Goal: Task Accomplishment & Management: Use online tool/utility

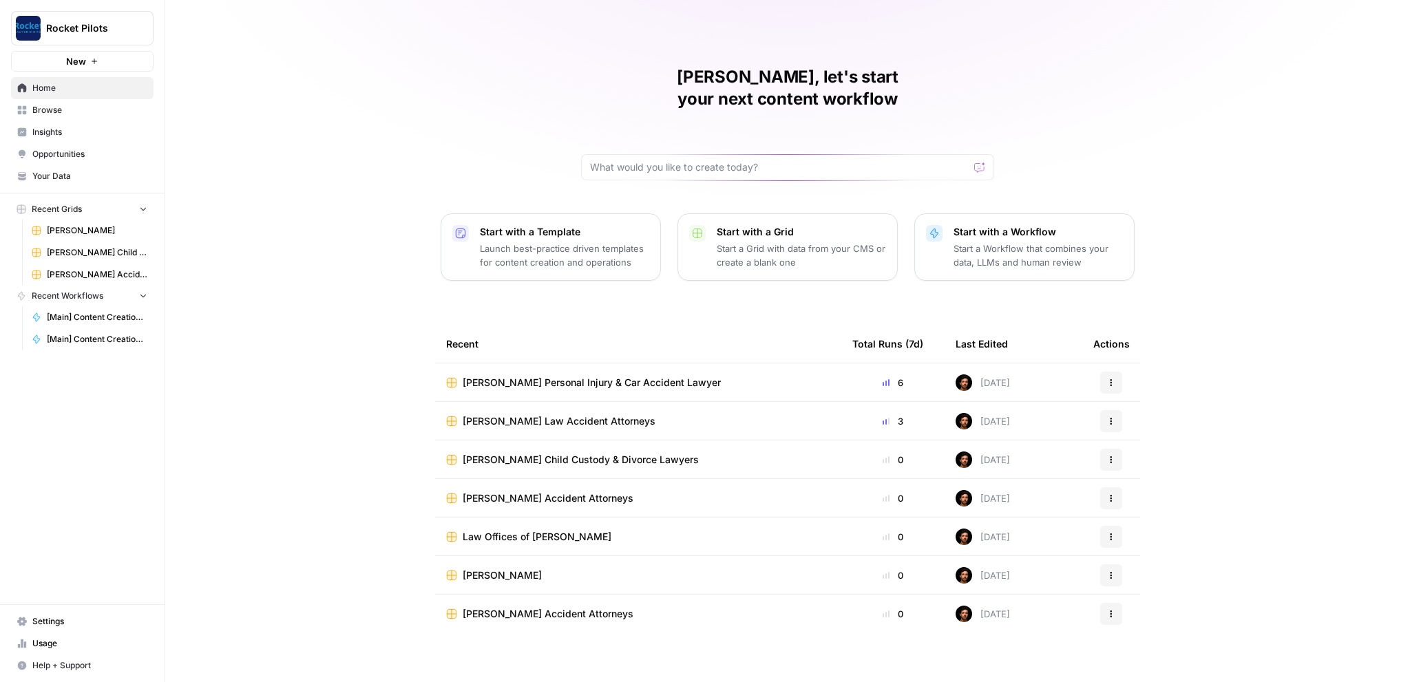
click at [54, 112] on span "Browse" at bounding box center [89, 110] width 115 height 12
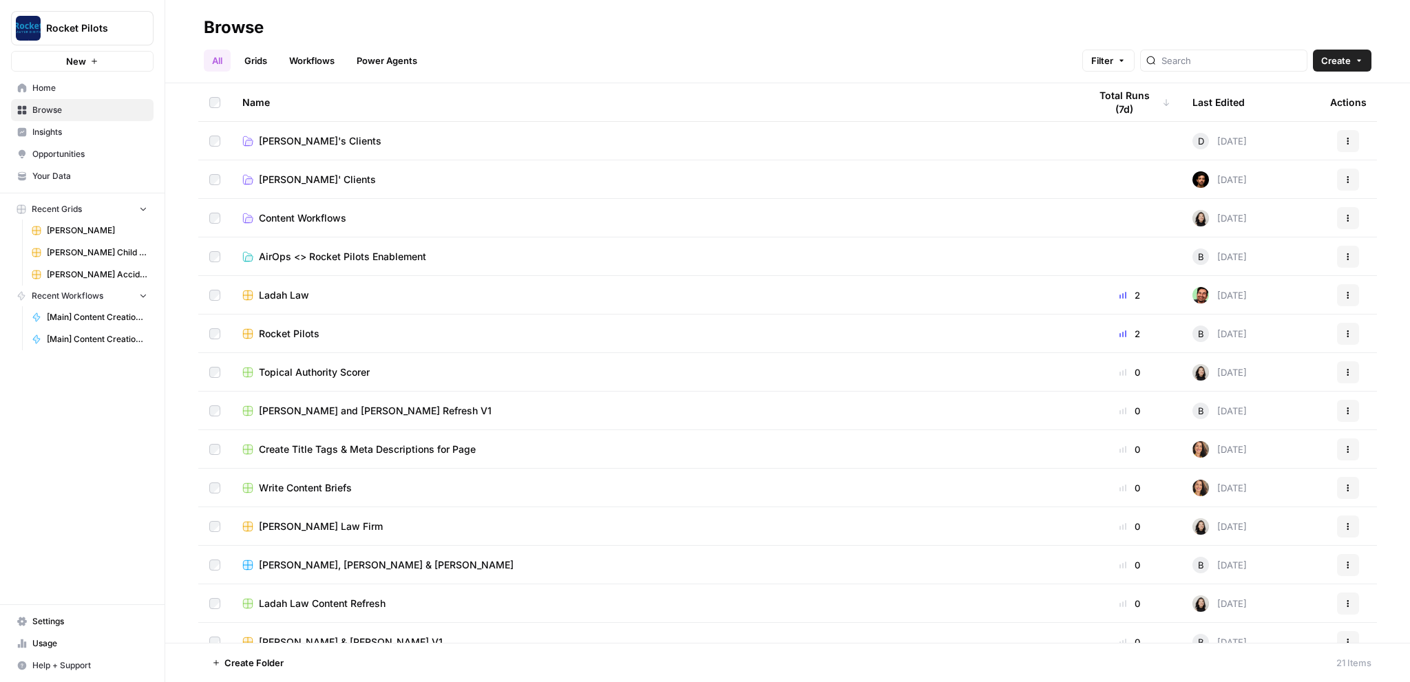
click at [274, 180] on span "Lucas' Clients" at bounding box center [317, 180] width 117 height 14
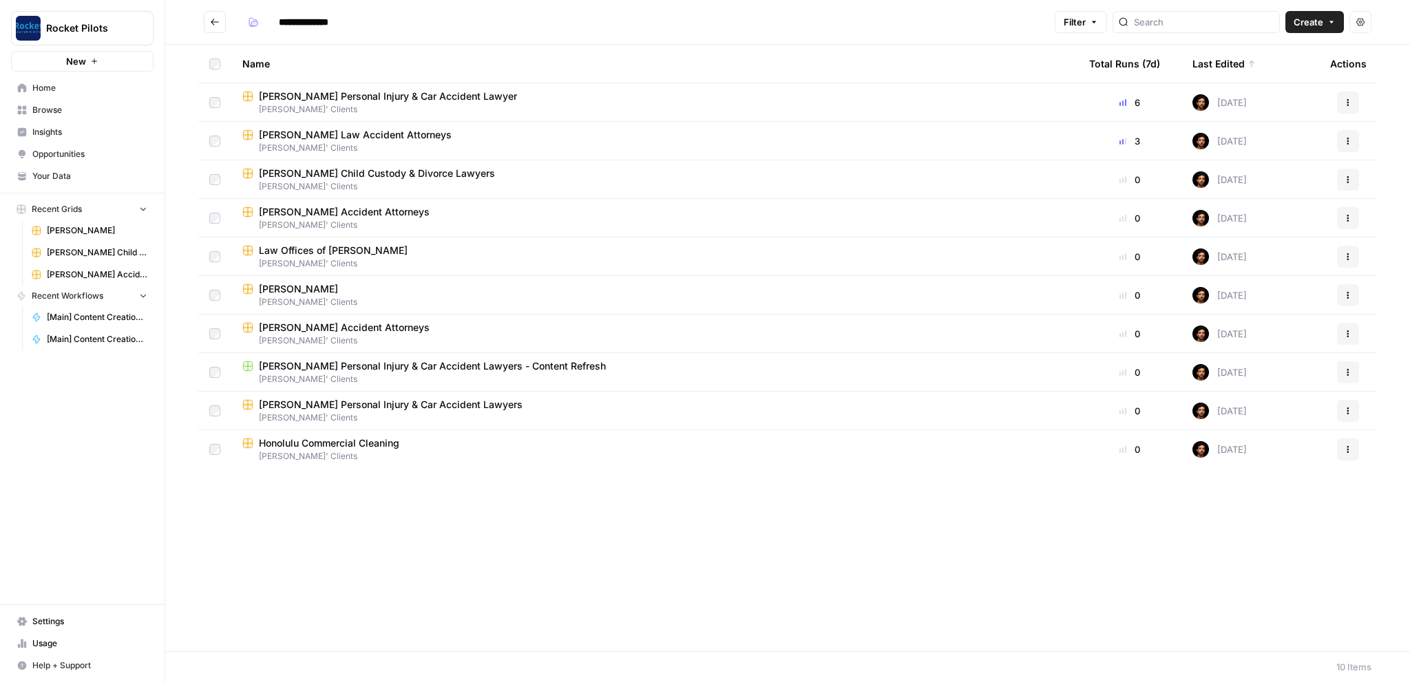
click at [299, 414] on span "[PERSON_NAME]' Clients" at bounding box center [654, 418] width 825 height 12
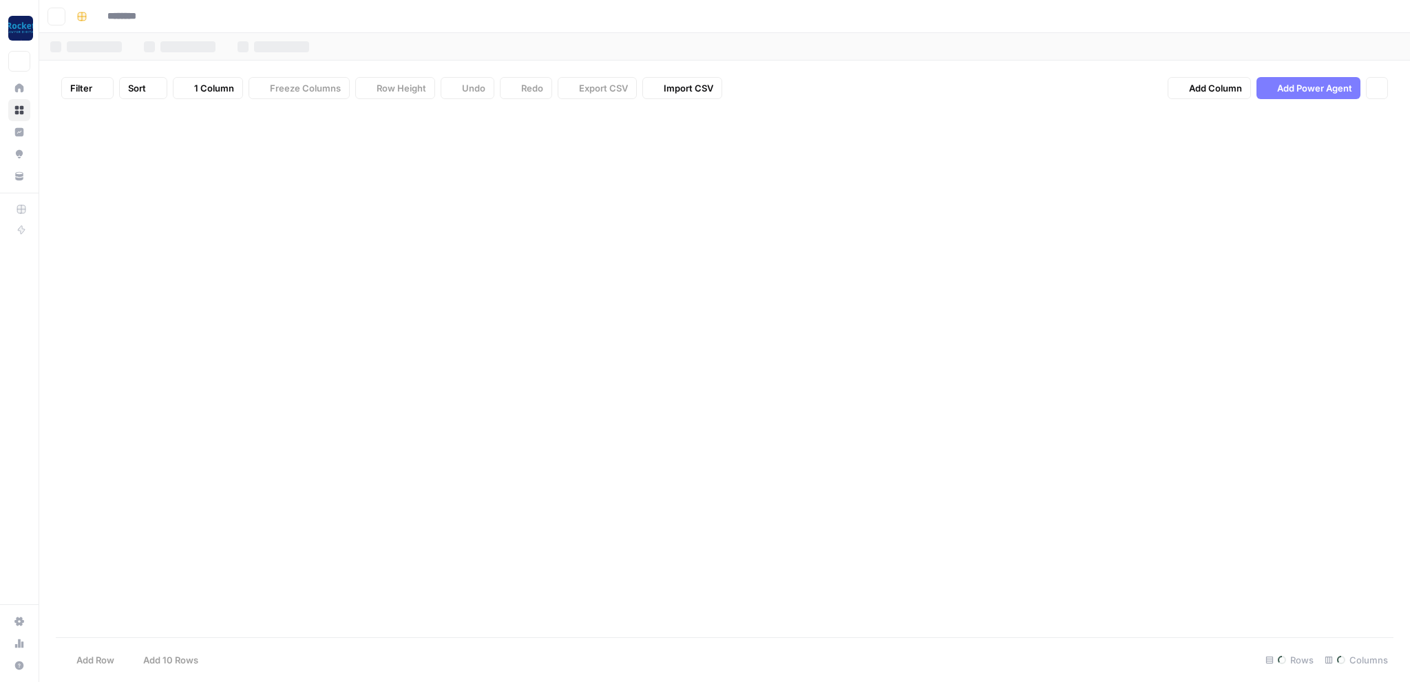
type input "**********"
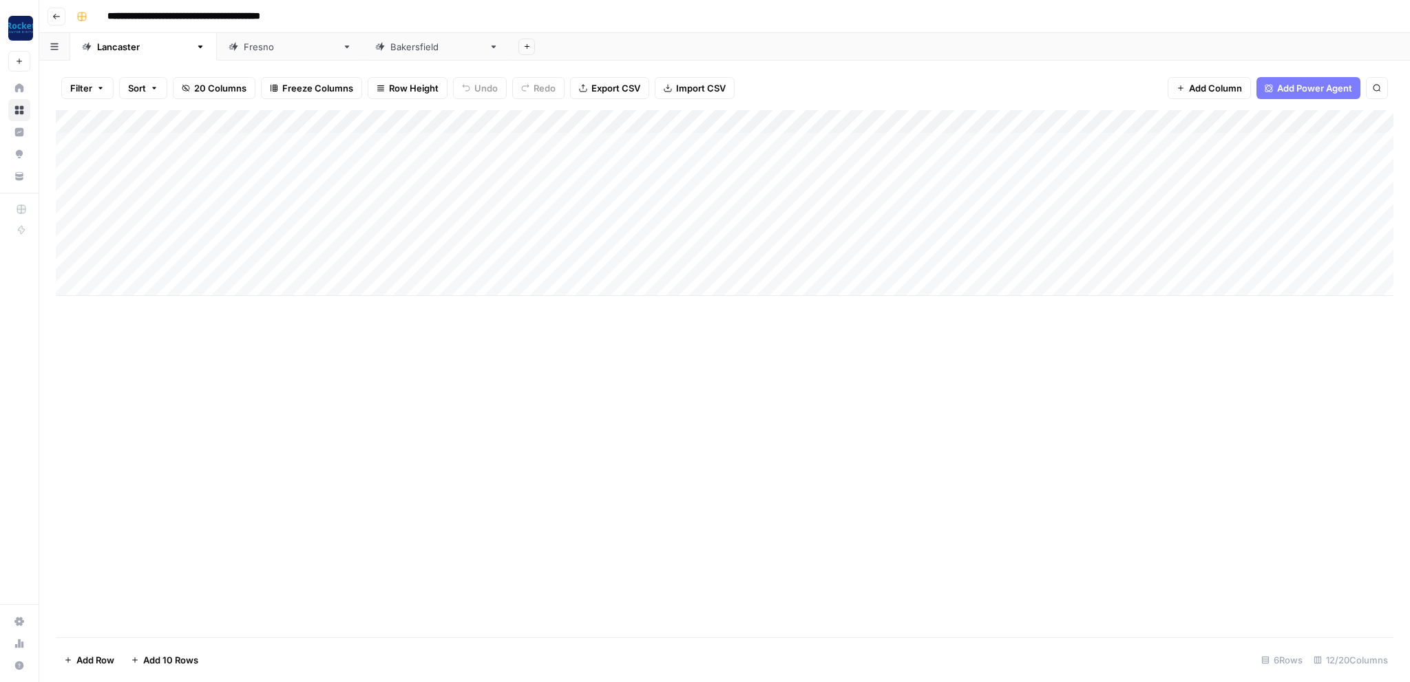
click at [175, 139] on div "Add Column" at bounding box center [725, 203] width 1338 height 186
click at [244, 147] on div "Add Column" at bounding box center [725, 203] width 1338 height 186
click at [241, 145] on div "Add Column" at bounding box center [725, 203] width 1338 height 186
click at [217, 143] on div "Add Column" at bounding box center [725, 203] width 1338 height 186
click at [218, 143] on textarea "**********" at bounding box center [240, 149] width 275 height 33
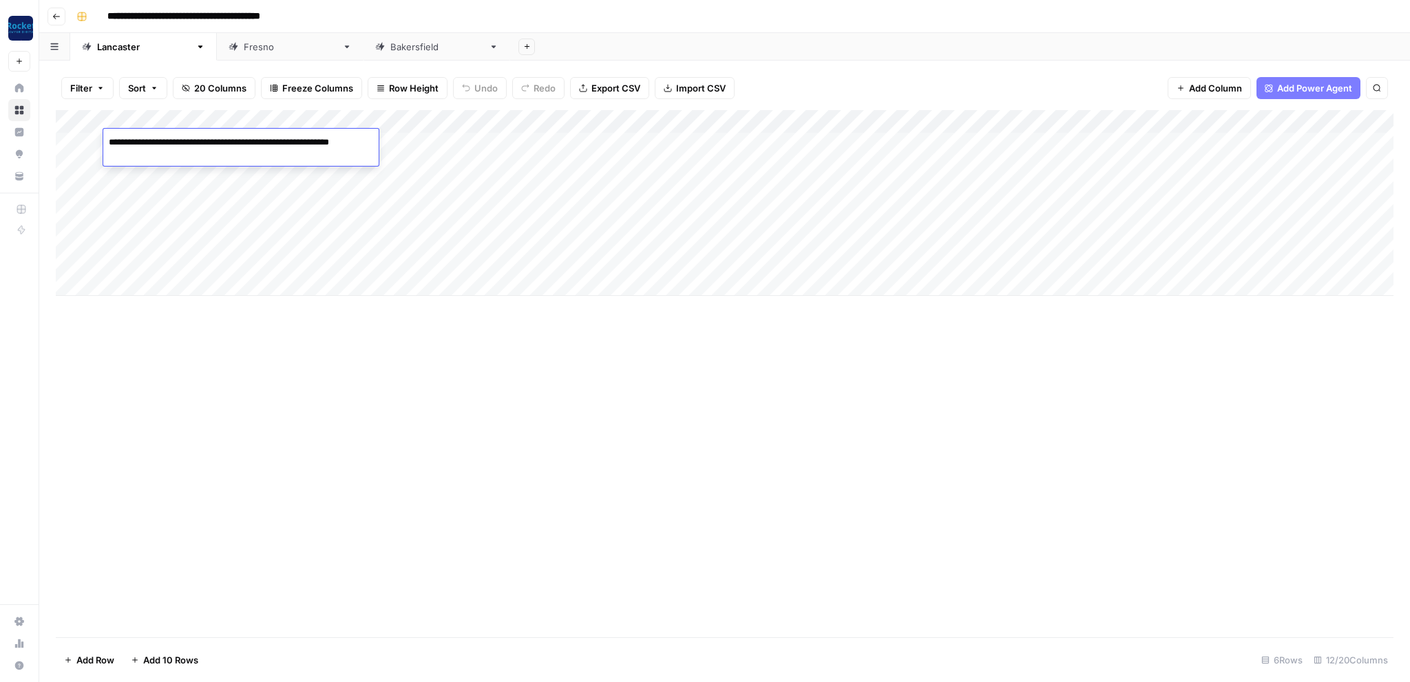
type textarea "**********"
drag, startPoint x: 363, startPoint y: 354, endPoint x: 317, endPoint y: 318, distance: 57.8
click at [363, 354] on div "Add Column" at bounding box center [725, 373] width 1338 height 527
click at [191, 170] on div "Add Column" at bounding box center [725, 203] width 1338 height 186
drag, startPoint x: 257, startPoint y: 112, endPoint x: 396, endPoint y: 109, distance: 138.4
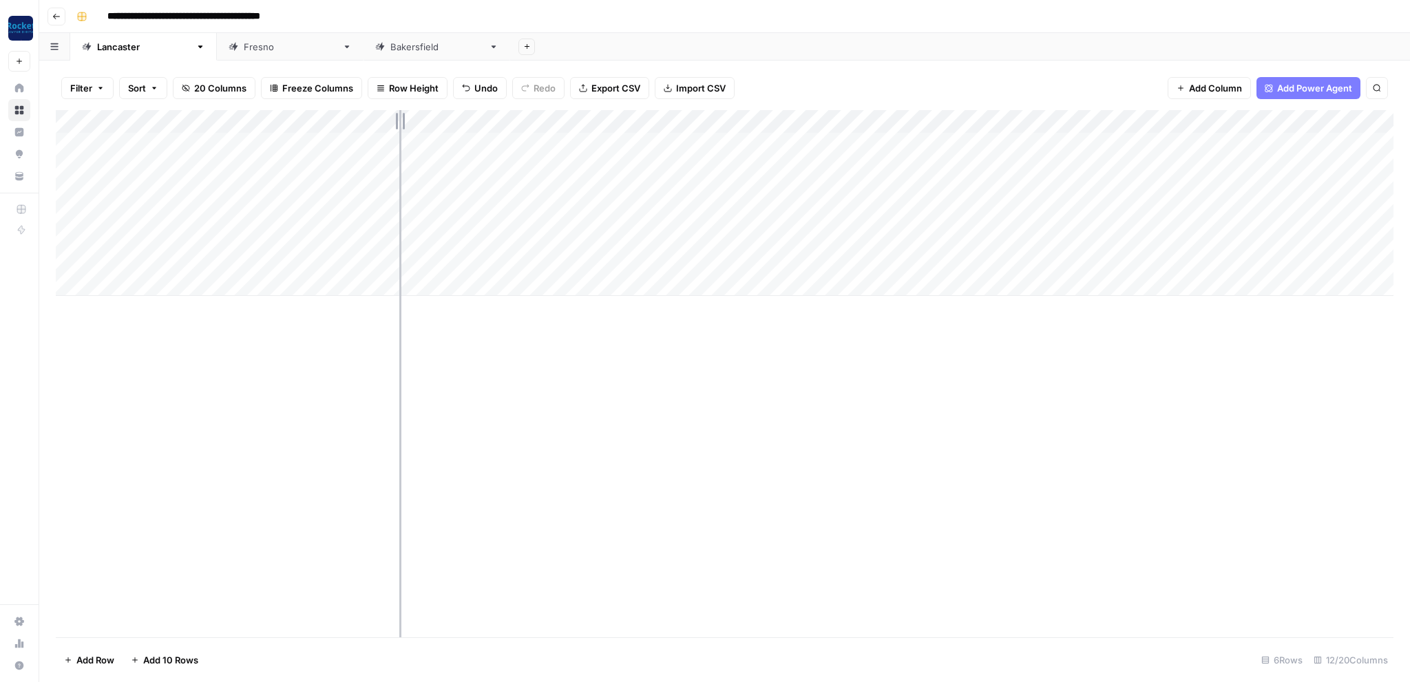
click at [398, 110] on div "Add Column" at bounding box center [725, 203] width 1338 height 186
click at [476, 142] on div "Add Column" at bounding box center [725, 203] width 1338 height 186
click at [836, 141] on div "Add Column" at bounding box center [725, 203] width 1338 height 186
click at [781, 167] on div "Add Column" at bounding box center [725, 203] width 1338 height 186
click at [593, 443] on div "Add Column" at bounding box center [725, 373] width 1338 height 527
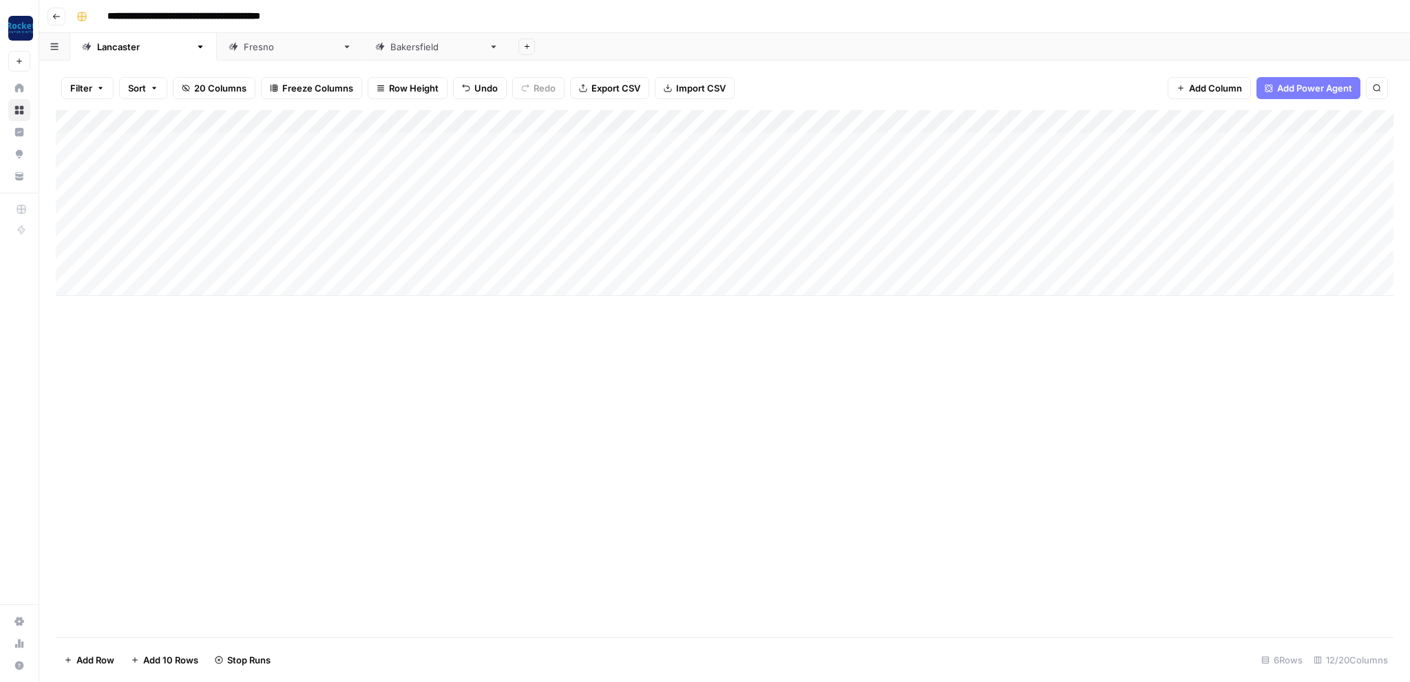
click at [217, 54] on link "[GEOGRAPHIC_DATA]" at bounding box center [290, 47] width 147 height 28
click at [244, 41] on div "[GEOGRAPHIC_DATA]" at bounding box center [290, 47] width 93 height 14
click at [270, 141] on div "Add Column" at bounding box center [725, 156] width 1338 height 92
click at [114, 156] on textarea "**********" at bounding box center [259, 156] width 312 height 47
type textarea "**********"
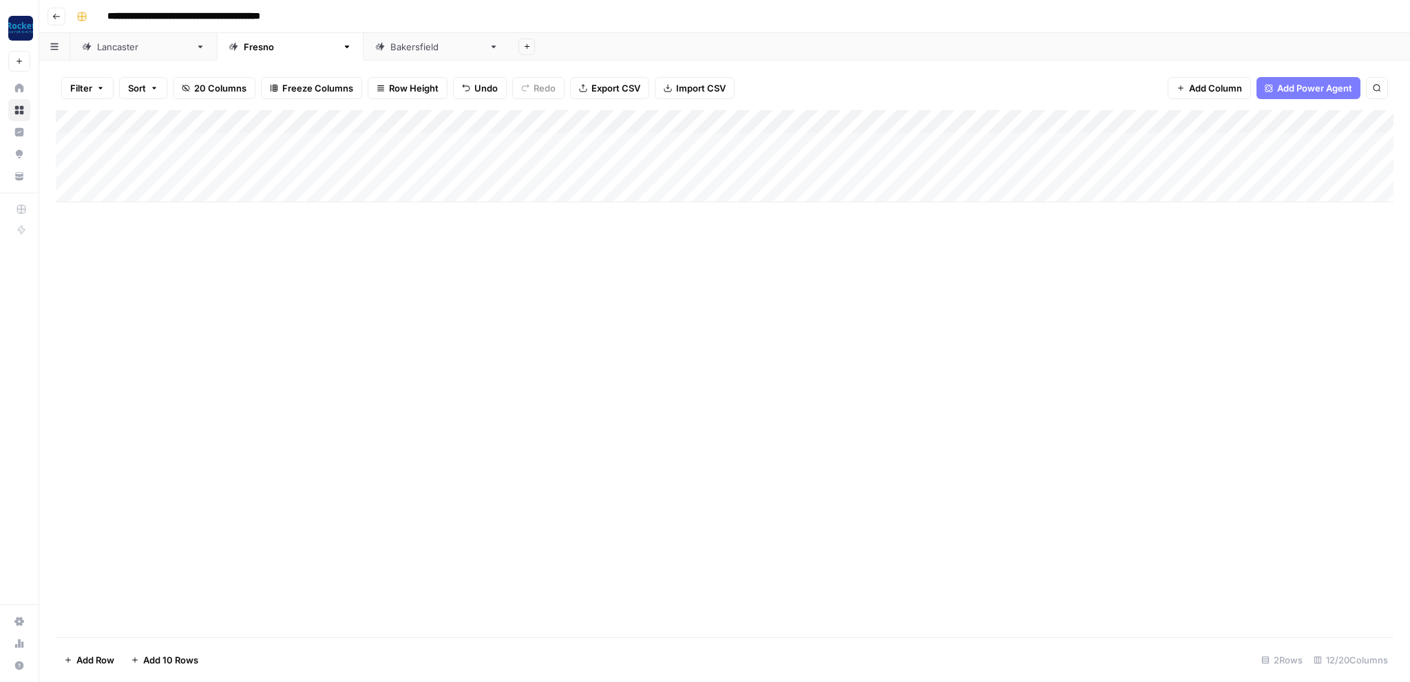
click at [242, 285] on div "Add Column" at bounding box center [725, 373] width 1338 height 527
click at [248, 168] on div "Add Column" at bounding box center [725, 156] width 1338 height 92
click at [248, 167] on div "Add Column" at bounding box center [725, 156] width 1338 height 92
click at [248, 167] on textarea "**********" at bounding box center [259, 165] width 312 height 19
type textarea "**********"
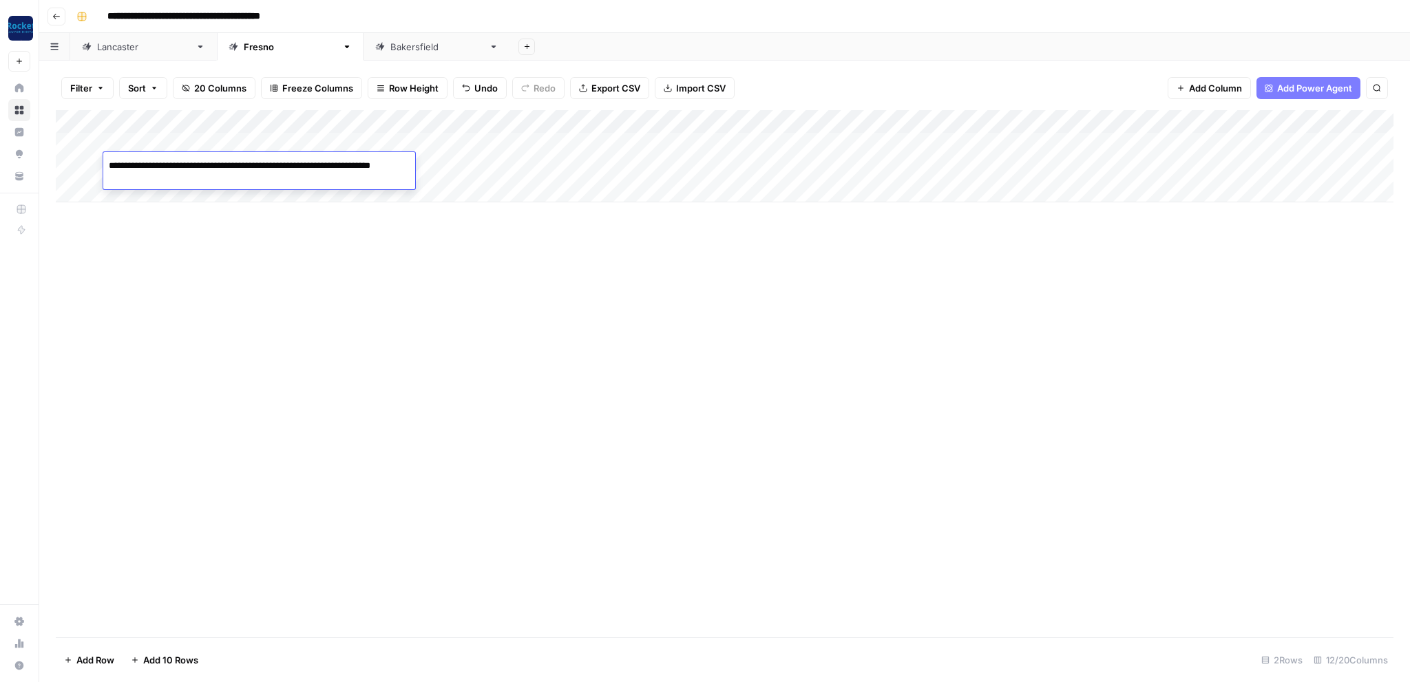
click at [362, 320] on div "Add Column" at bounding box center [725, 373] width 1338 height 527
click at [850, 140] on div "Add Column" at bounding box center [725, 156] width 1338 height 92
click at [850, 162] on div "Add Column" at bounding box center [725, 156] width 1338 height 92
click at [363, 33] on link "Bakersfield" at bounding box center [436, 47] width 147 height 28
click at [351, 143] on div "Add Column" at bounding box center [725, 168] width 1338 height 116
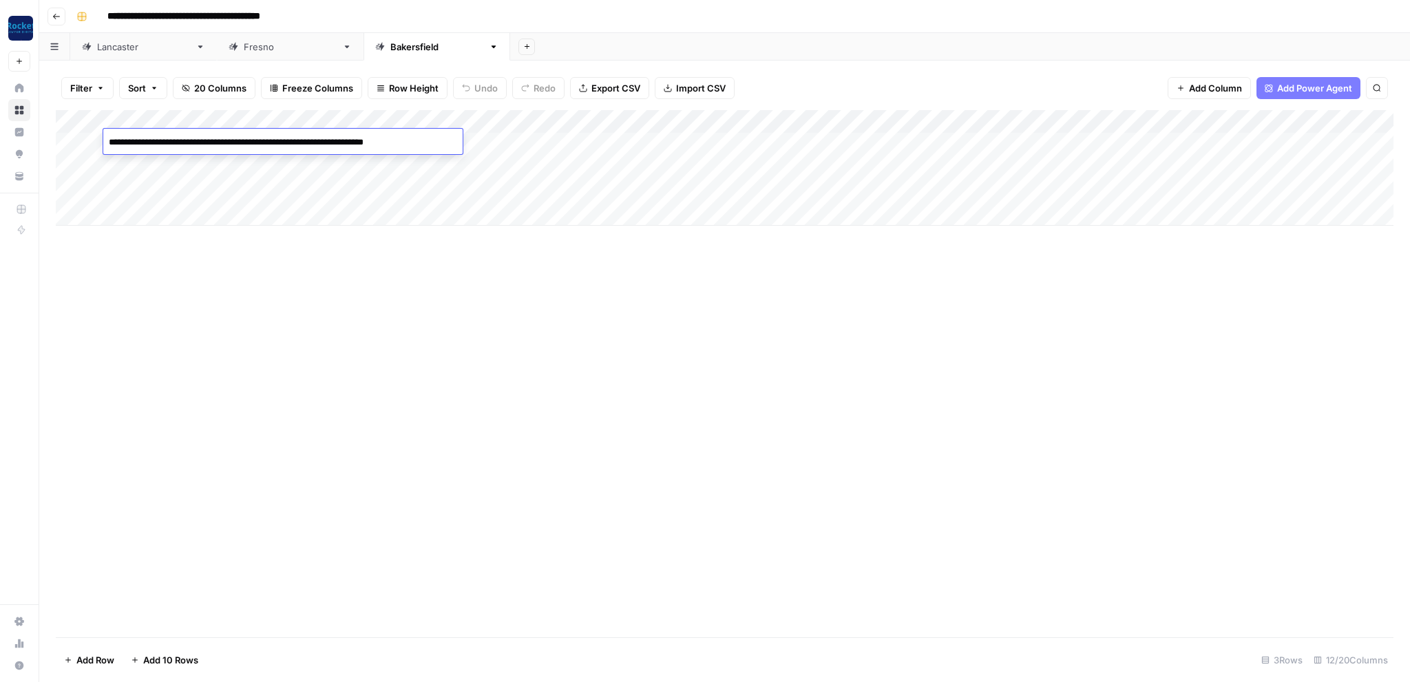
type textarea "**********"
click at [73, 189] on div "Add Column" at bounding box center [725, 168] width 1338 height 116
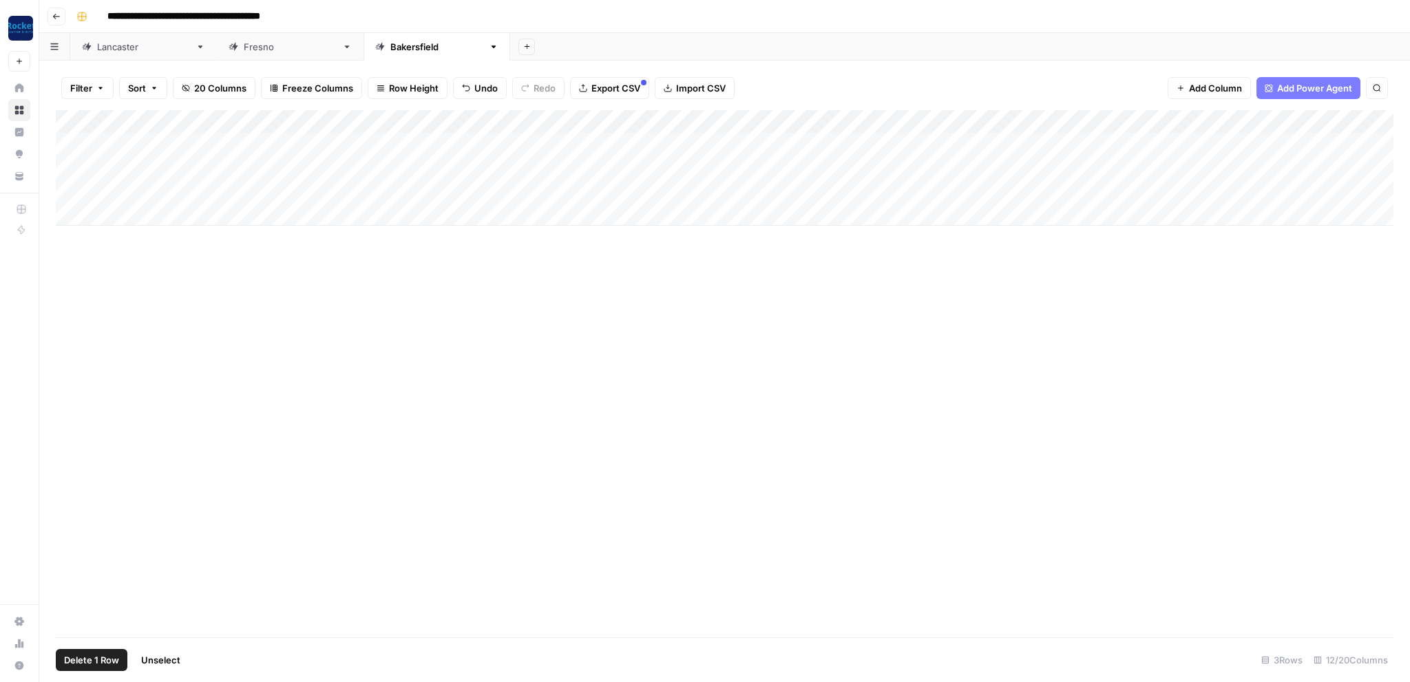
click at [98, 663] on span "Delete 1 Row" at bounding box center [91, 660] width 55 height 14
click at [668, 155] on span "Delete" at bounding box center [656, 159] width 30 height 14
click at [897, 143] on div "Add Column" at bounding box center [725, 156] width 1338 height 92
click at [899, 162] on div "Add Column" at bounding box center [725, 156] width 1338 height 92
click at [119, 50] on div "Lancaster" at bounding box center [143, 47] width 93 height 14
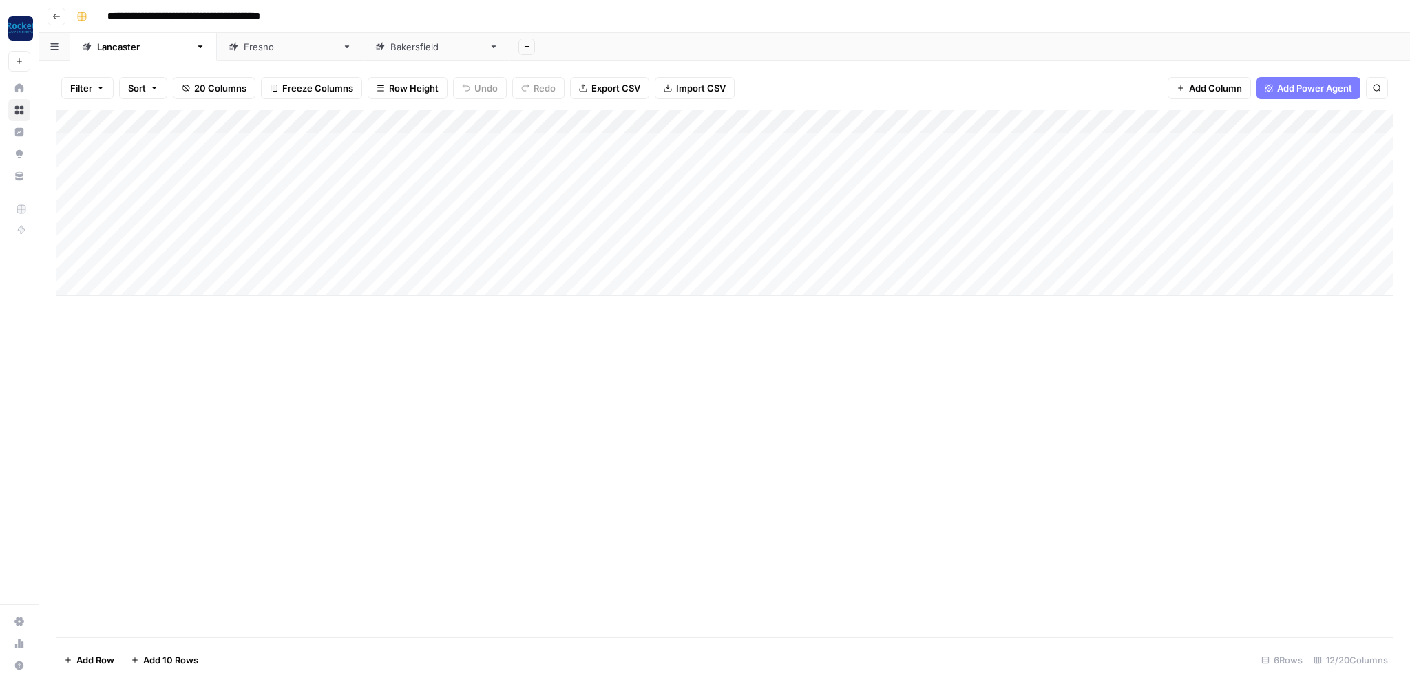
click at [790, 138] on div "Add Column" at bounding box center [725, 203] width 1338 height 186
click at [836, 138] on div "Add Column" at bounding box center [725, 203] width 1338 height 186
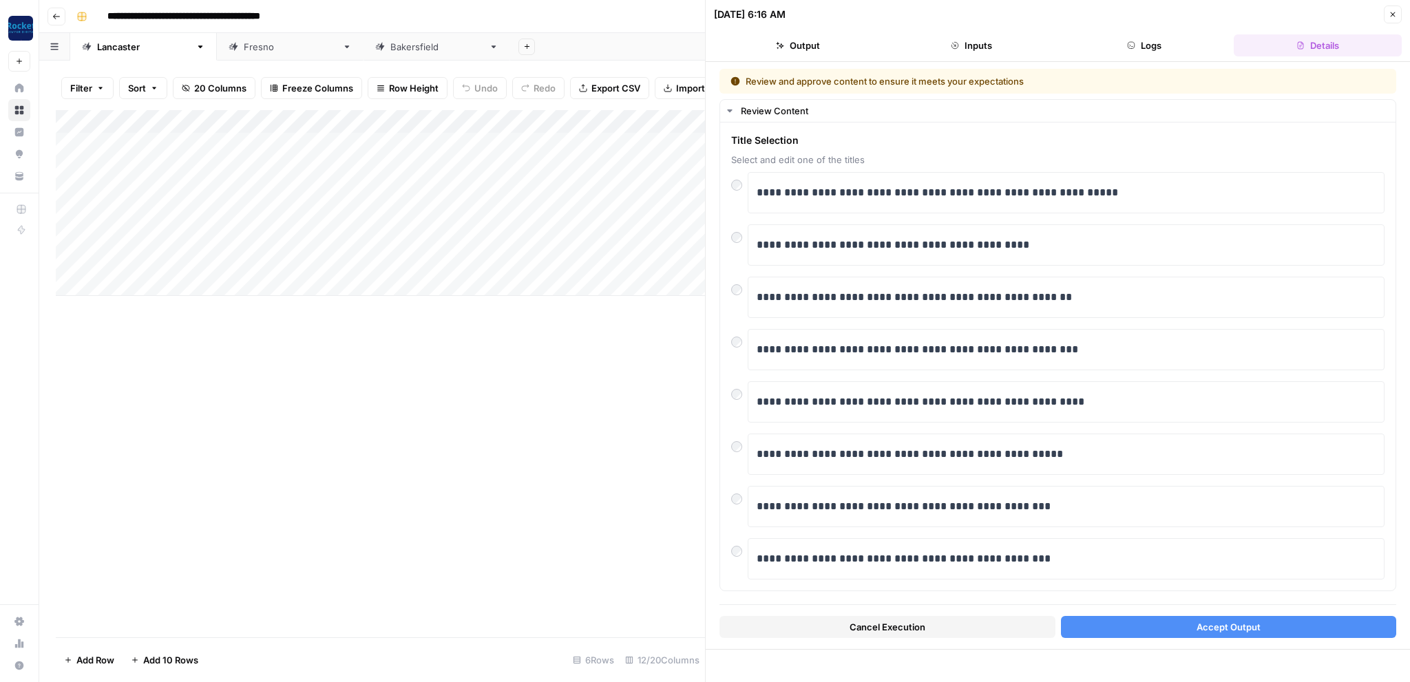
click at [1130, 624] on button "Accept Output" at bounding box center [1229, 627] width 336 height 22
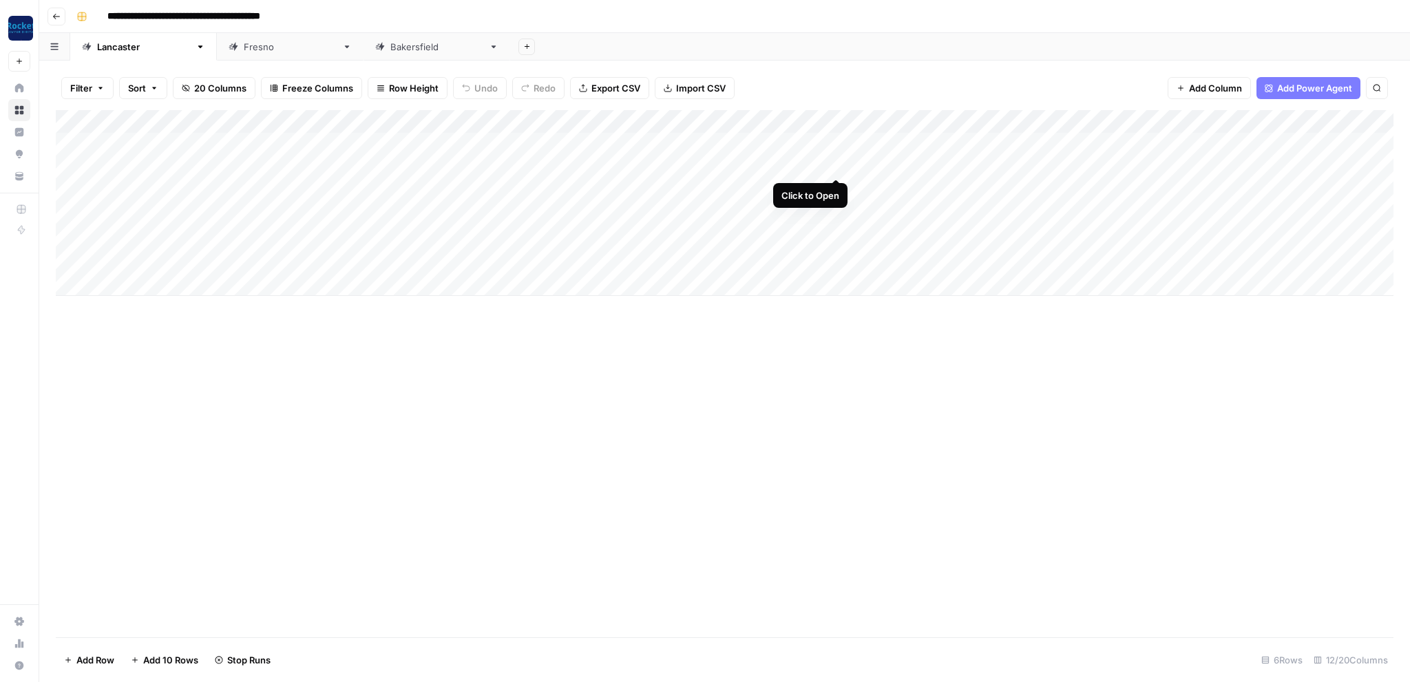
click at [838, 165] on div "Add Column" at bounding box center [725, 203] width 1338 height 186
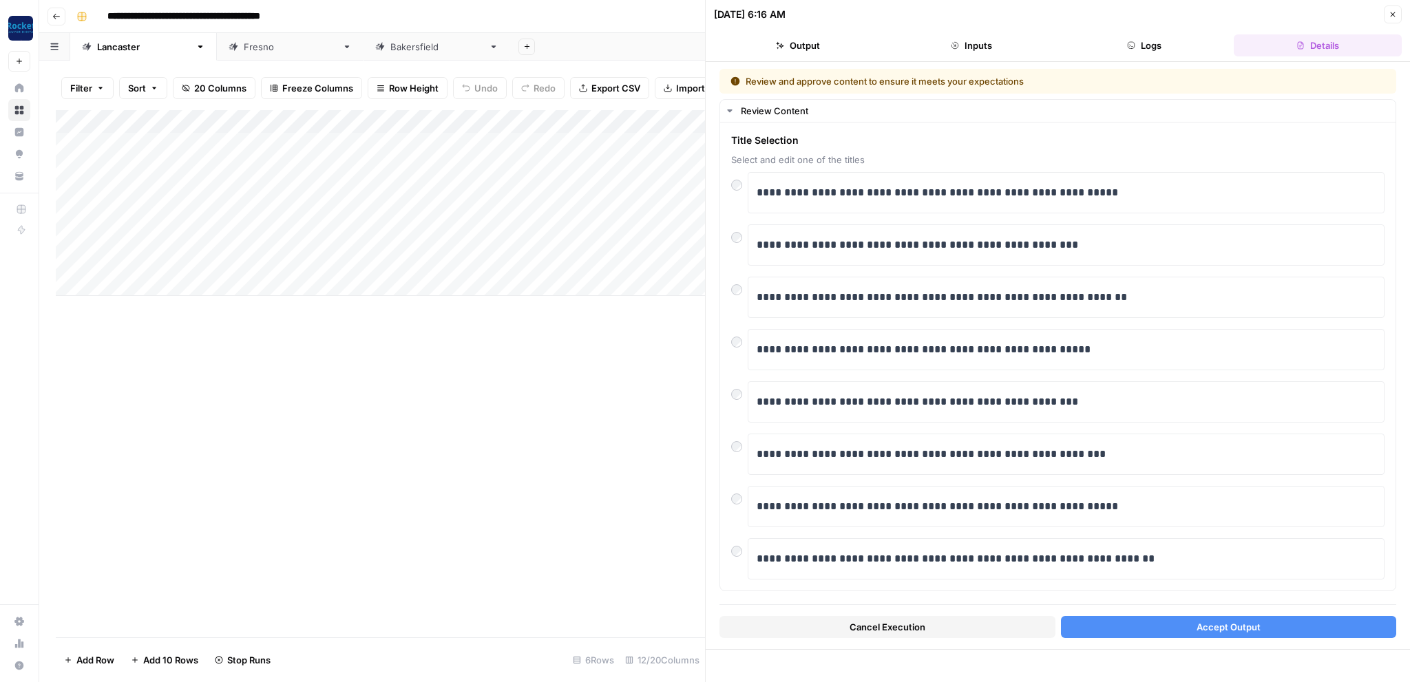
click at [1145, 631] on button "Accept Output" at bounding box center [1229, 627] width 336 height 22
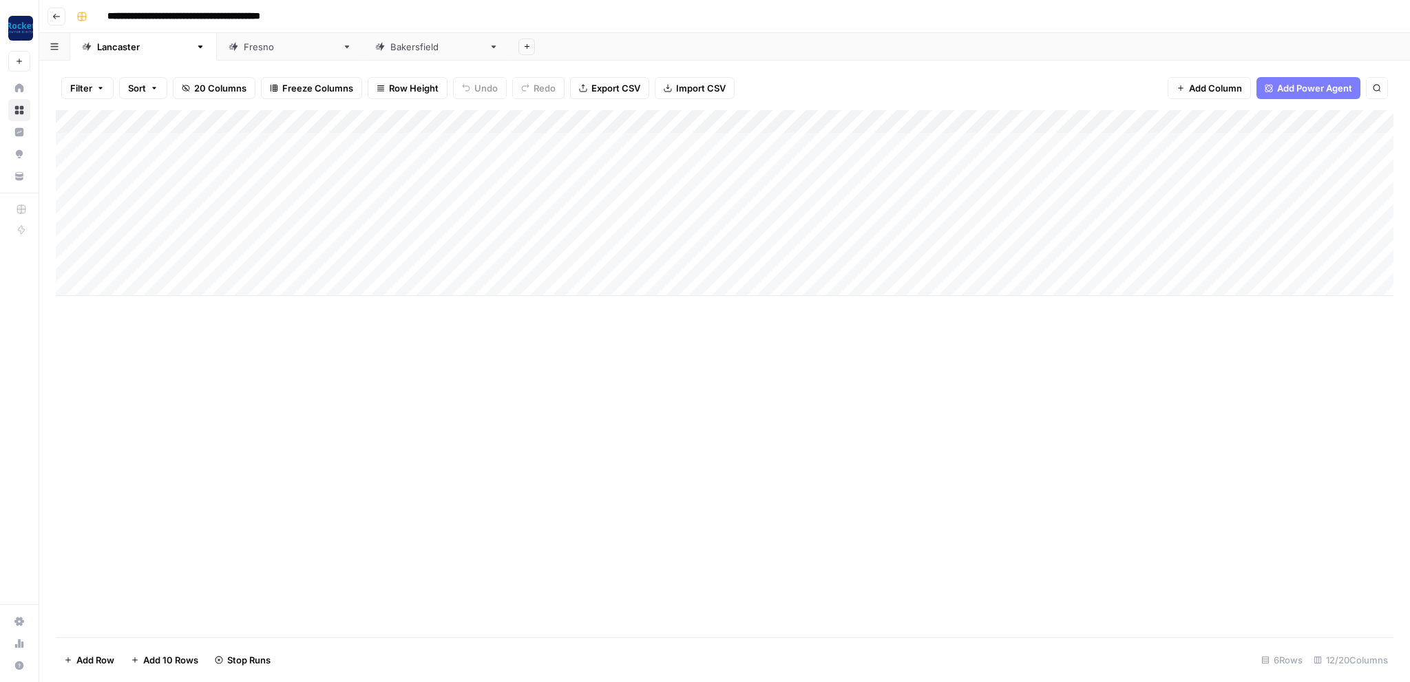
click at [204, 48] on div "Lancaster Fresno Bakersfield Add Sheet" at bounding box center [724, 47] width 1371 height 28
click at [244, 47] on div "Fresno" at bounding box center [290, 47] width 93 height 14
click at [846, 143] on div "Add Column" at bounding box center [725, 156] width 1338 height 92
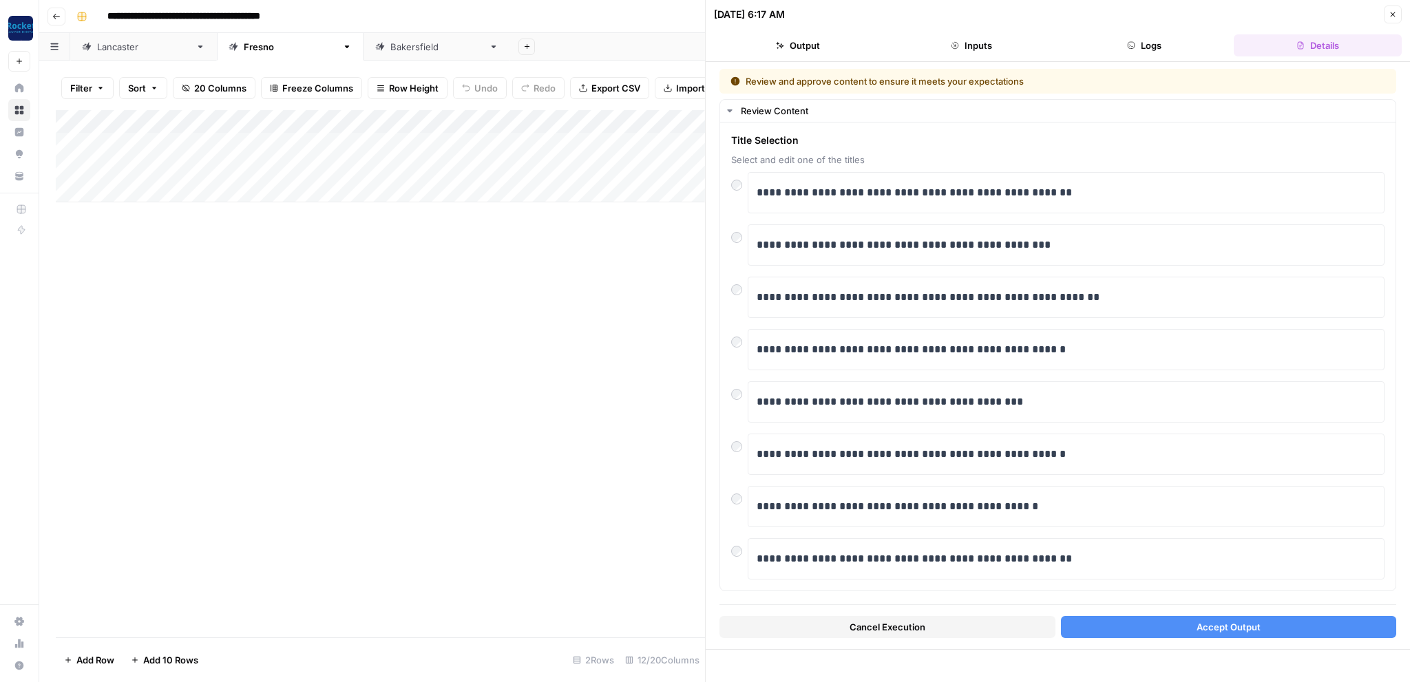
click at [1183, 621] on button "Accept Output" at bounding box center [1229, 627] width 336 height 22
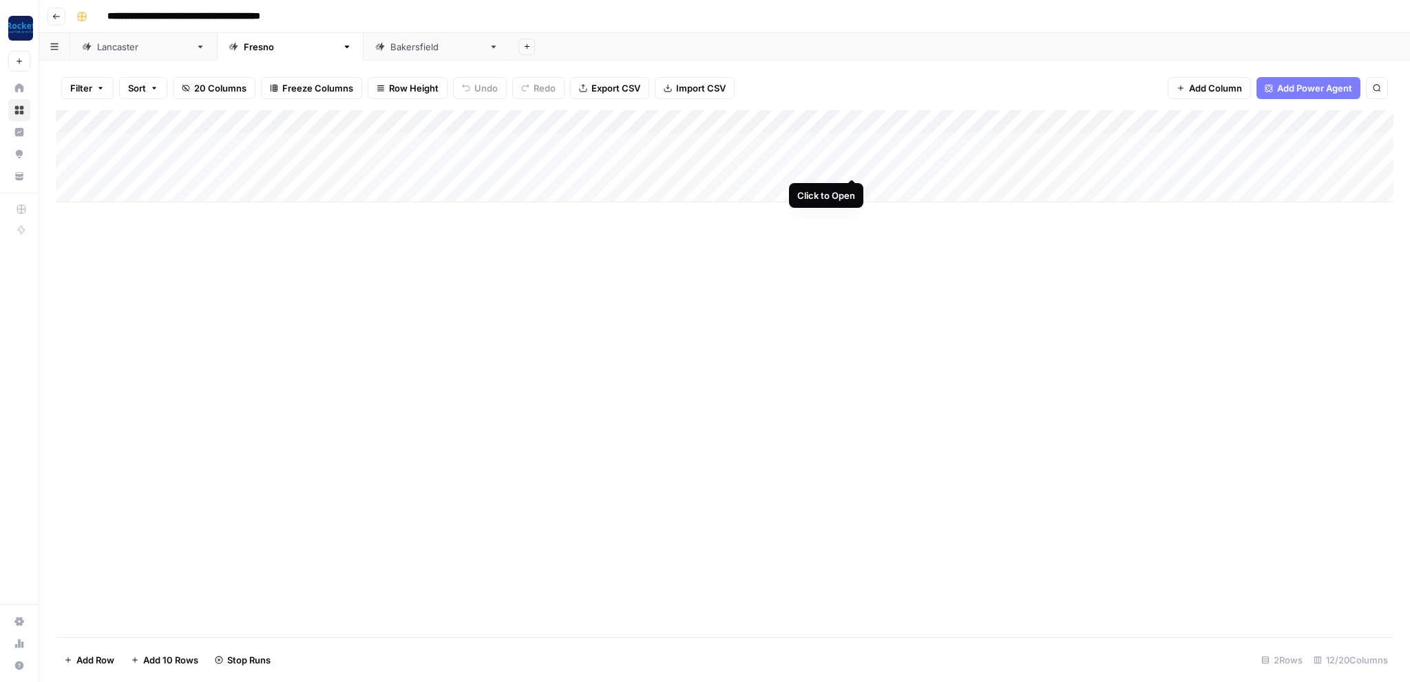
click at [850, 164] on div "Add Column" at bounding box center [725, 156] width 1338 height 92
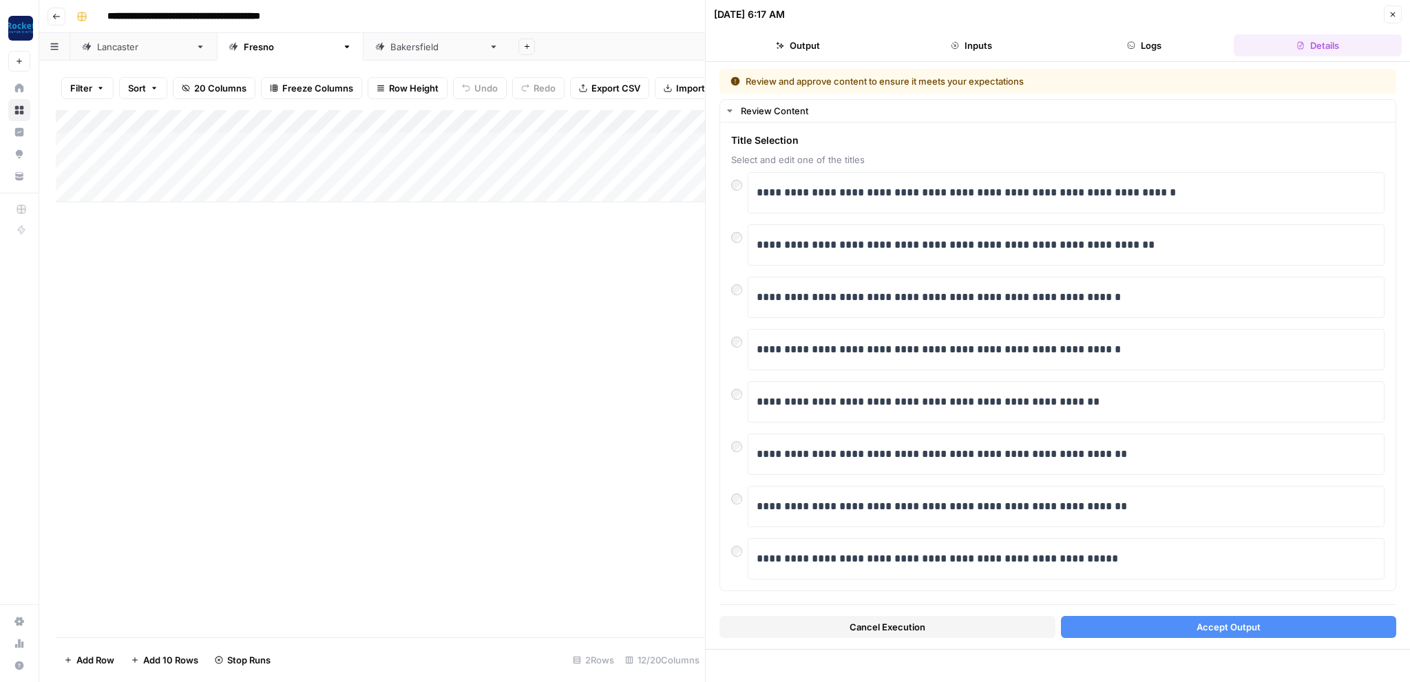
click at [1150, 624] on button "Accept Output" at bounding box center [1229, 627] width 336 height 22
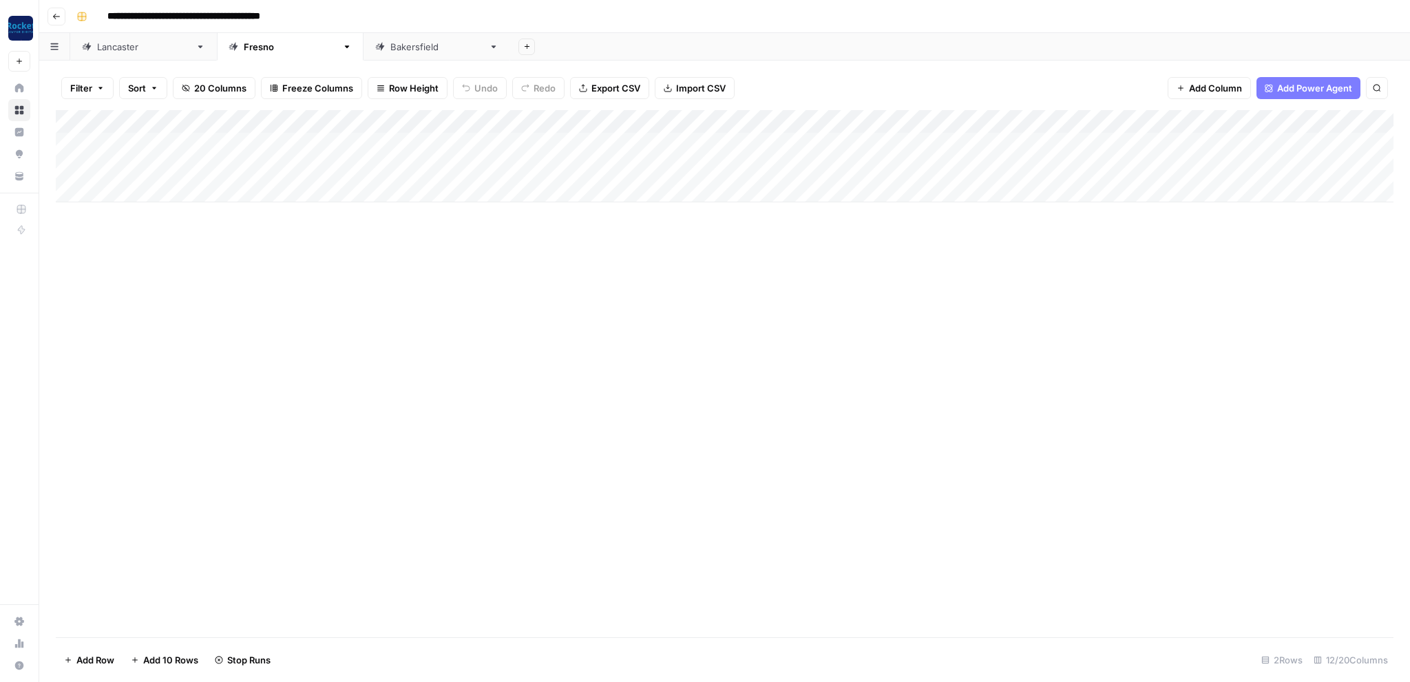
drag, startPoint x: 660, startPoint y: 332, endPoint x: 648, endPoint y: 329, distance: 12.0
click at [659, 332] on div "Add Column" at bounding box center [725, 373] width 1338 height 527
click at [390, 47] on div "Bakersfield" at bounding box center [436, 47] width 93 height 14
click at [894, 139] on div "Add Column" at bounding box center [725, 156] width 1338 height 92
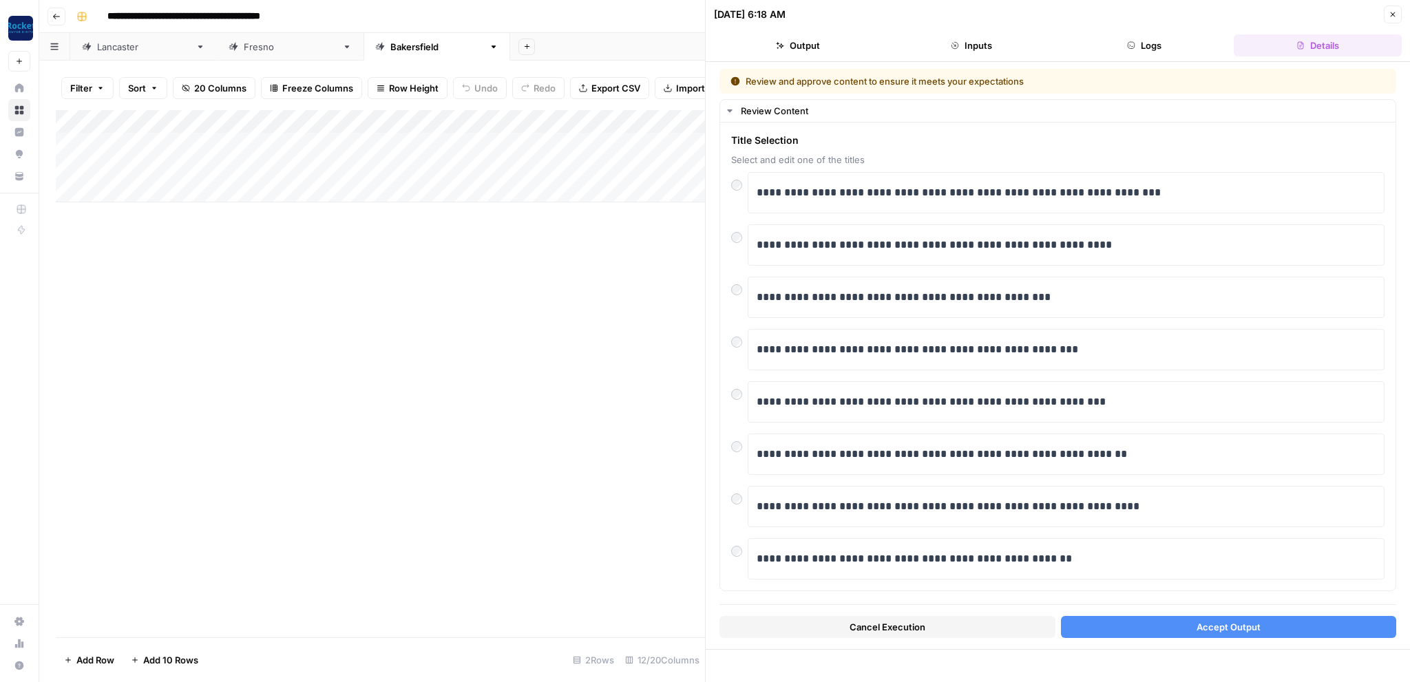
click at [1157, 624] on button "Accept Output" at bounding box center [1229, 627] width 336 height 22
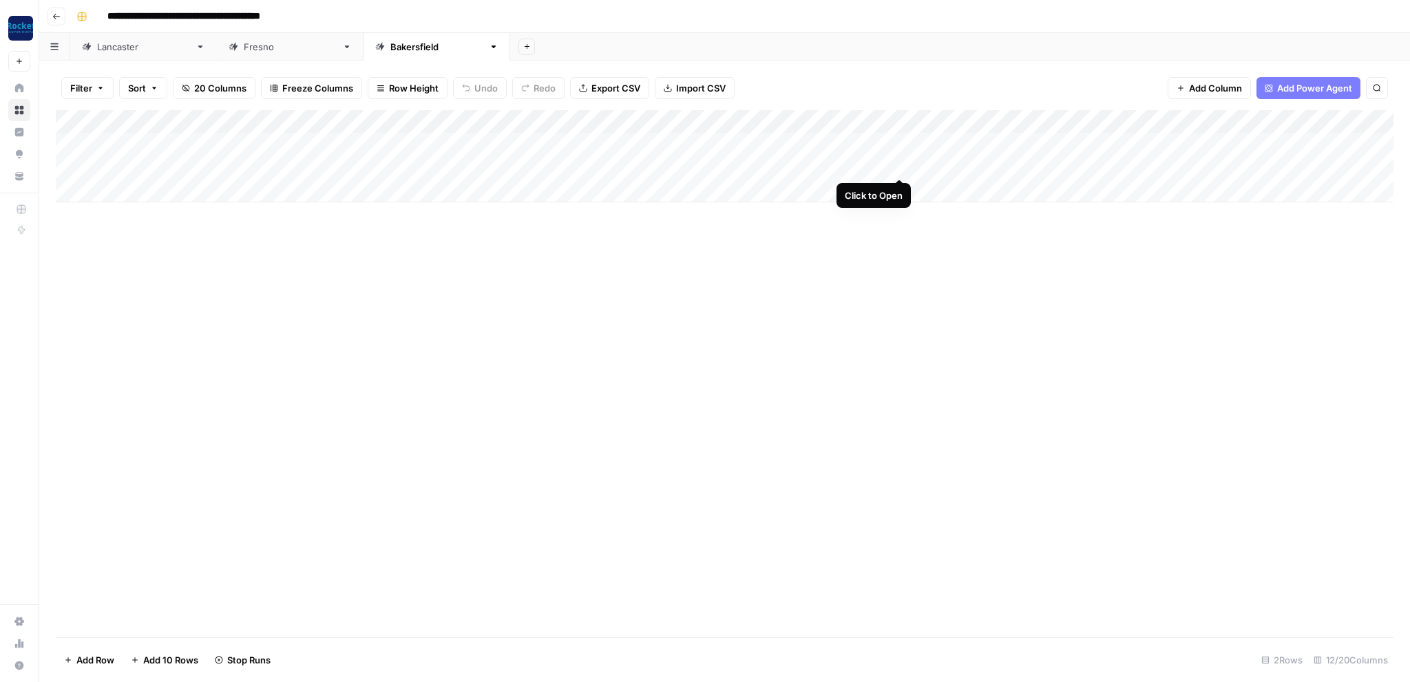
click at [902, 164] on div "Add Column" at bounding box center [725, 156] width 1338 height 92
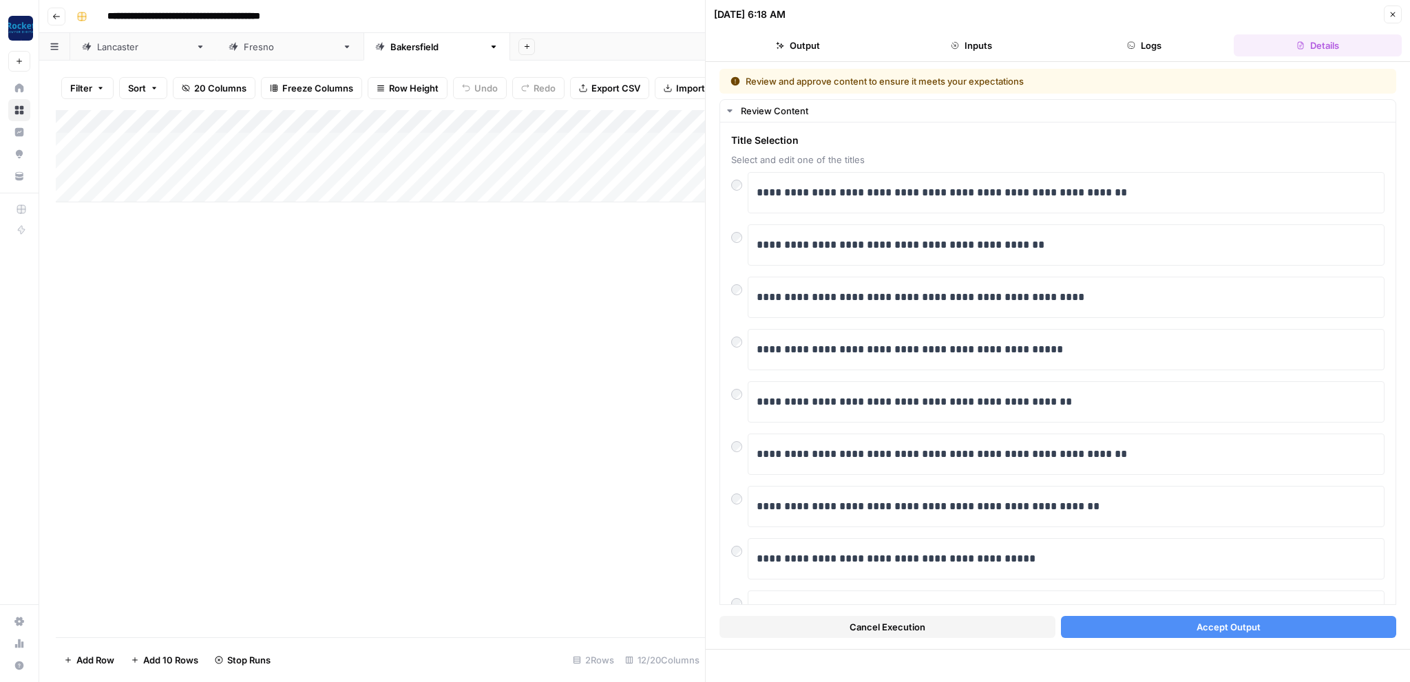
click at [1127, 626] on button "Accept Output" at bounding box center [1229, 627] width 336 height 22
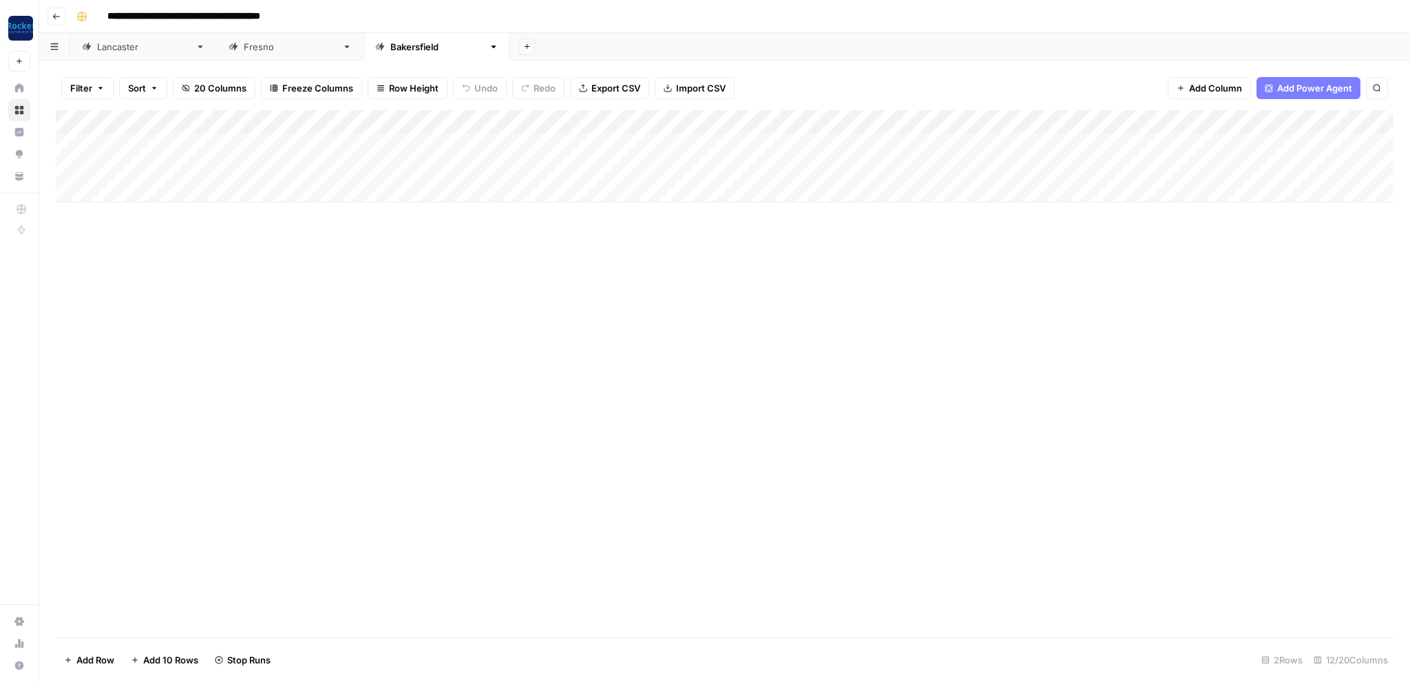
click at [724, 447] on div "Add Column" at bounding box center [725, 373] width 1338 height 527
click at [244, 50] on div "Fresno" at bounding box center [290, 47] width 93 height 14
click at [108, 48] on div "Lancaster" at bounding box center [143, 47] width 93 height 14
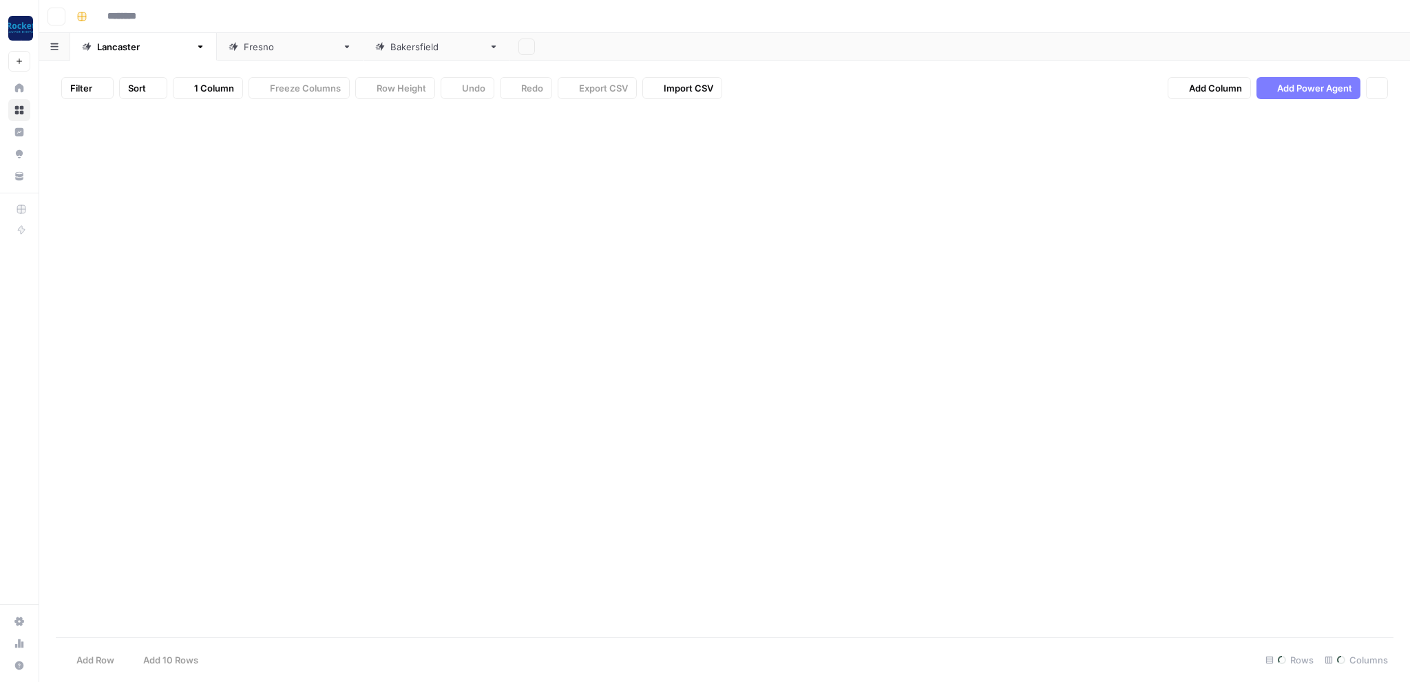
type input "**********"
click at [244, 45] on div "Fresno" at bounding box center [290, 47] width 93 height 14
type input "**********"
click at [833, 119] on div "Add Column" at bounding box center [725, 156] width 1338 height 92
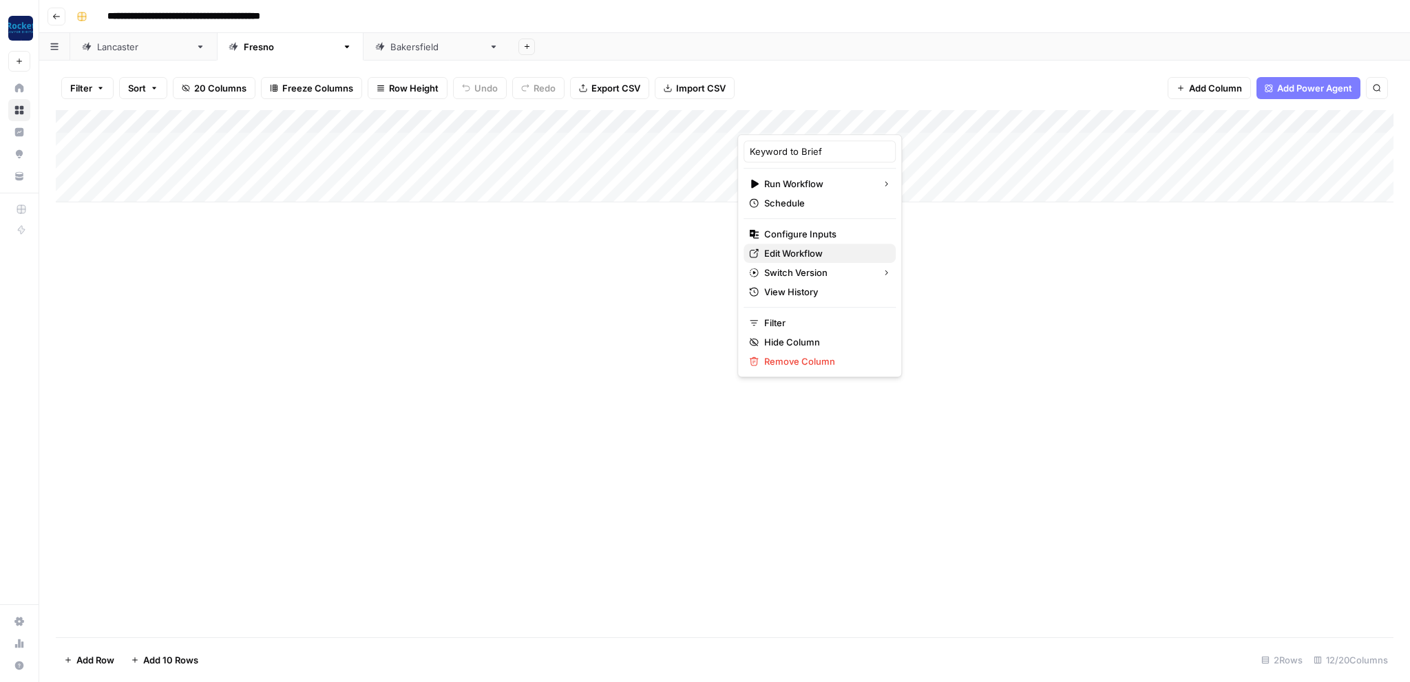
click at [796, 256] on span "Edit Workflow" at bounding box center [824, 253] width 120 height 14
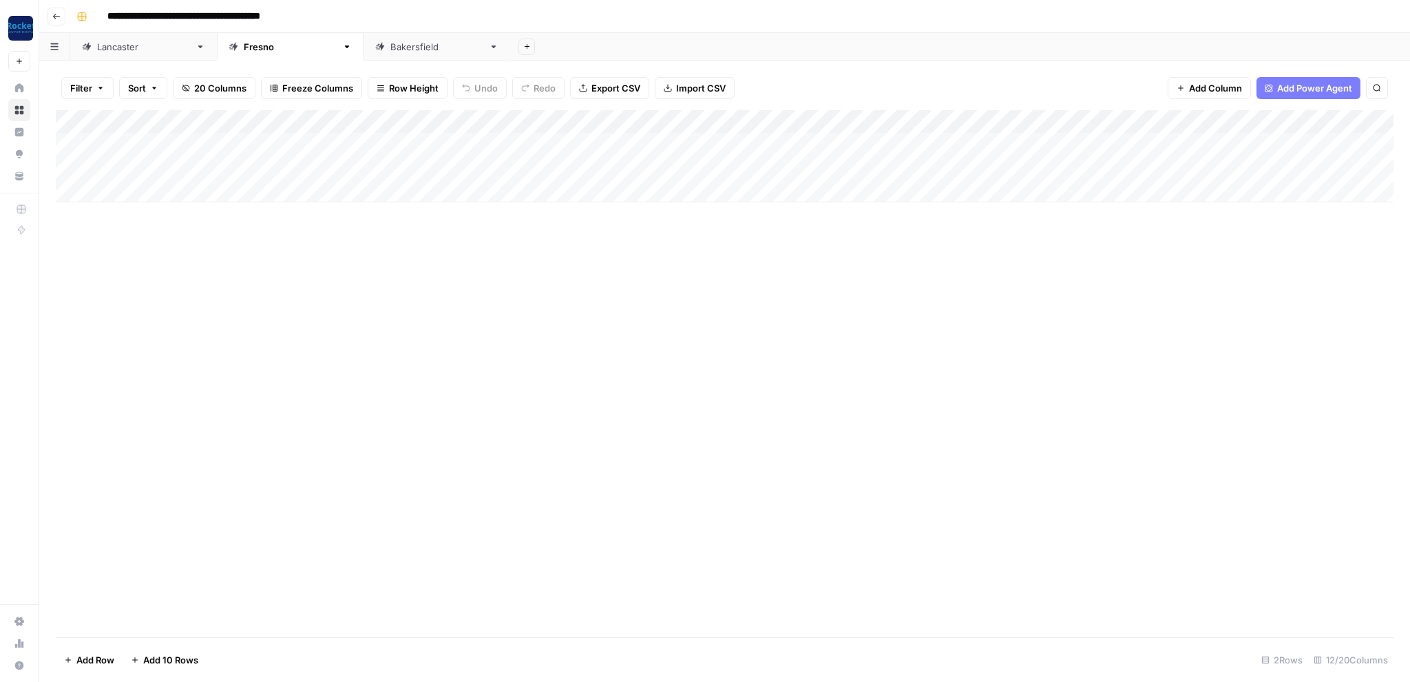
click at [116, 48] on div "Lancaster" at bounding box center [143, 47] width 93 height 14
type input "**********"
click at [390, 46] on div "Bakersfield" at bounding box center [436, 47] width 93 height 14
type input "**********"
click at [244, 48] on div "Fresno" at bounding box center [290, 47] width 93 height 14
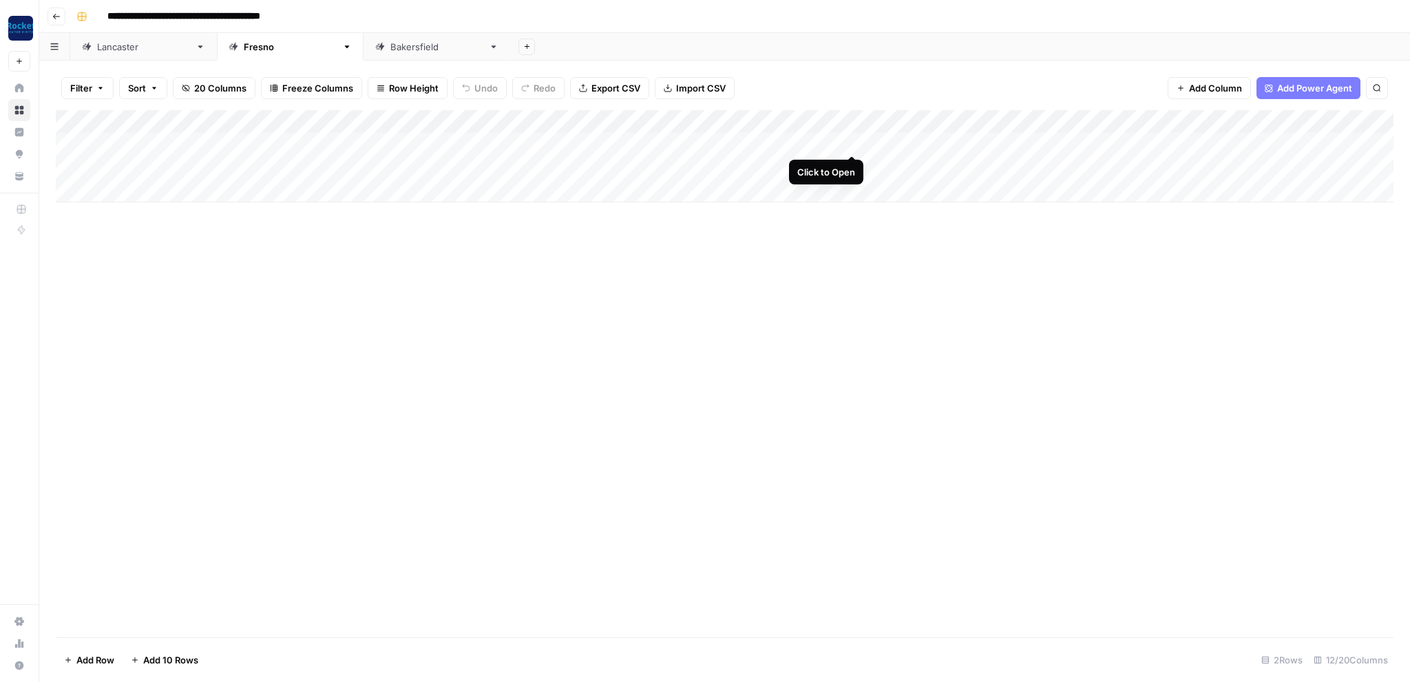
click at [852, 142] on div "Add Column" at bounding box center [725, 156] width 1338 height 92
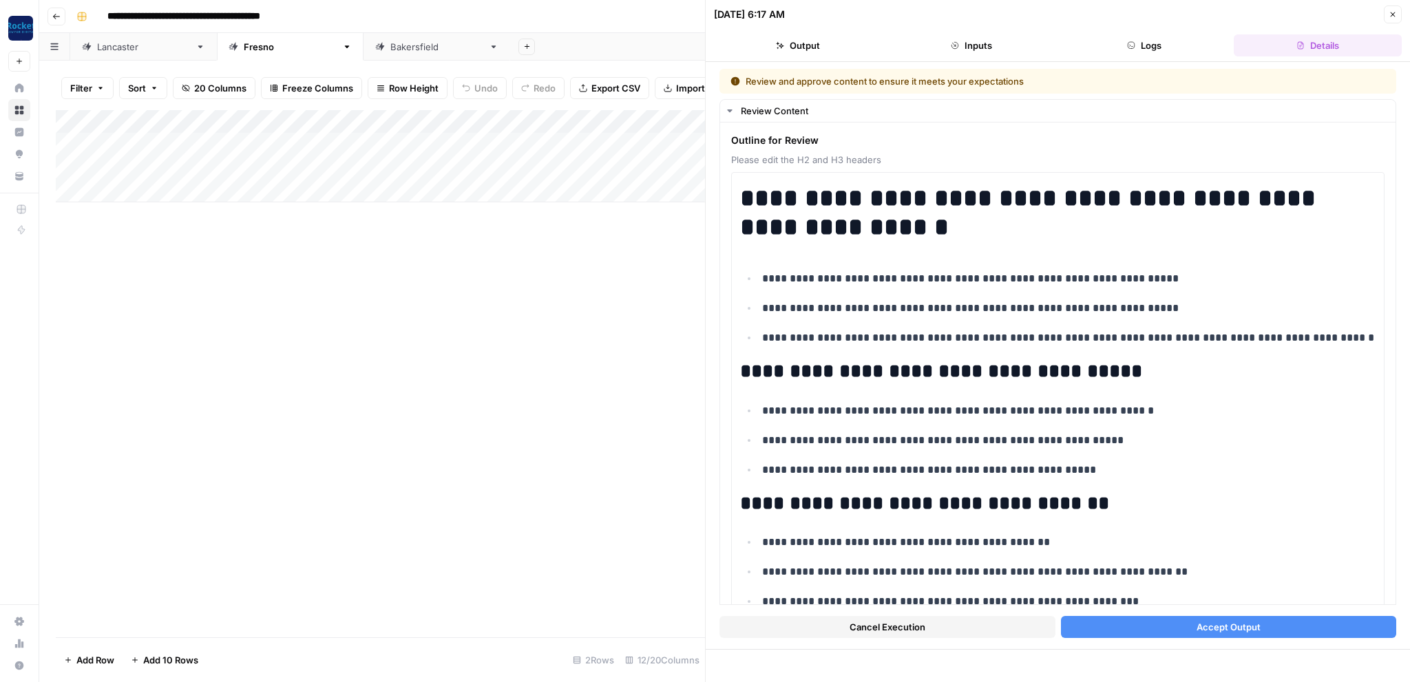
click at [1392, 17] on icon "button" at bounding box center [1393, 14] width 8 height 8
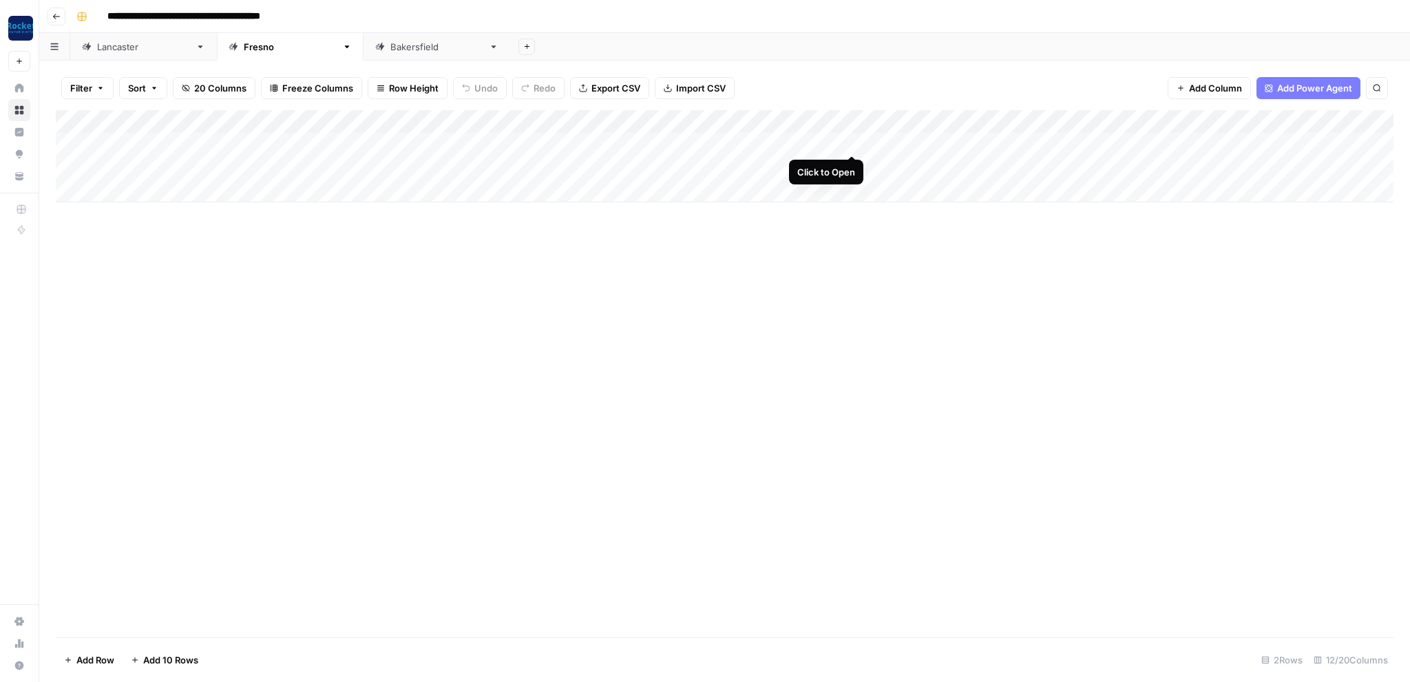
click at [791, 141] on div "Add Column" at bounding box center [725, 156] width 1338 height 92
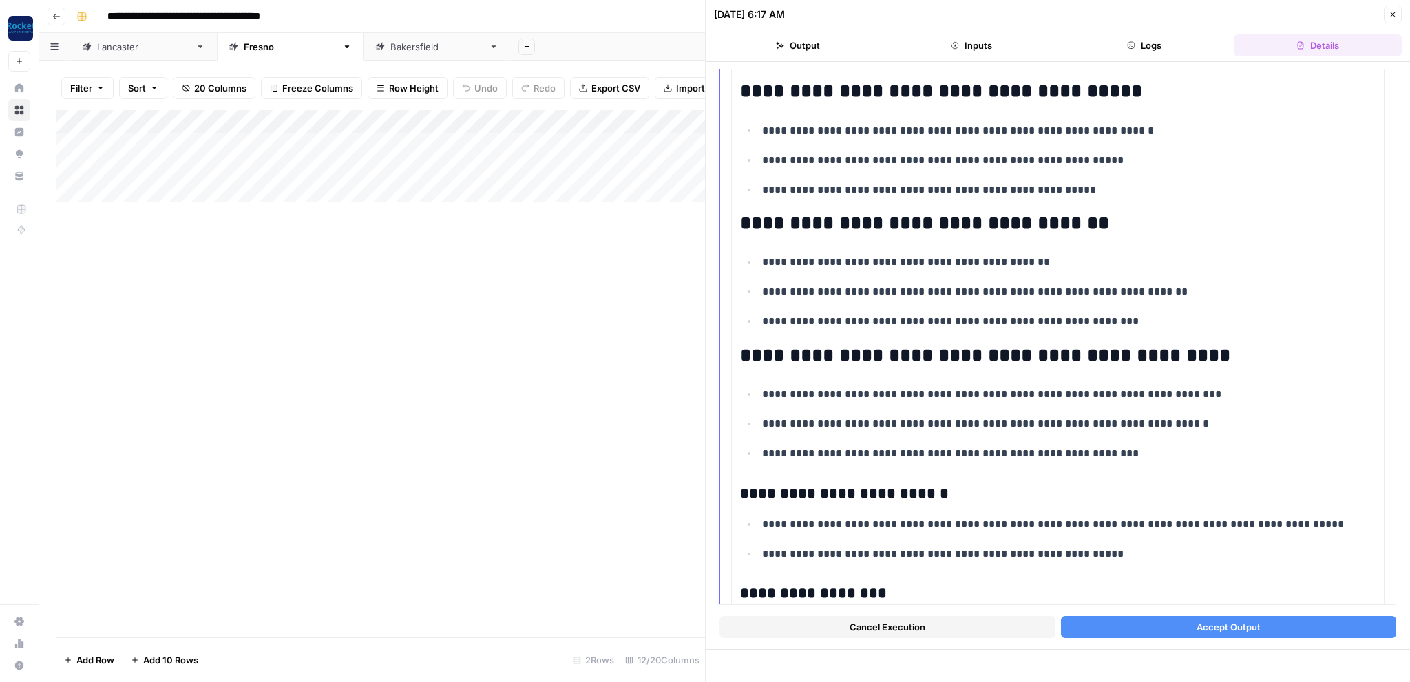
scroll to position [555, 0]
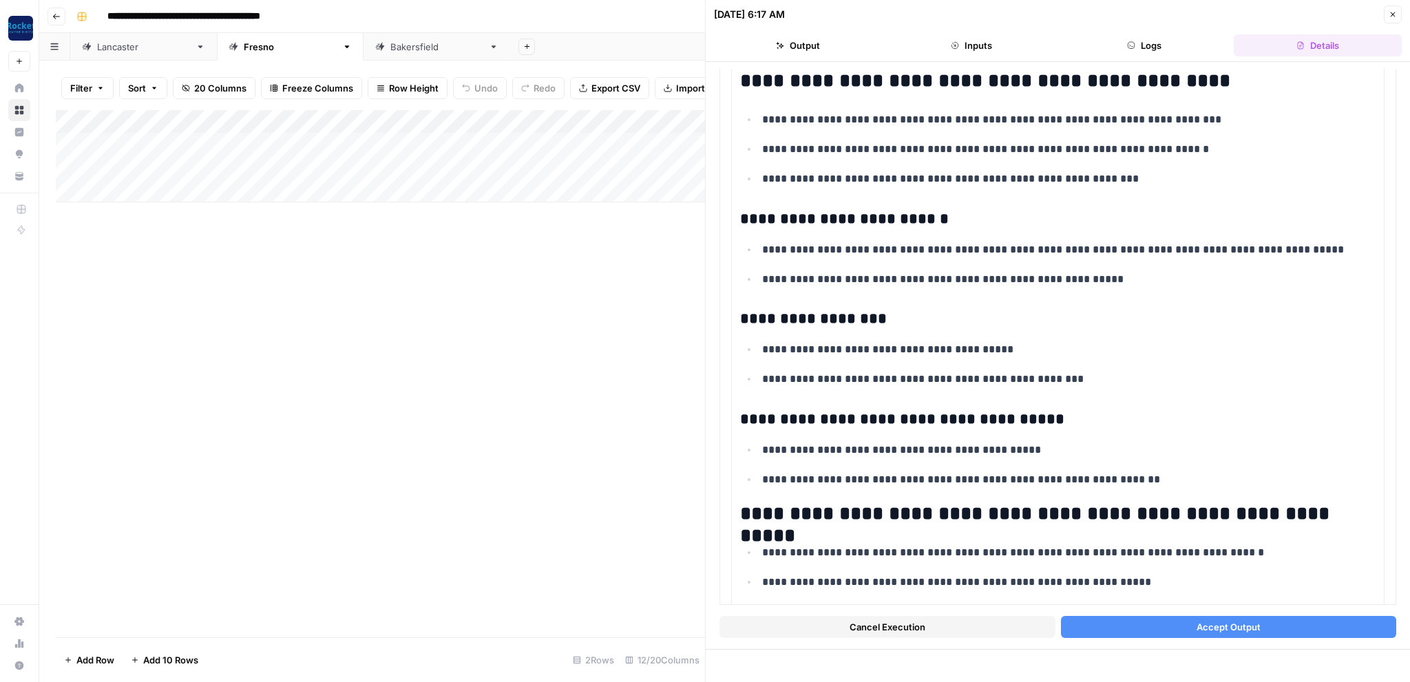
click at [970, 46] on button "Inputs" at bounding box center [971, 45] width 168 height 22
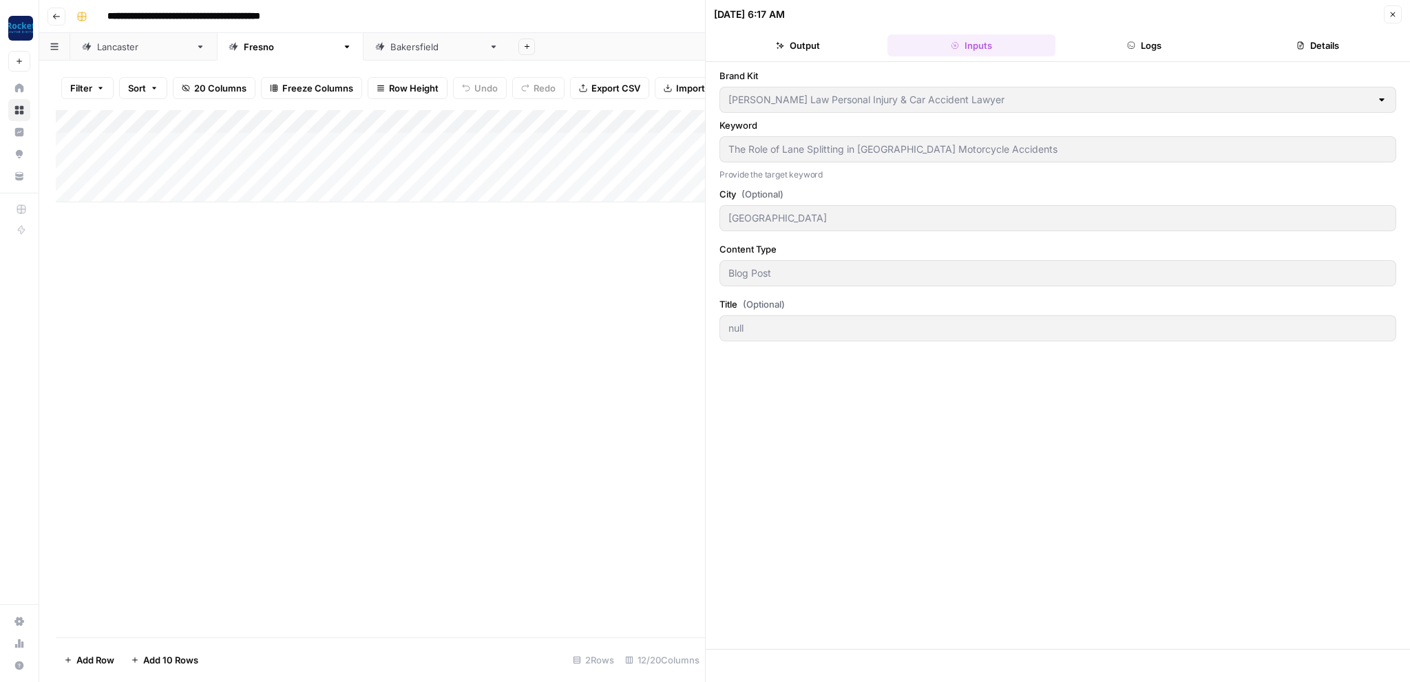
click at [808, 48] on button "Output" at bounding box center [798, 45] width 168 height 22
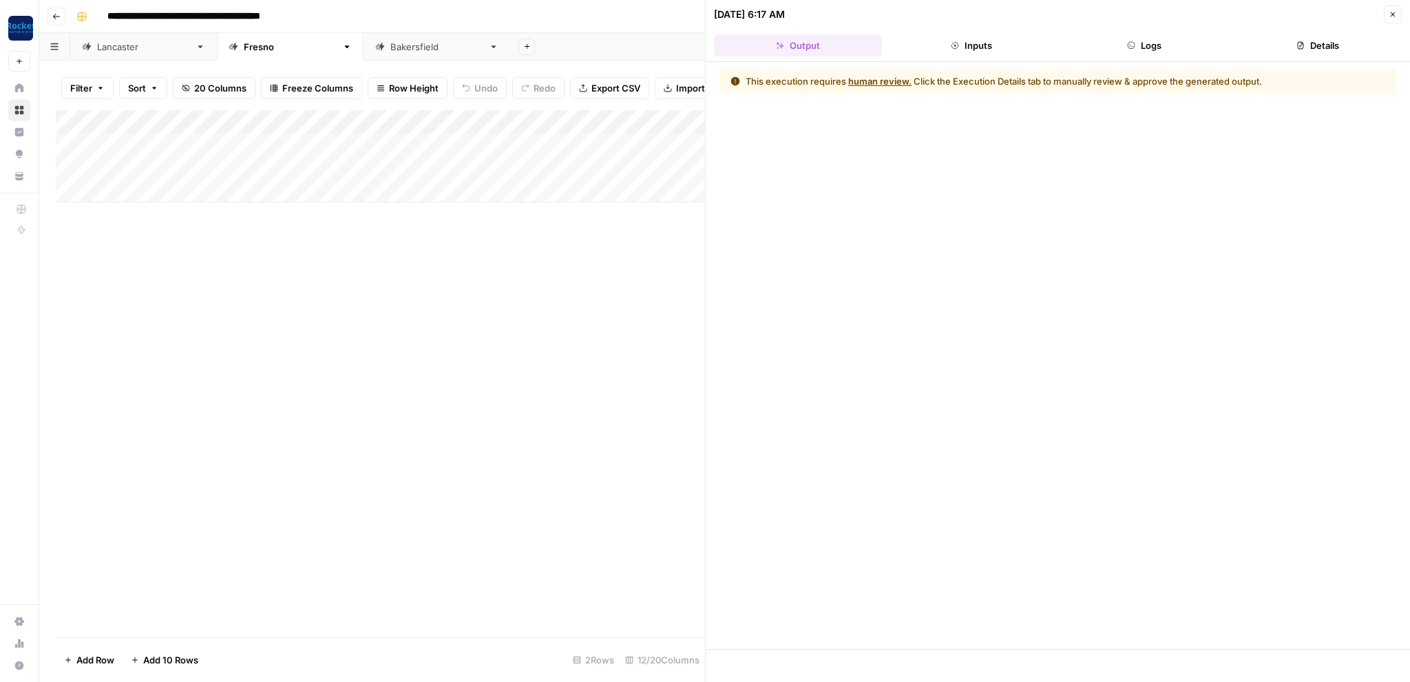
click at [1314, 43] on button "Details" at bounding box center [1318, 45] width 168 height 22
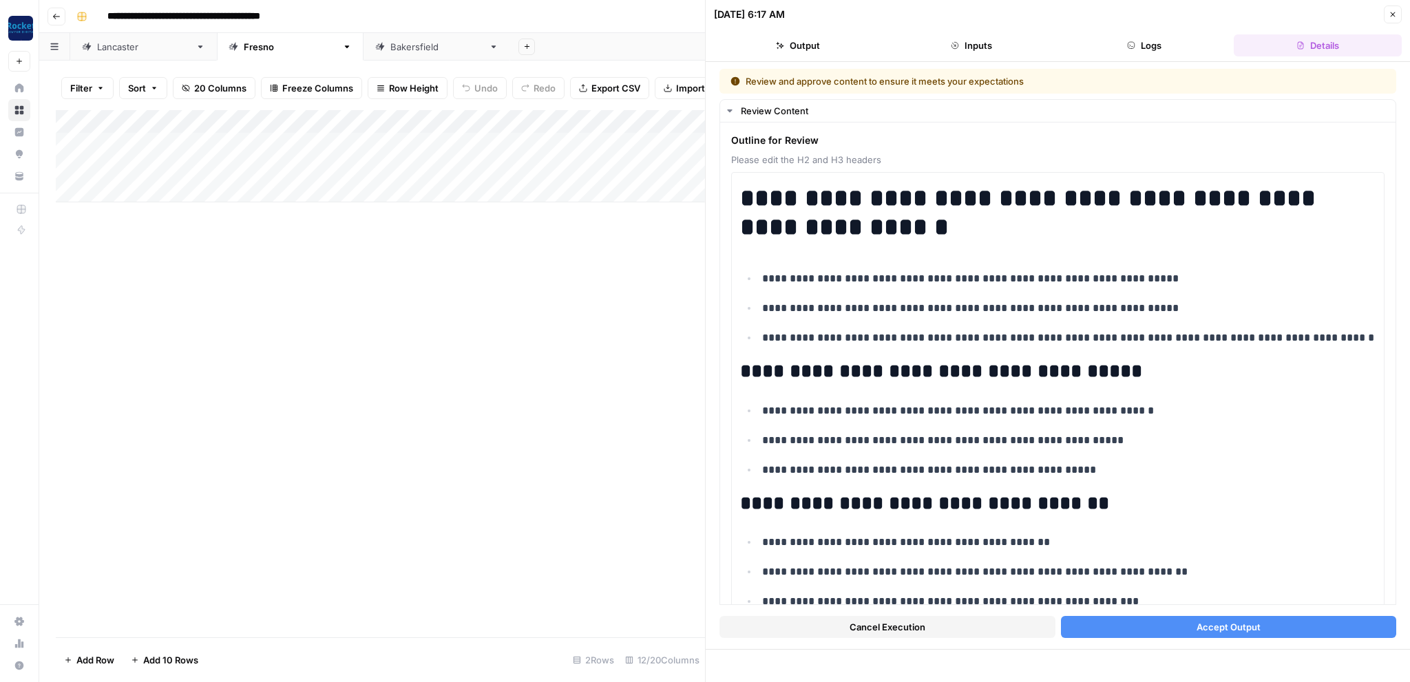
click at [1150, 619] on button "Accept Output" at bounding box center [1229, 627] width 336 height 22
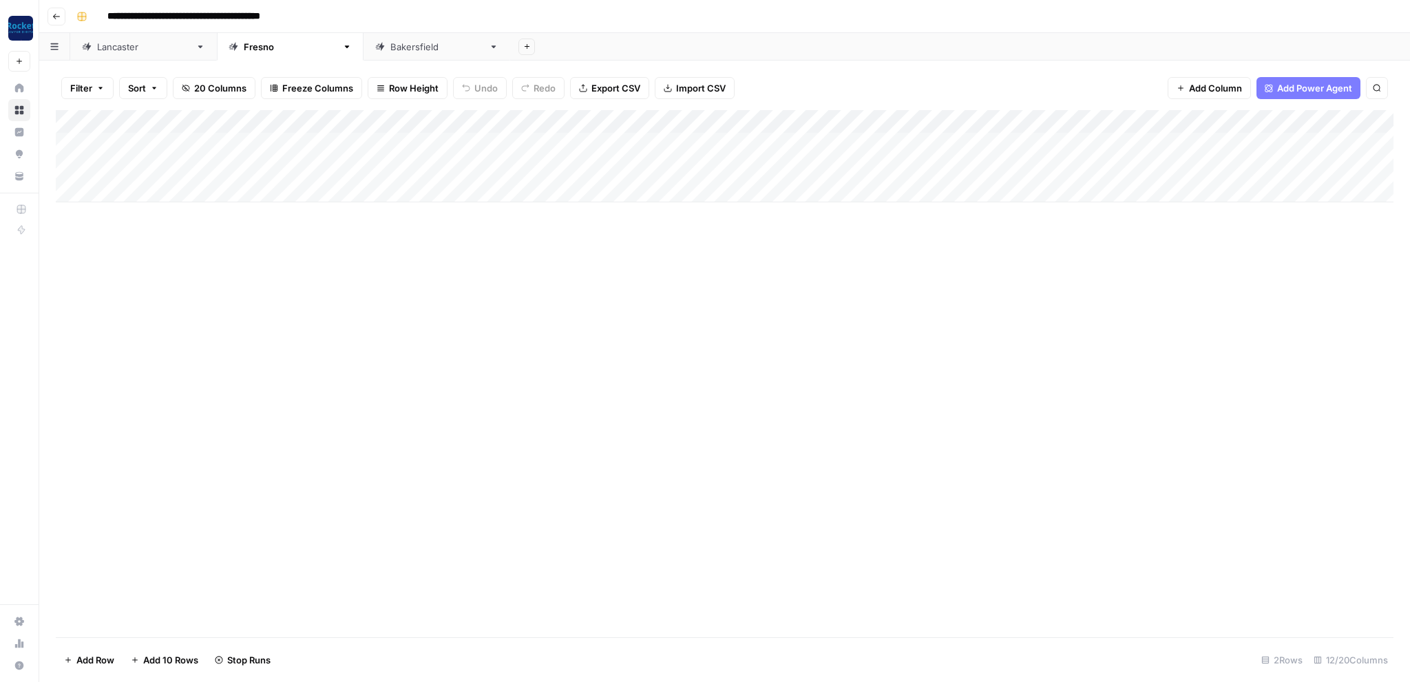
click at [390, 44] on div "Bakersfield" at bounding box center [436, 47] width 93 height 14
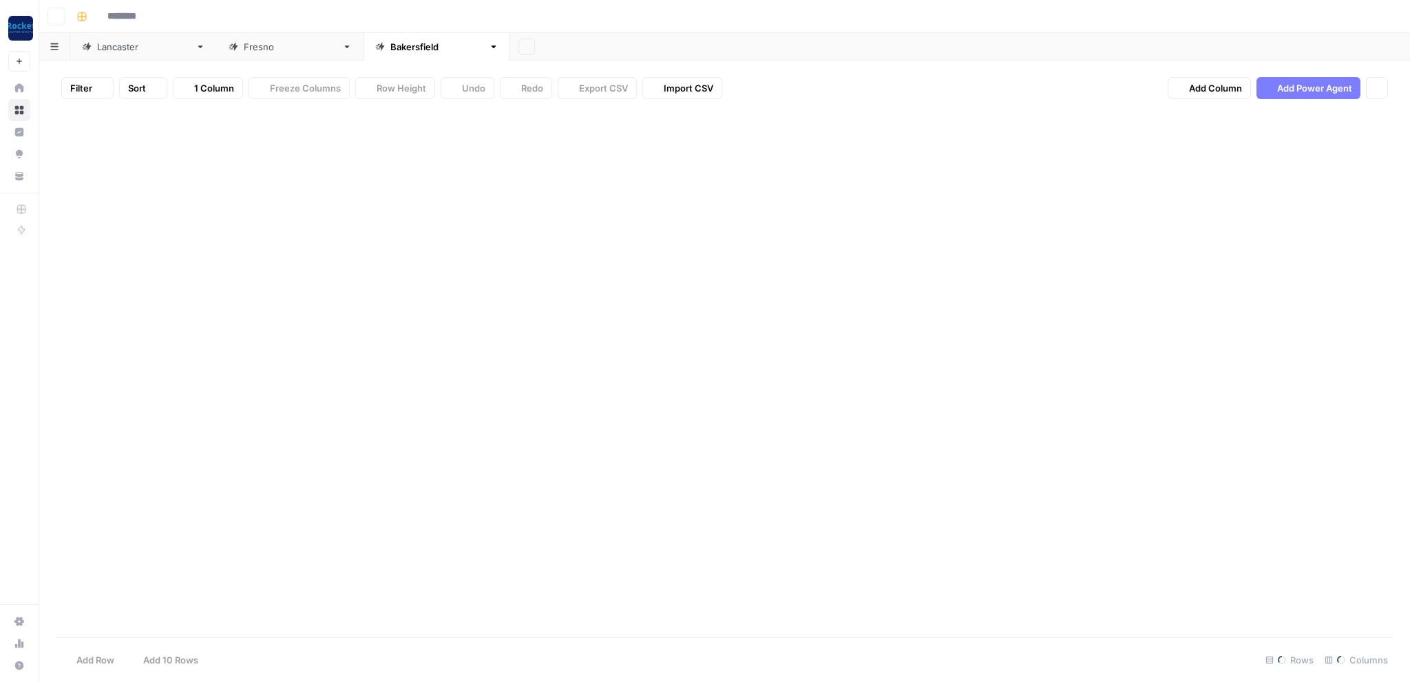
type input "**********"
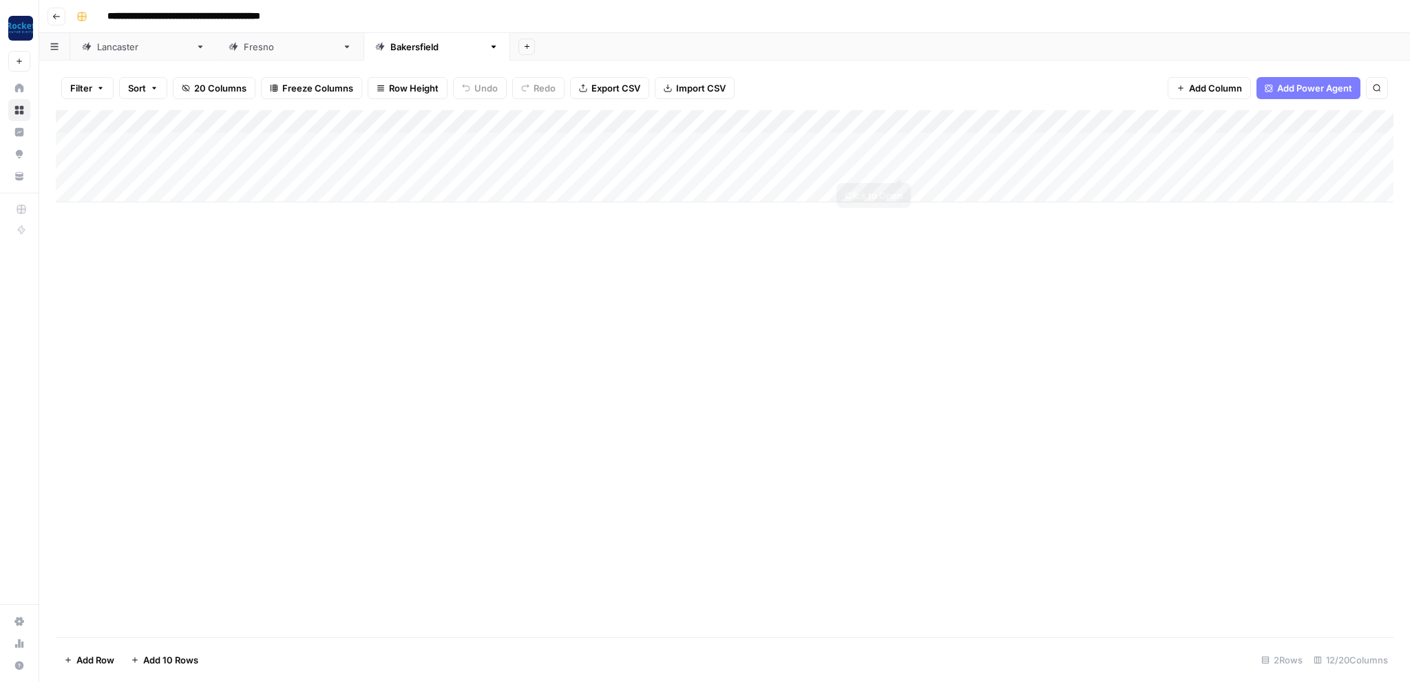
click at [900, 165] on div "Add Column" at bounding box center [725, 156] width 1338 height 92
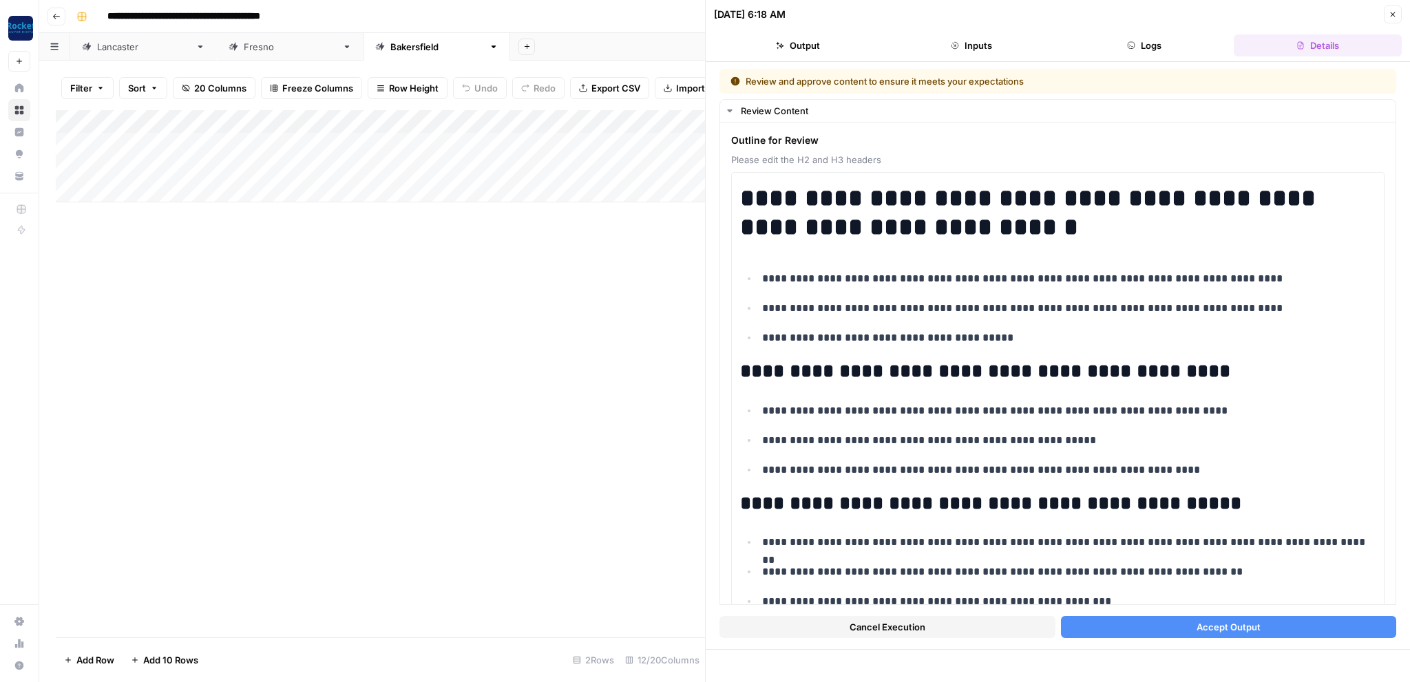
click at [1188, 619] on button "Accept Output" at bounding box center [1229, 627] width 336 height 22
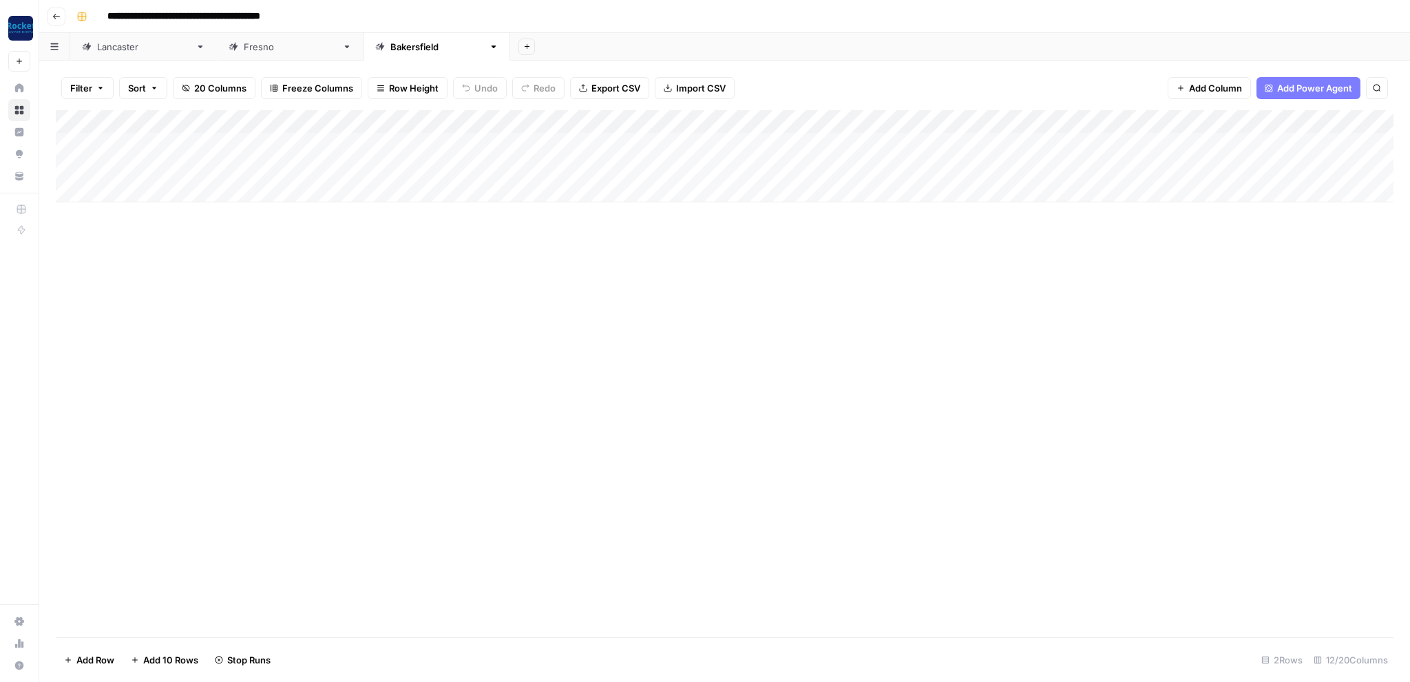
click at [905, 142] on div "Add Column" at bounding box center [725, 156] width 1338 height 92
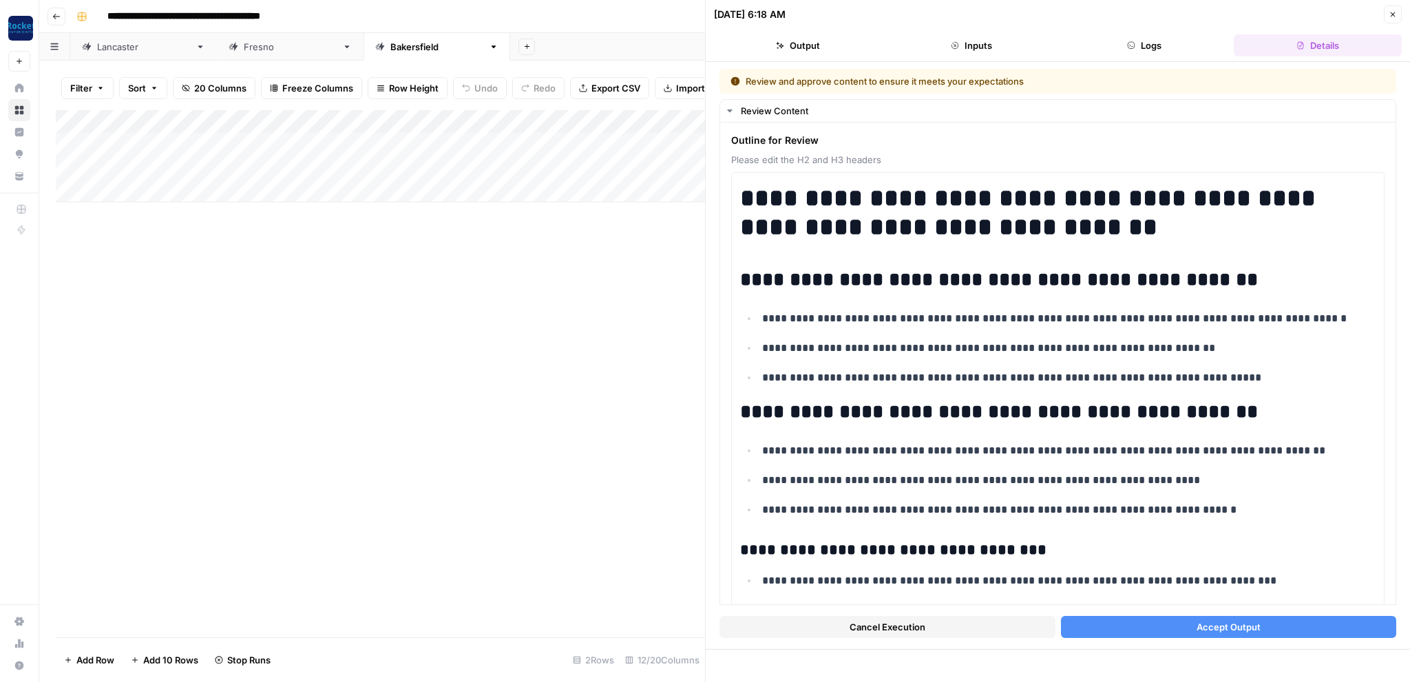
click at [968, 36] on button "Inputs" at bounding box center [971, 45] width 168 height 22
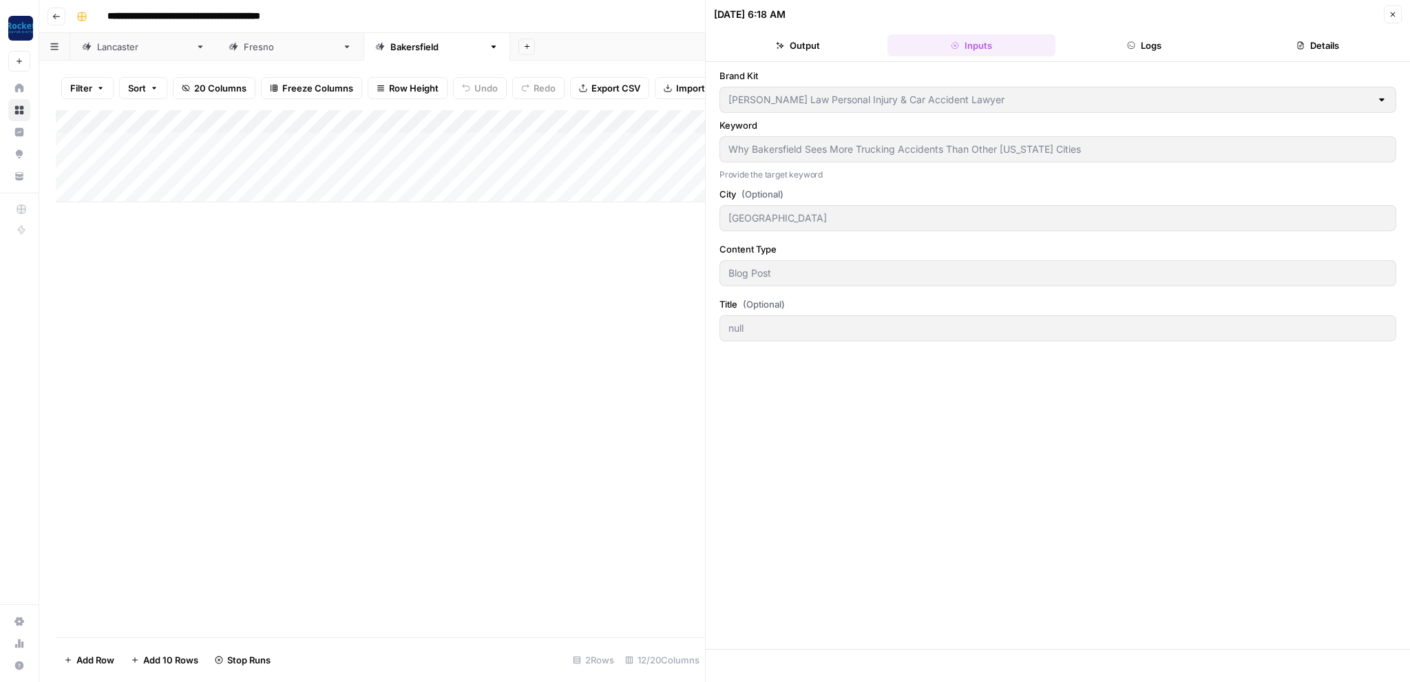
click at [804, 50] on button "Output" at bounding box center [798, 45] width 168 height 22
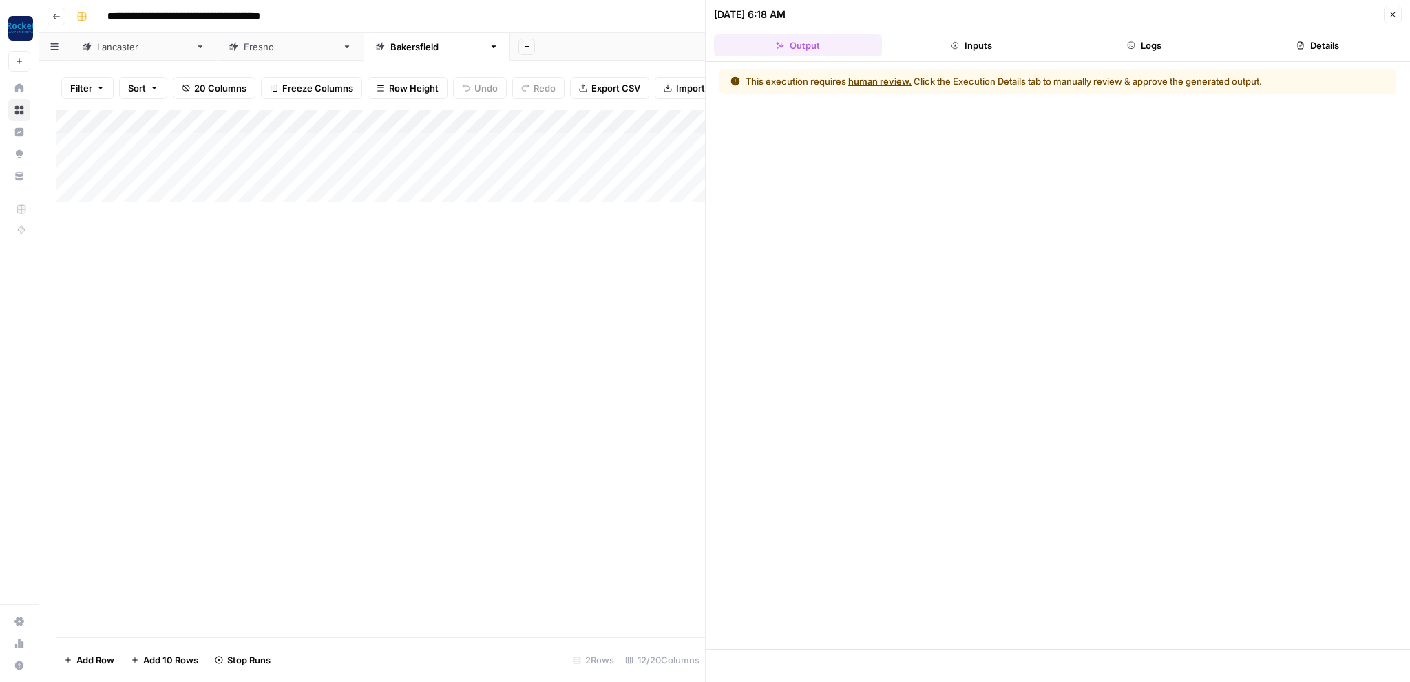
click at [1323, 40] on button "Details" at bounding box center [1318, 45] width 168 height 22
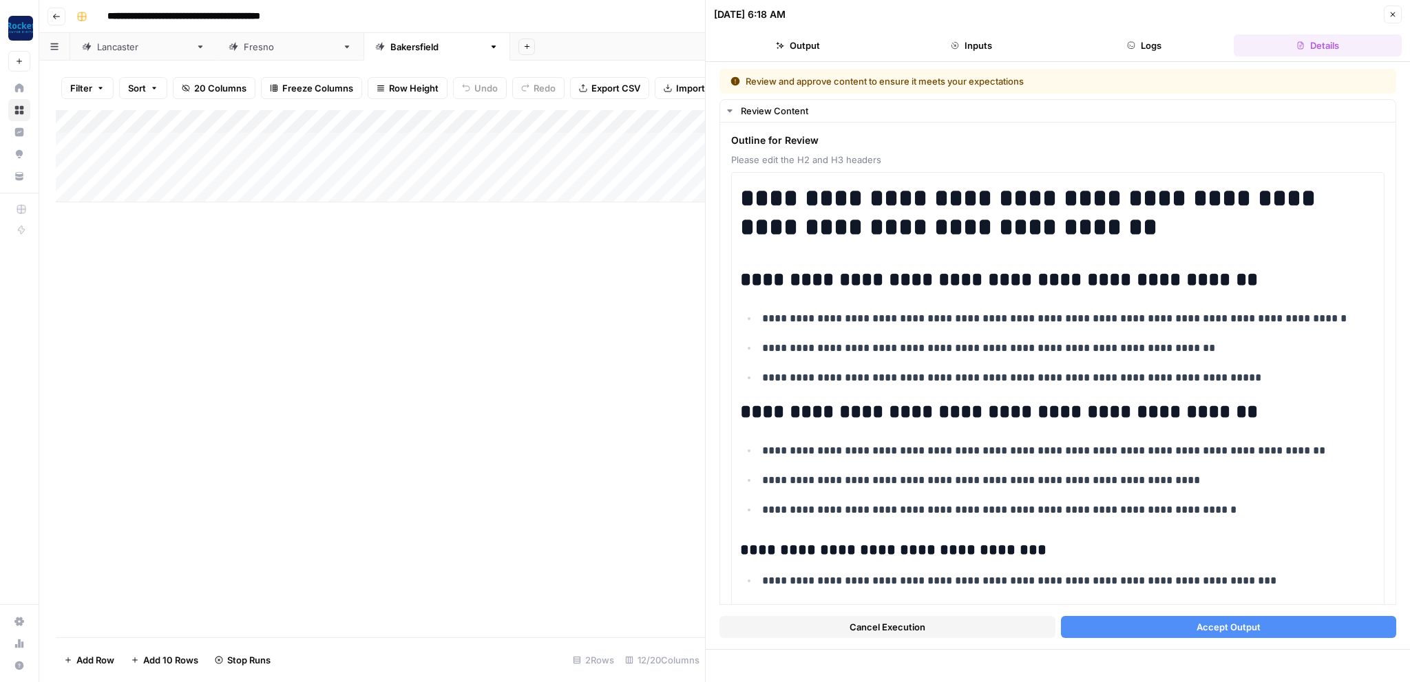
click at [1164, 629] on button "Accept Output" at bounding box center [1229, 627] width 336 height 22
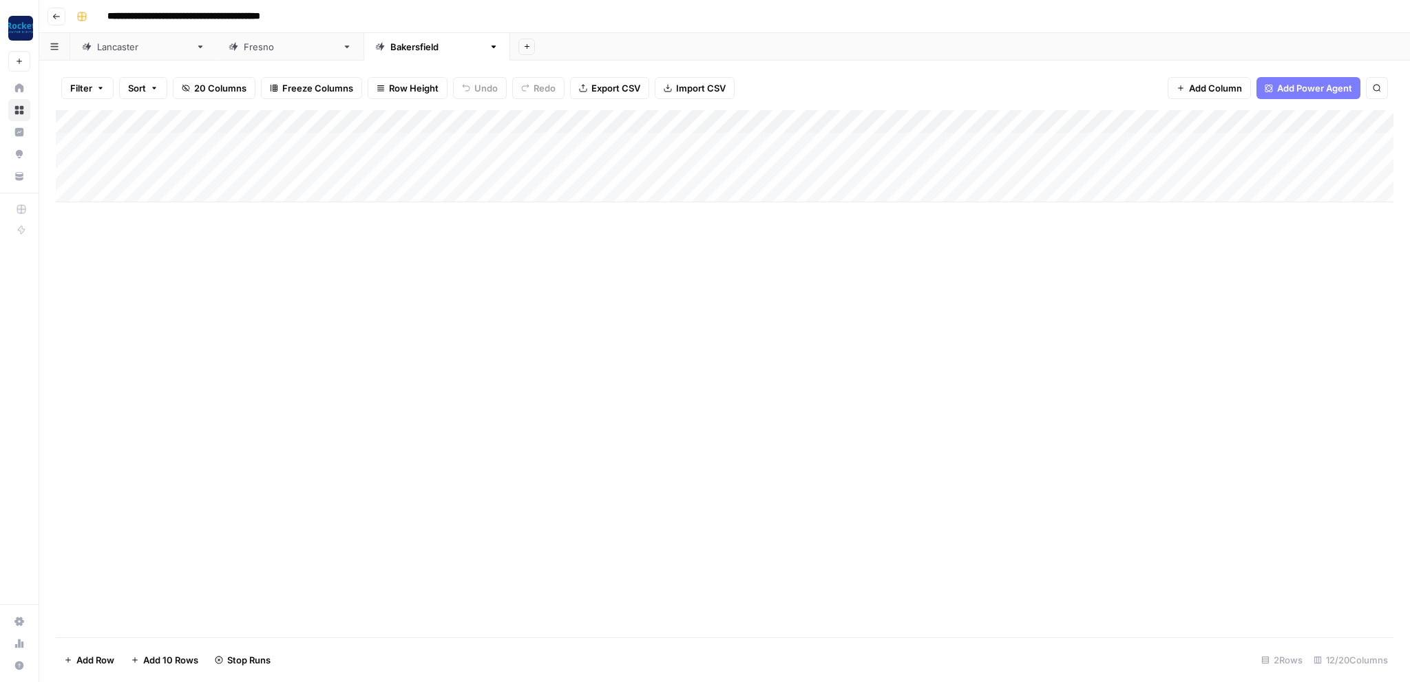
click at [119, 48] on div "Lancaster" at bounding box center [143, 47] width 93 height 14
click at [837, 142] on div "Add Column" at bounding box center [725, 203] width 1338 height 186
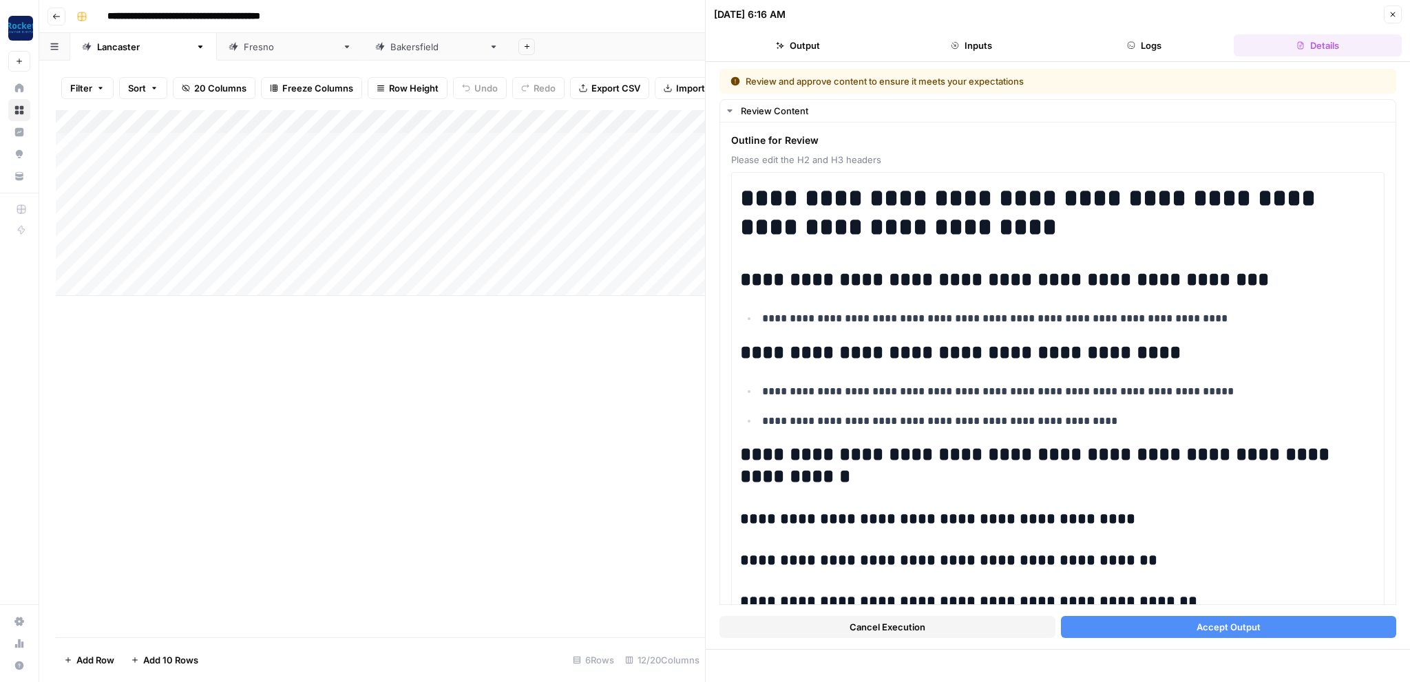
click at [1221, 624] on span "Accept Output" at bounding box center [1228, 627] width 64 height 14
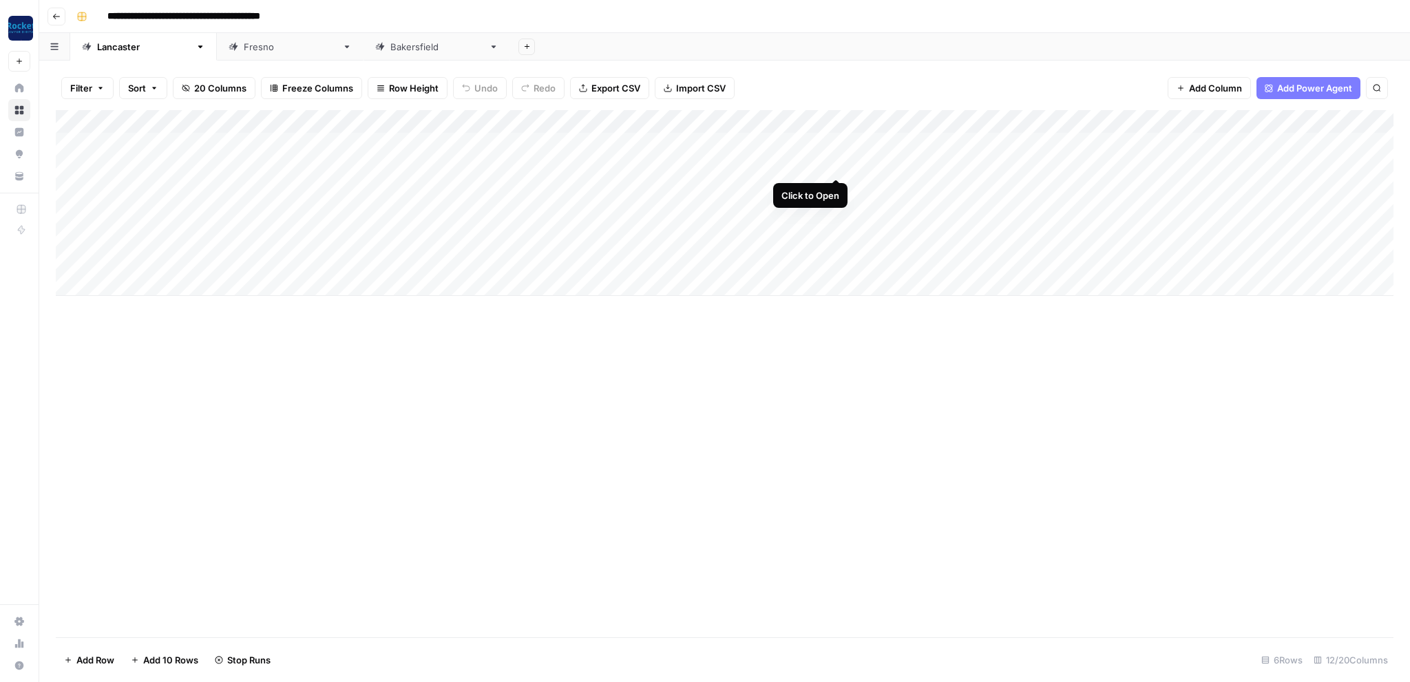
click at [836, 165] on div "Add Column" at bounding box center [725, 203] width 1338 height 186
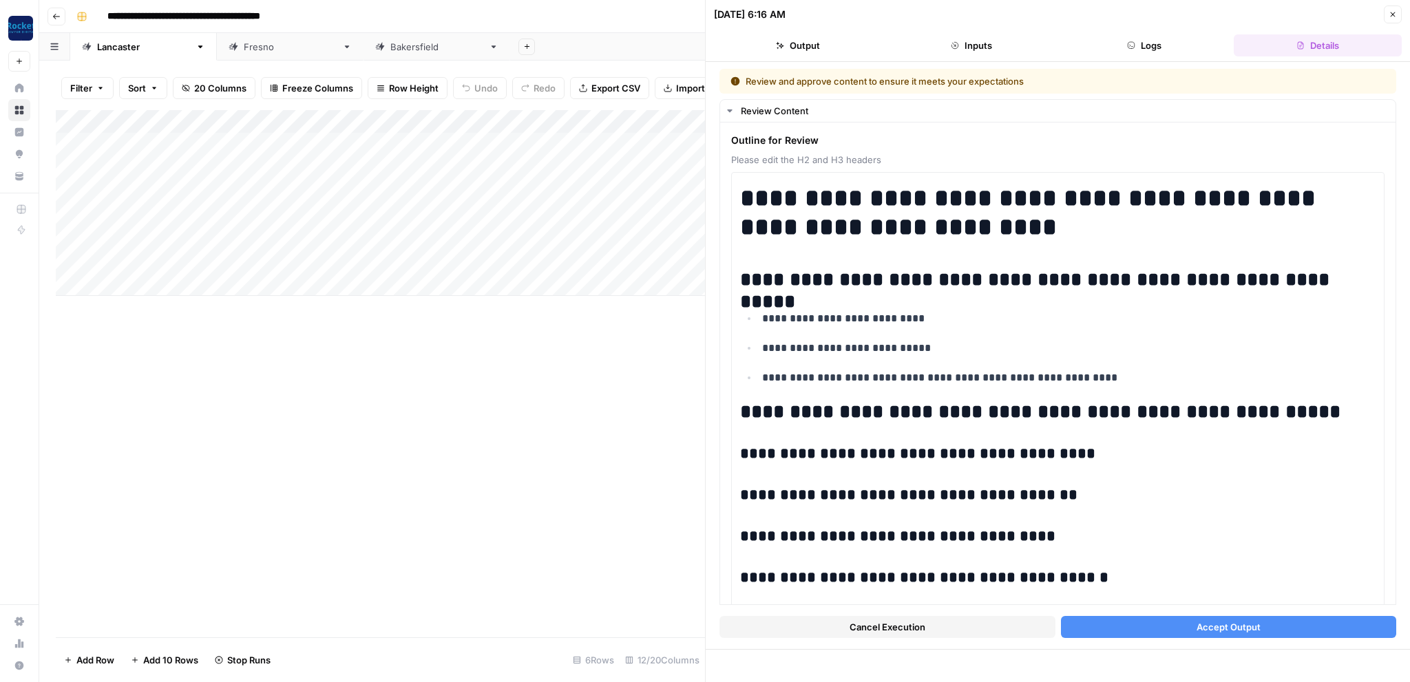
click at [1188, 620] on button "Accept Output" at bounding box center [1229, 627] width 336 height 22
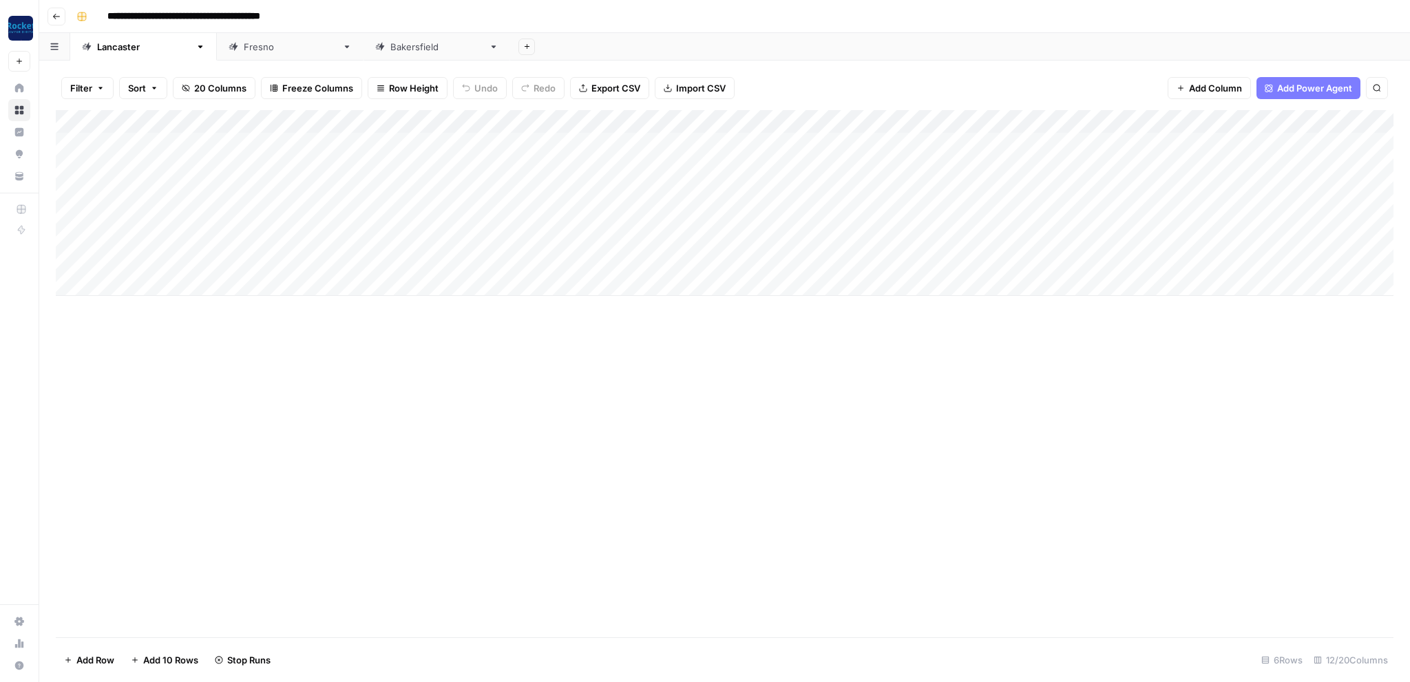
click at [229, 41] on div "Fresno" at bounding box center [283, 47] width 108 height 14
type input "**********"
click at [854, 167] on div "Add Column" at bounding box center [725, 156] width 1338 height 92
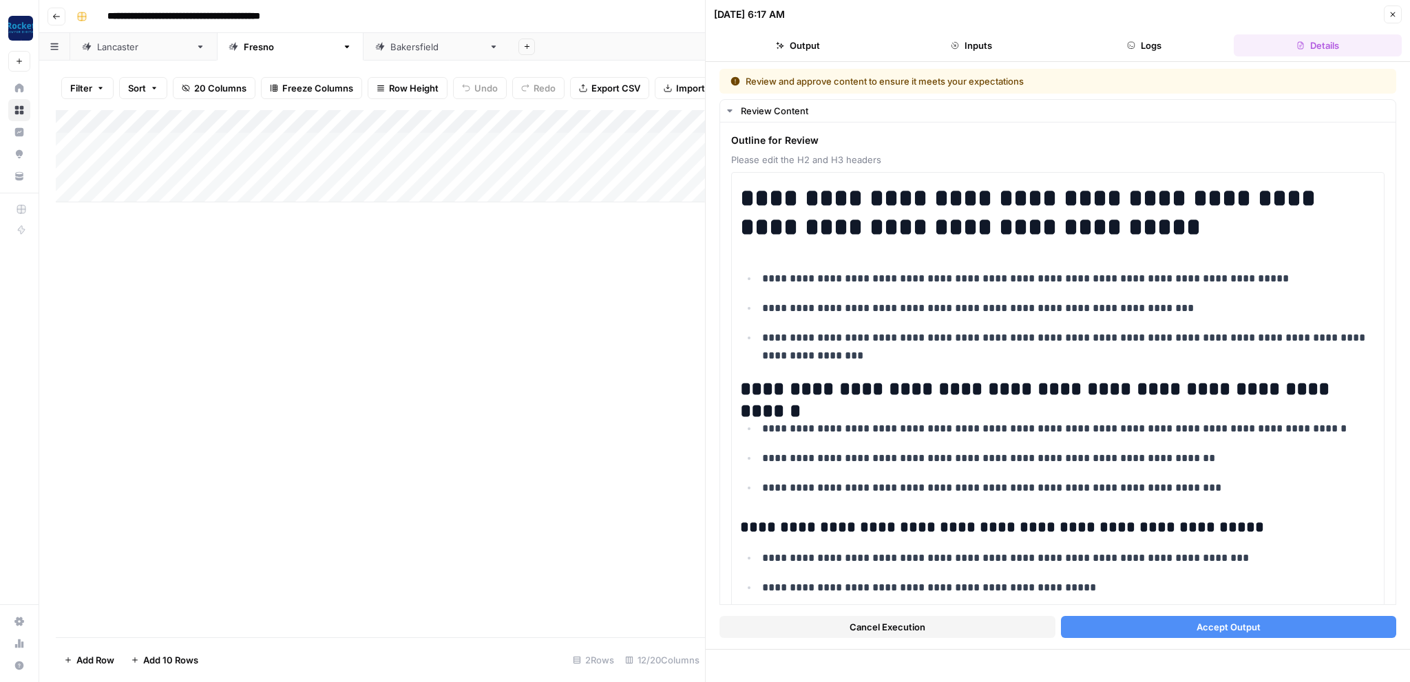
click at [1182, 633] on button "Accept Output" at bounding box center [1229, 627] width 336 height 22
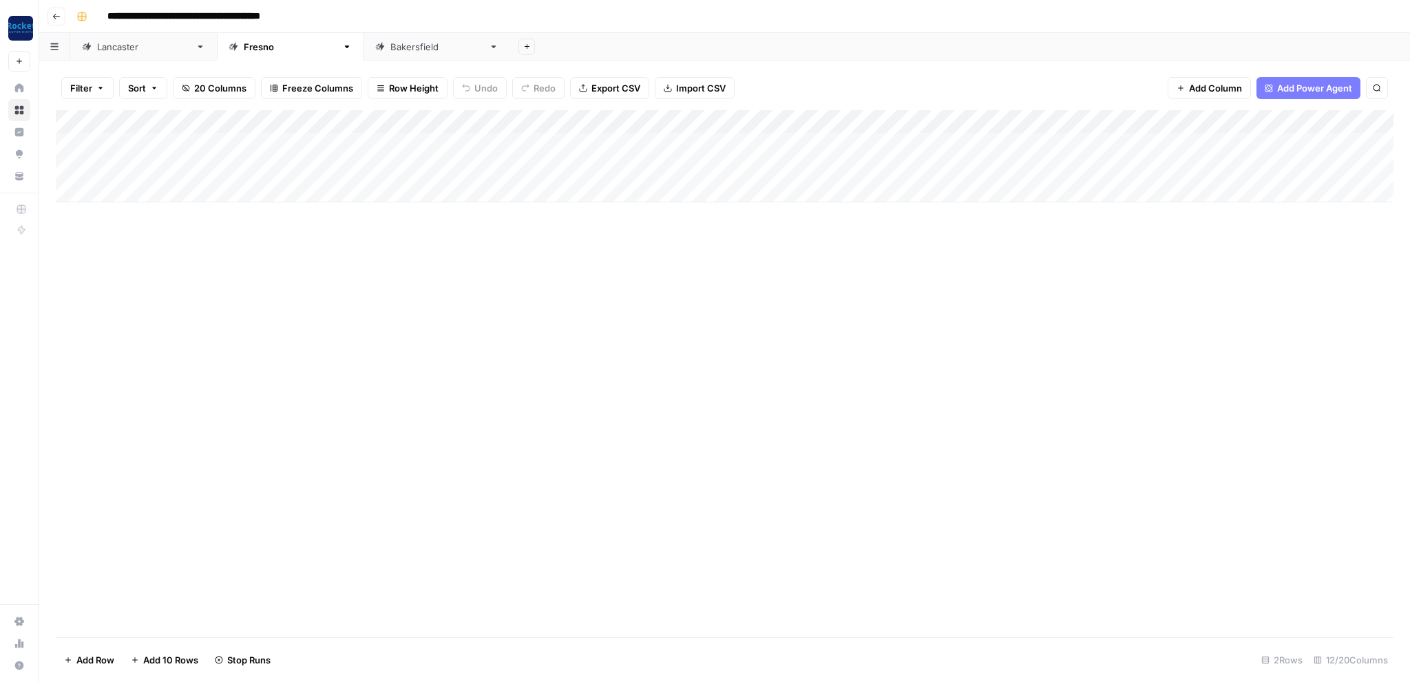
click at [390, 48] on div "Bakersfield" at bounding box center [436, 47] width 93 height 14
click at [123, 48] on div "Lancaster Fresno Bakersfield Add Sheet" at bounding box center [724, 47] width 1371 height 28
click at [132, 51] on div "Lancaster" at bounding box center [143, 47] width 93 height 14
click at [1128, 141] on div "Add Column" at bounding box center [725, 203] width 1338 height 186
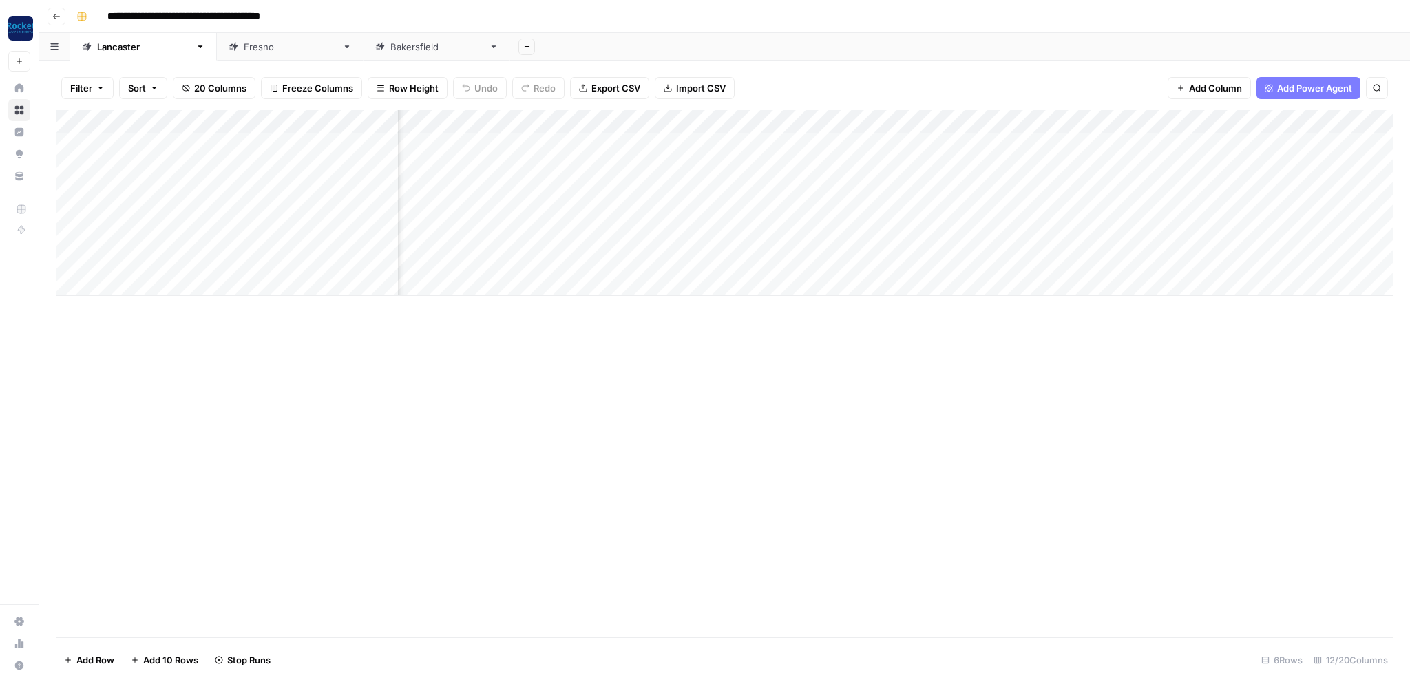
click at [1094, 167] on div "Add Column" at bounding box center [725, 203] width 1338 height 186
click at [244, 52] on div "Fresno" at bounding box center [290, 47] width 93 height 14
click at [1342, 140] on div "Add Column" at bounding box center [725, 156] width 1338 height 92
click at [1346, 164] on div "Add Column" at bounding box center [725, 156] width 1338 height 92
click at [390, 46] on div "Bakersfield" at bounding box center [436, 47] width 93 height 14
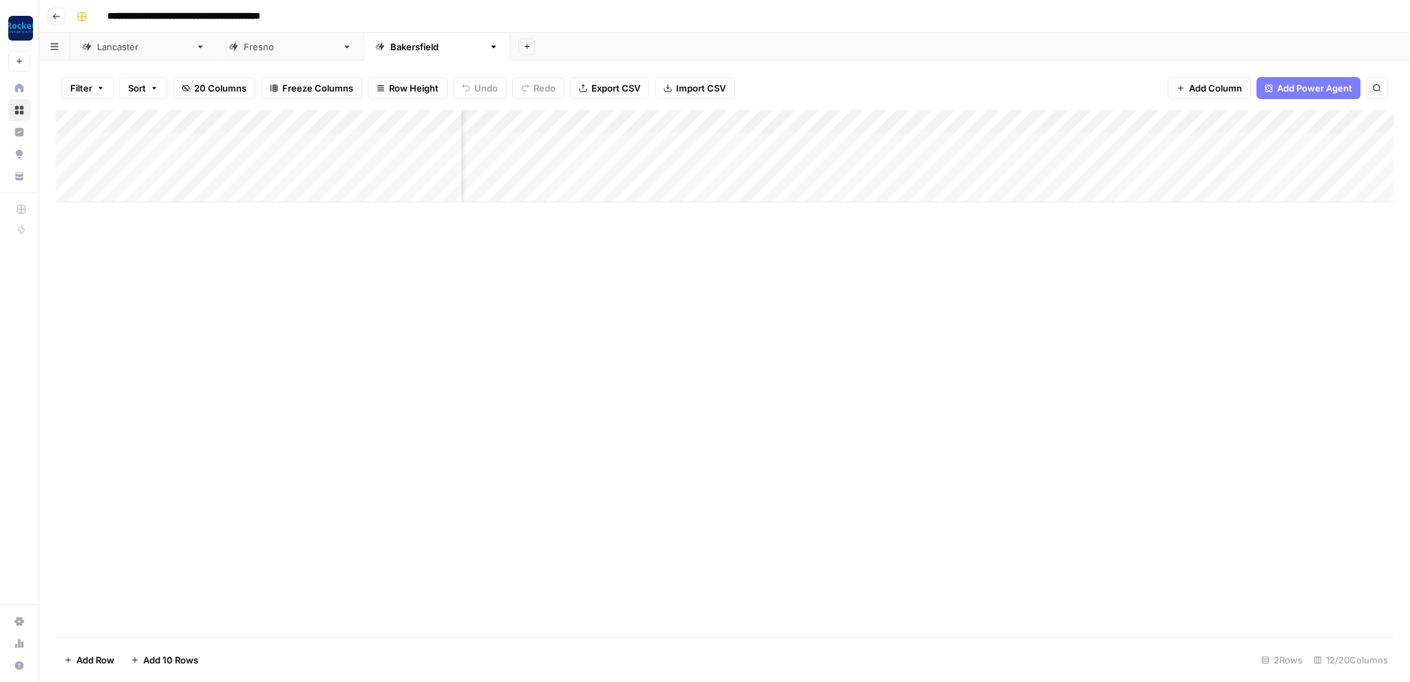
scroll to position [0, 79]
click at [1316, 140] on div "Add Column" at bounding box center [725, 156] width 1338 height 92
click at [1317, 164] on div "Add Column" at bounding box center [725, 156] width 1338 height 92
click at [244, 48] on div "Fresno" at bounding box center [290, 47] width 93 height 14
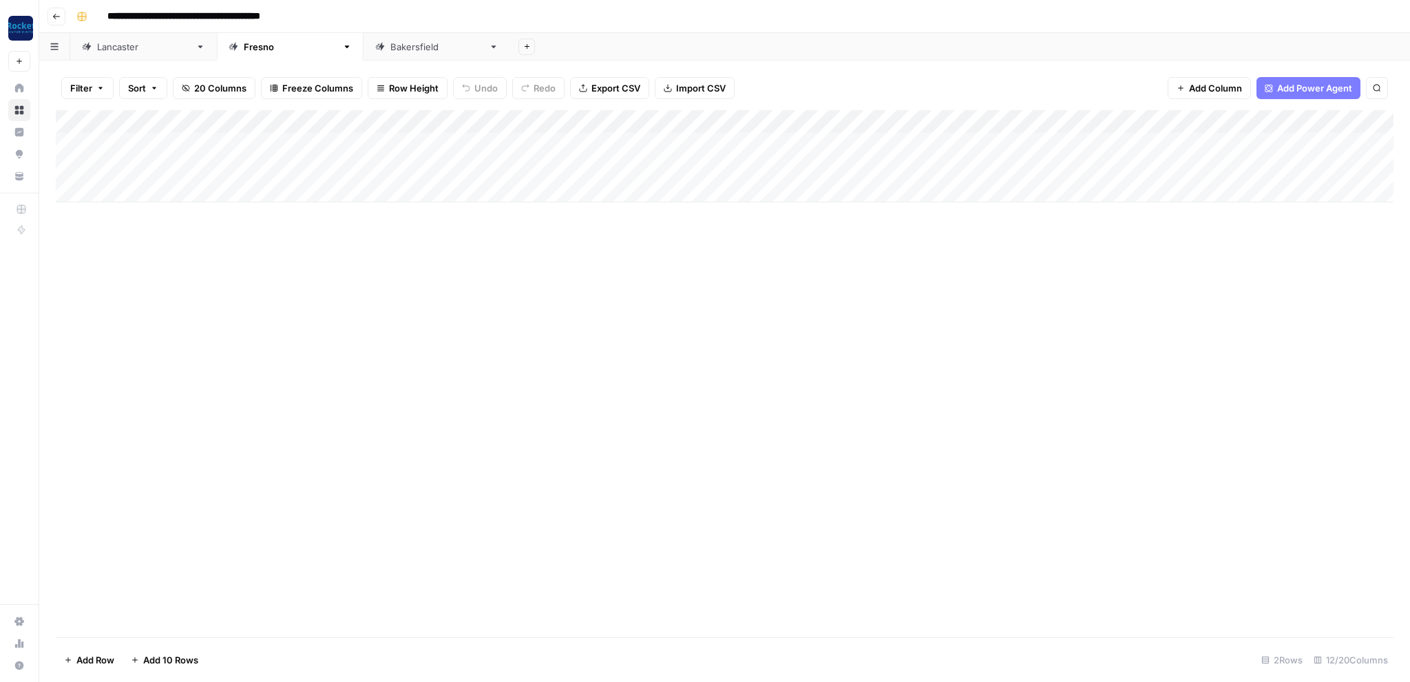
click at [125, 54] on link "Lancaster" at bounding box center [143, 47] width 147 height 28
click at [390, 45] on div "Bakersfield" at bounding box center [436, 47] width 93 height 14
click at [99, 49] on div "Lancaster" at bounding box center [143, 47] width 93 height 14
click at [342, 48] on icon at bounding box center [347, 47] width 10 height 10
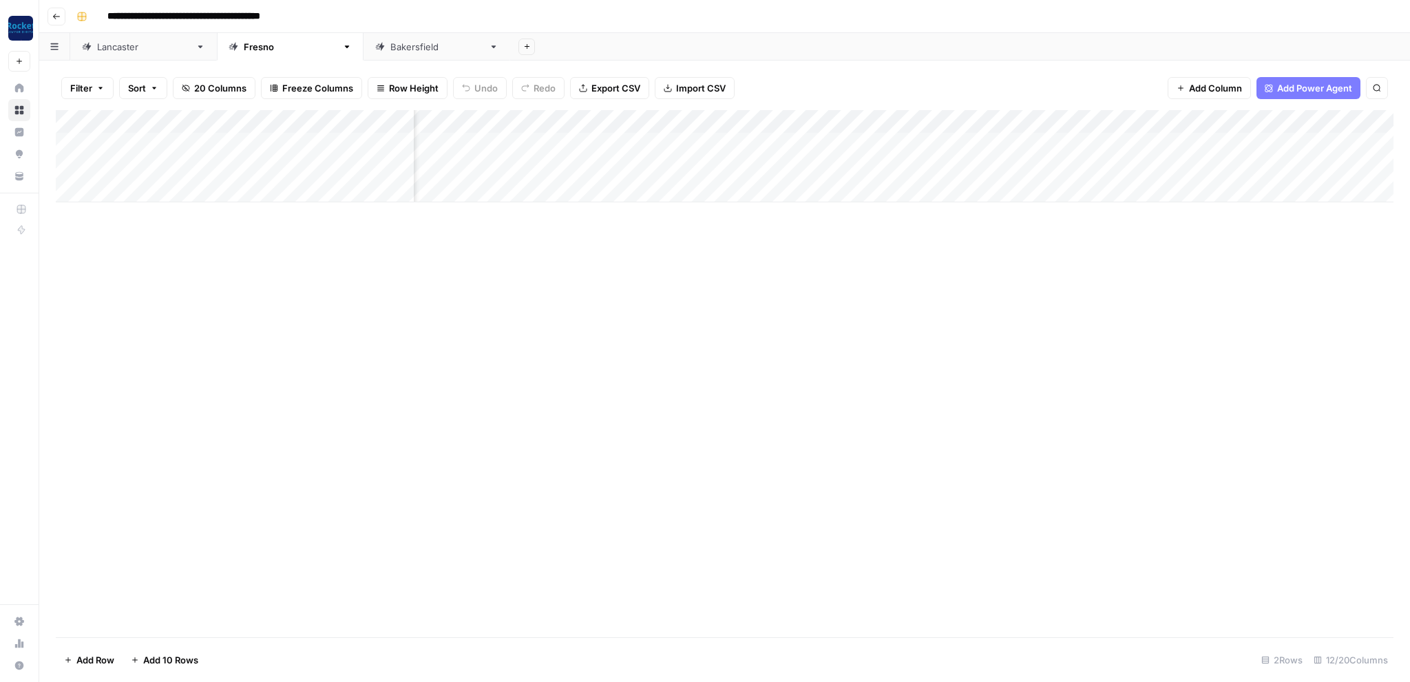
click at [390, 45] on div "Bakersfield" at bounding box center [436, 47] width 93 height 14
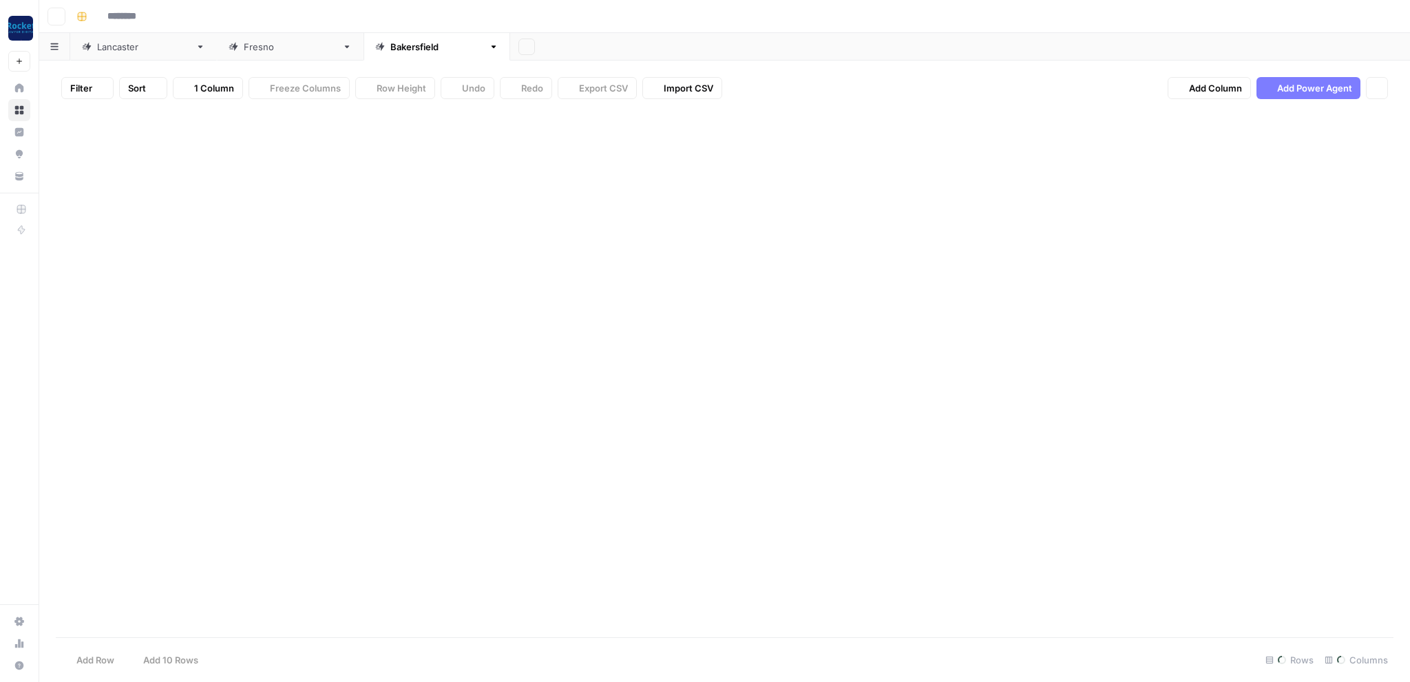
type input "**********"
click at [110, 56] on link "Lancaster" at bounding box center [143, 47] width 147 height 28
click at [244, 49] on div "Fresno" at bounding box center [290, 47] width 93 height 14
click at [390, 45] on div "Bakersfield" at bounding box center [436, 47] width 93 height 14
type input "**********"
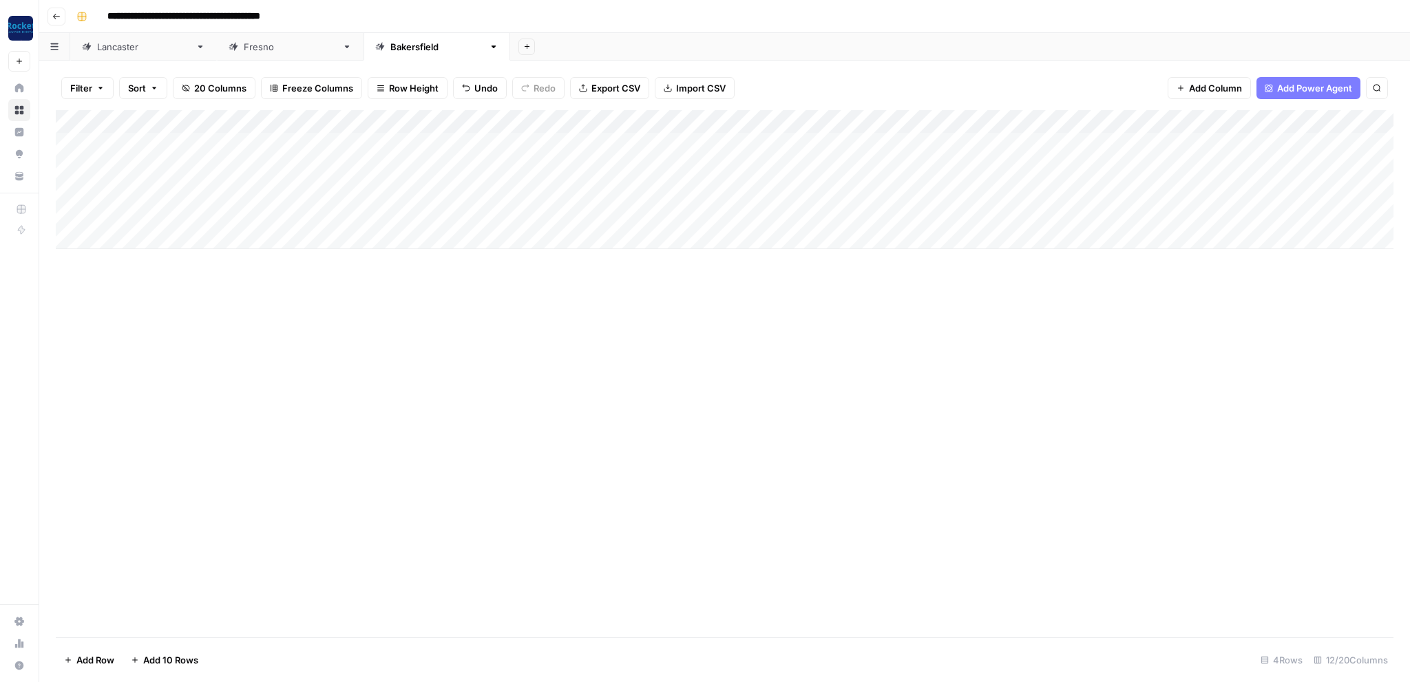
click at [324, 386] on div "Add Column" at bounding box center [725, 373] width 1338 height 527
click at [117, 54] on link "Lancaster" at bounding box center [143, 47] width 147 height 28
click at [1026, 16] on div "**********" at bounding box center [733, 17] width 1325 height 22
click at [115, 51] on div "Lancaster" at bounding box center [143, 47] width 93 height 14
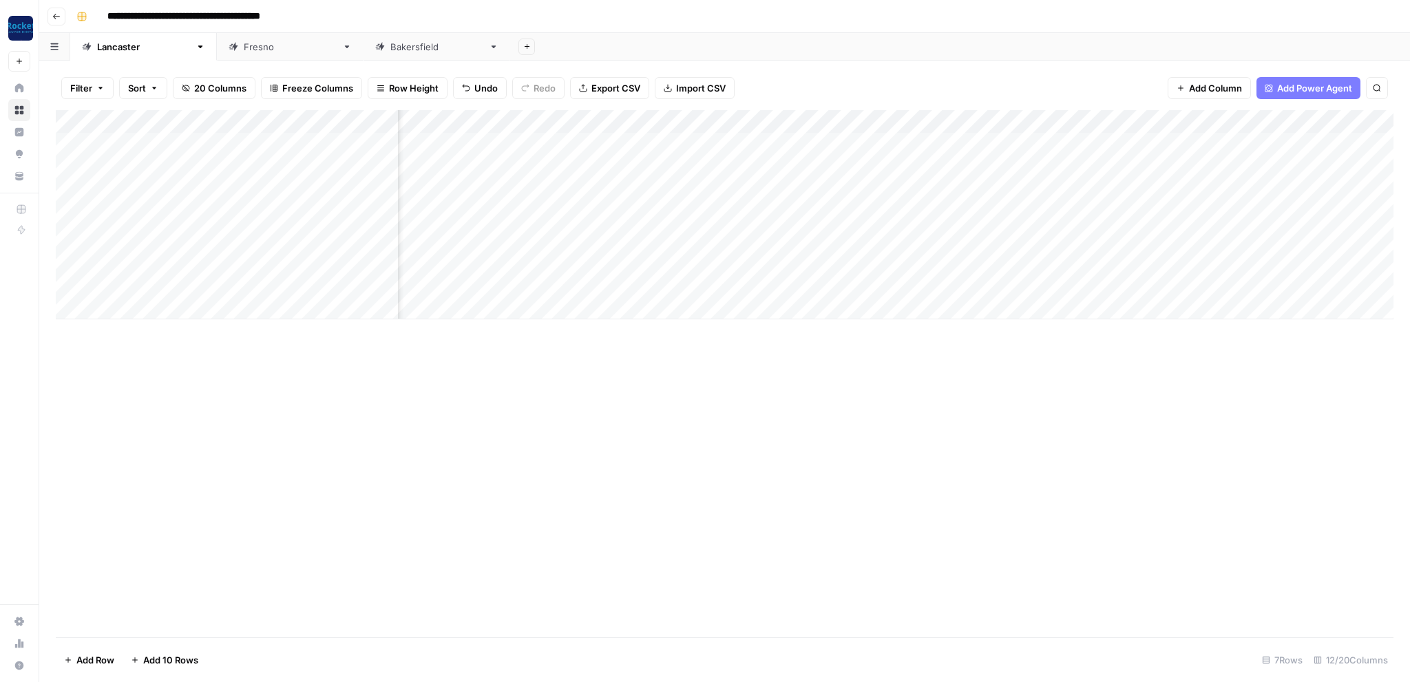
click at [229, 49] on div "Fresno" at bounding box center [283, 47] width 108 height 14
click at [363, 54] on link "Bakersfield" at bounding box center [436, 47] width 147 height 28
click at [121, 48] on div "Lancaster" at bounding box center [143, 47] width 93 height 14
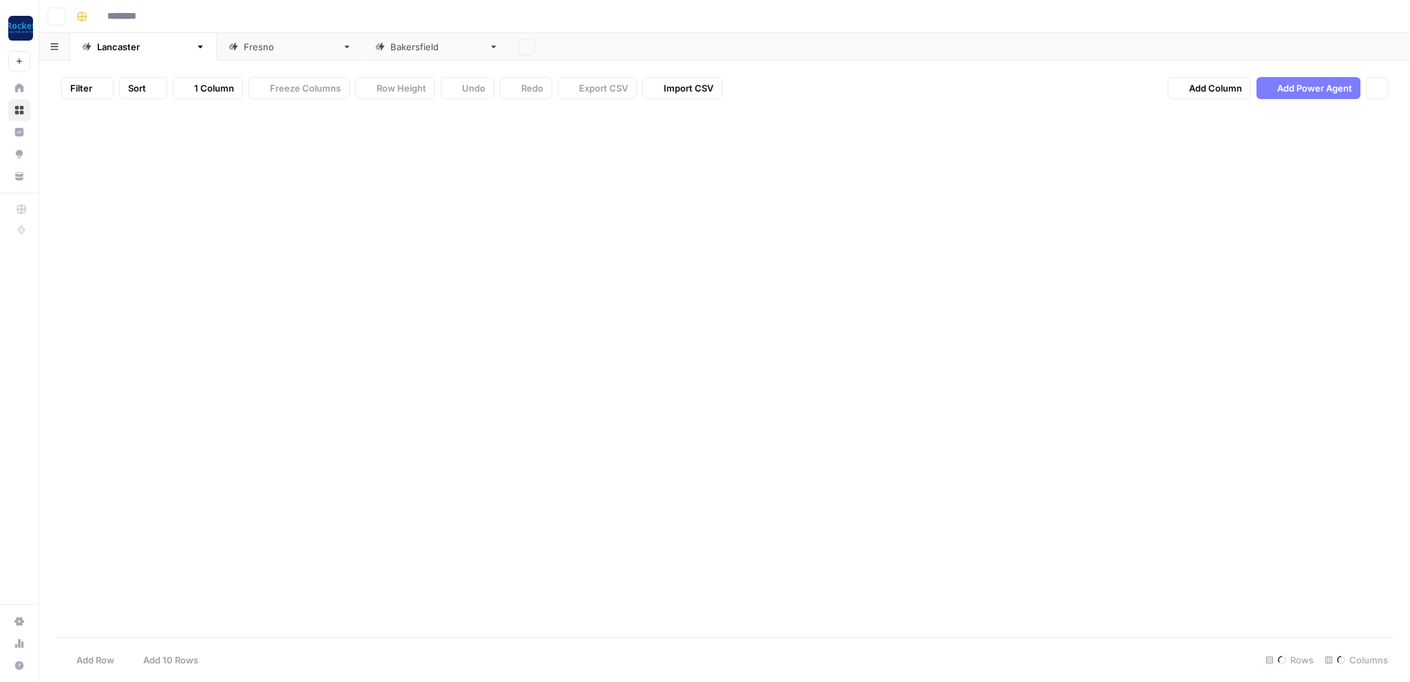
type input "**********"
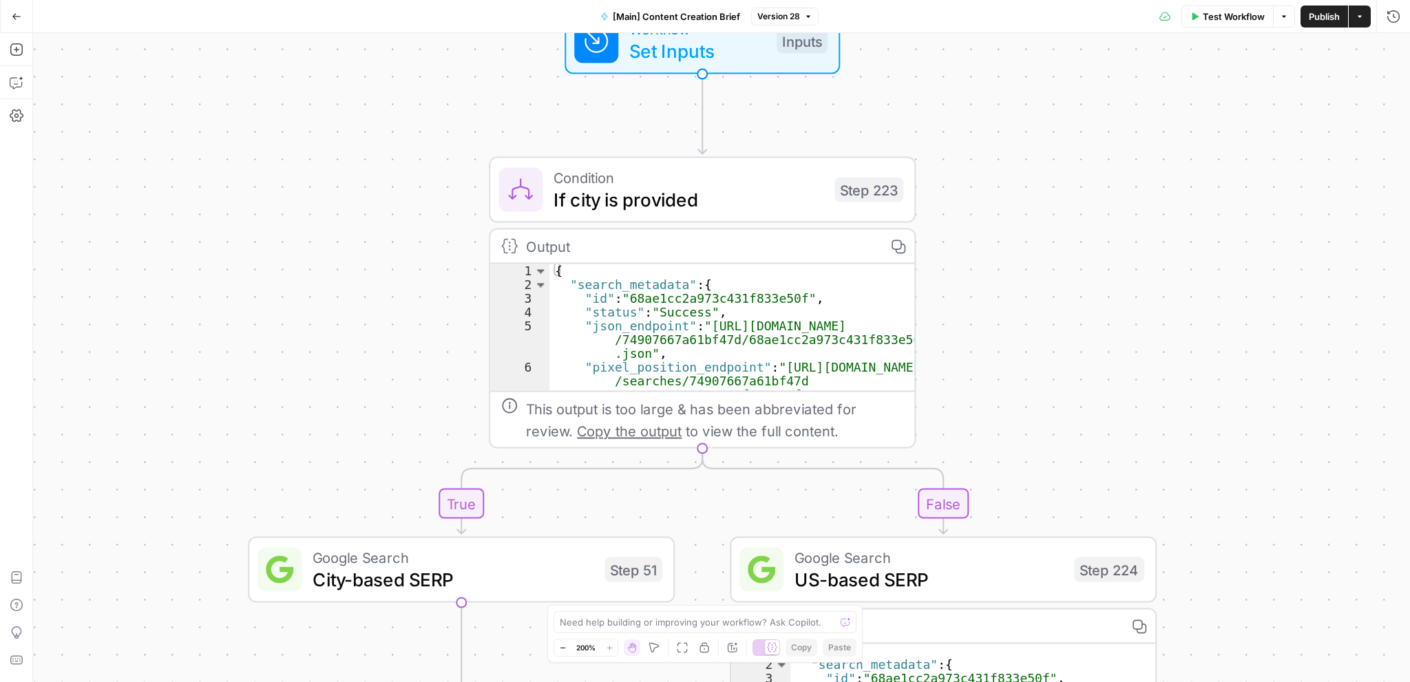
drag, startPoint x: 870, startPoint y: 224, endPoint x: 1049, endPoint y: 187, distance: 182.9
click at [1075, 180] on div "true false true false true false true false Workflow Set Inputs Inputs Conditio…" at bounding box center [721, 357] width 1377 height 649
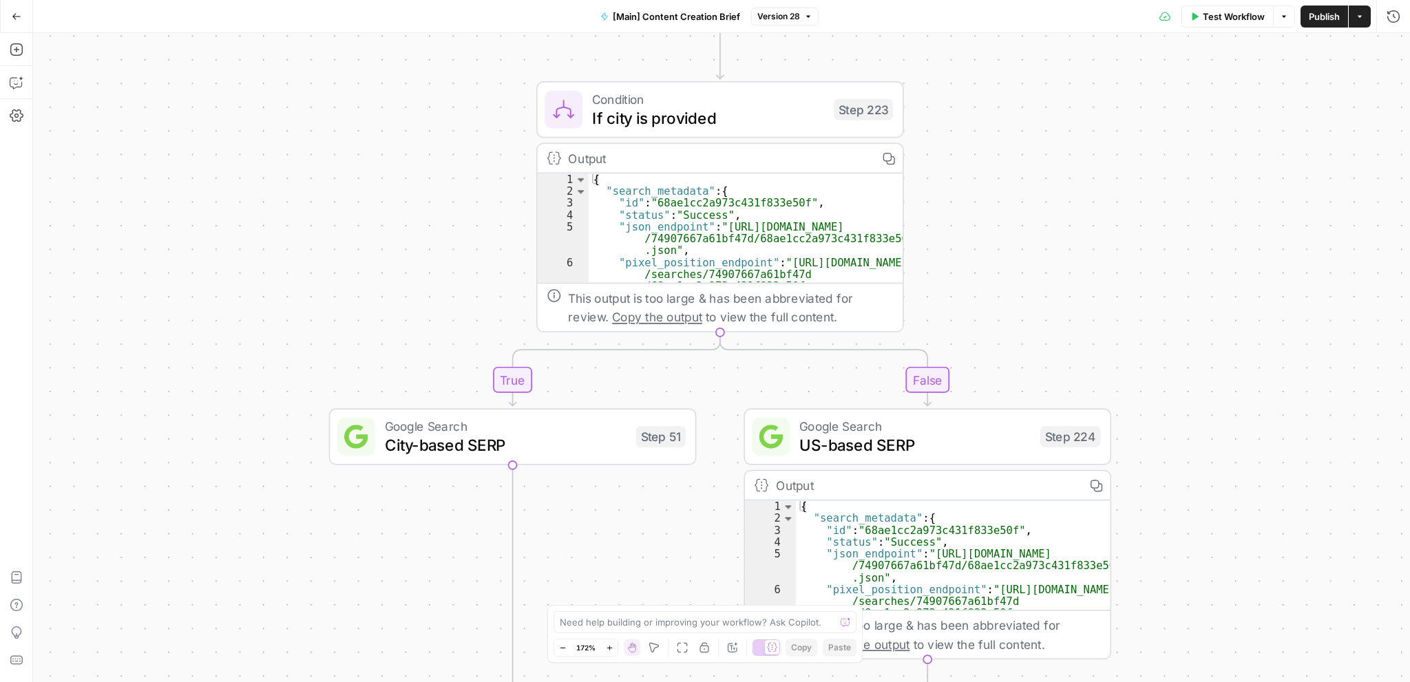
drag, startPoint x: 1024, startPoint y: 318, endPoint x: 1002, endPoint y: 189, distance: 131.3
click at [1001, 191] on div "true false true false true false true false Workflow Set Inputs Inputs Conditio…" at bounding box center [721, 357] width 1377 height 649
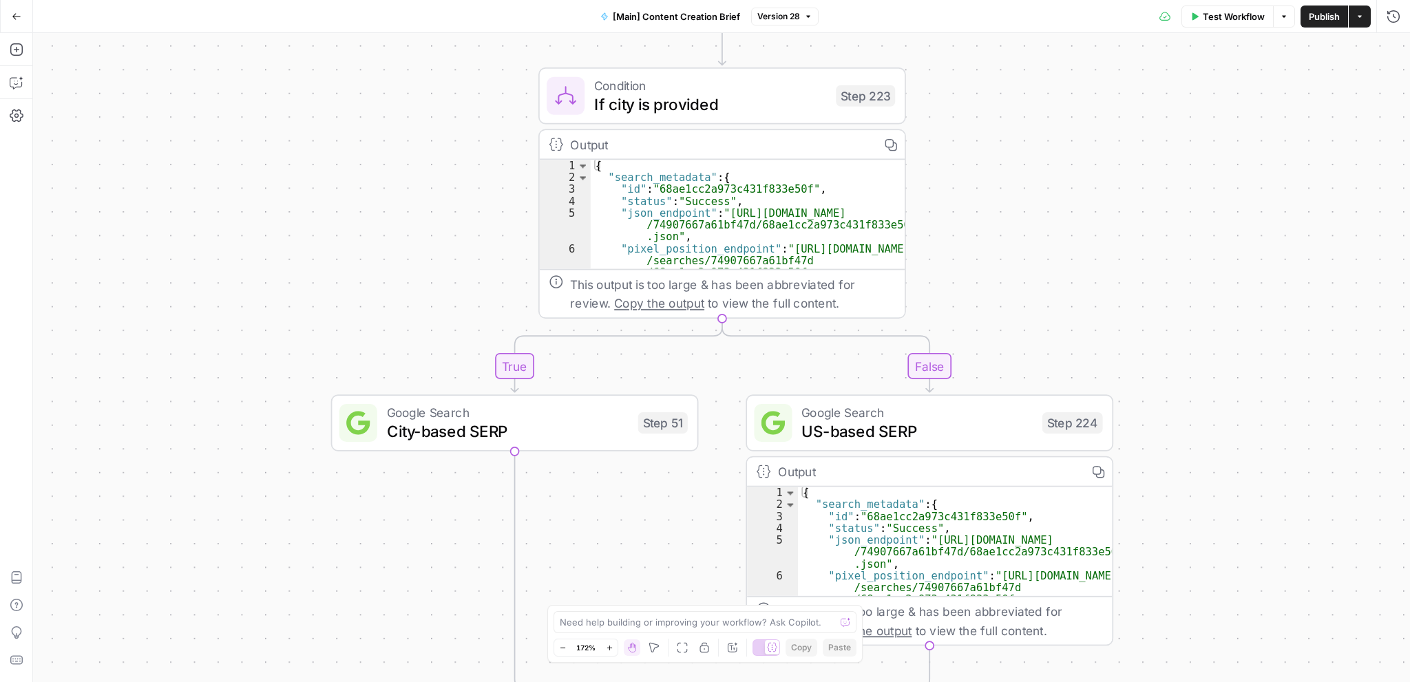
drag, startPoint x: 1063, startPoint y: 261, endPoint x: 1017, endPoint y: 109, distance: 158.8
click at [1017, 109] on div "true false true false true false true false Workflow Set Inputs Inputs Conditio…" at bounding box center [721, 357] width 1377 height 649
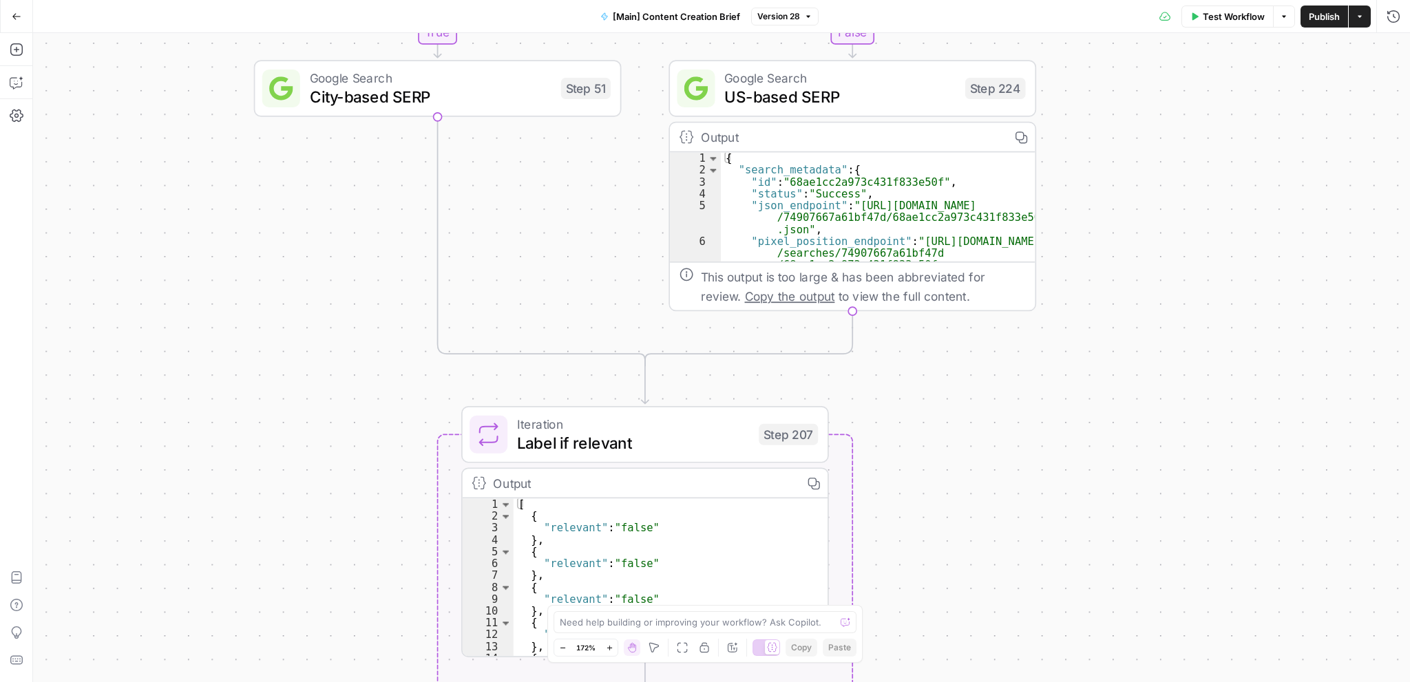
drag, startPoint x: 1107, startPoint y: 332, endPoint x: 1077, endPoint y: 202, distance: 132.8
click at [1088, 125] on div "true false true false true false true false Workflow Set Inputs Inputs Conditio…" at bounding box center [721, 357] width 1377 height 649
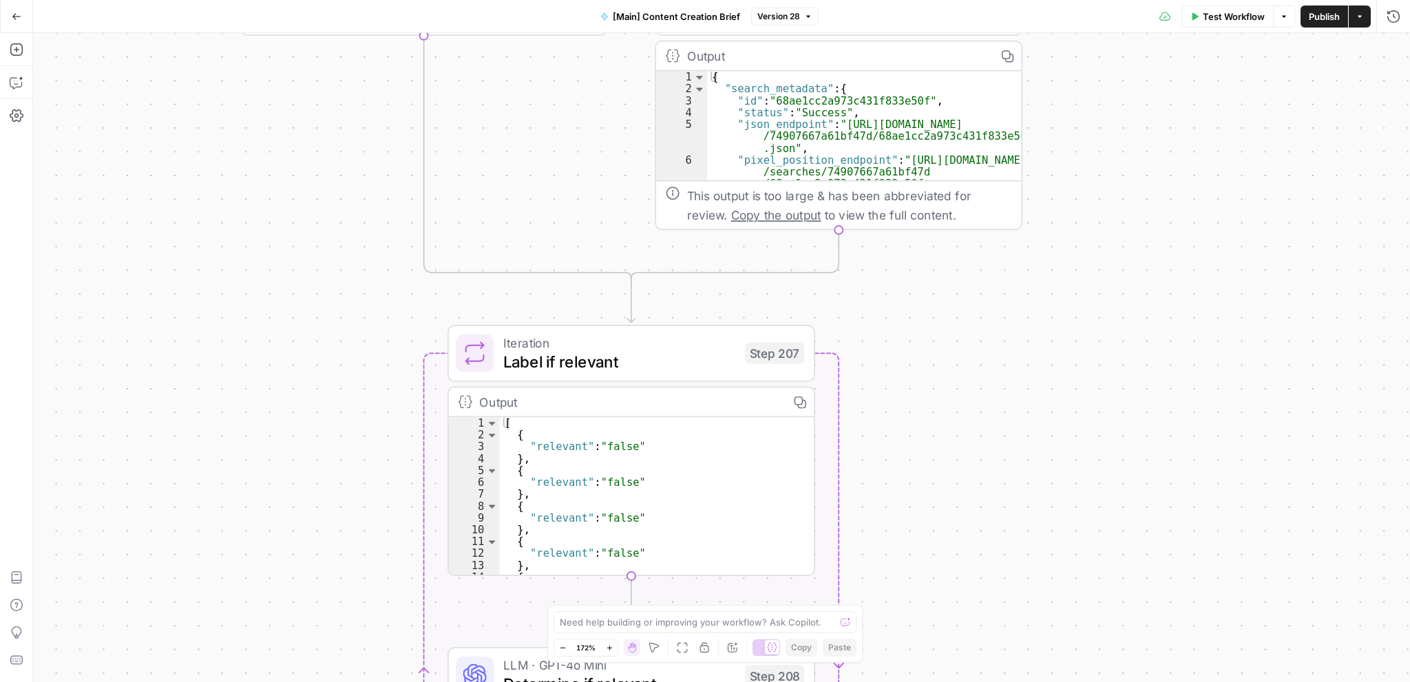
drag, startPoint x: 1075, startPoint y: 307, endPoint x: 1069, endPoint y: 158, distance: 149.5
click at [1069, 158] on div "true false true false true false true false Workflow Set Inputs Inputs Conditio…" at bounding box center [721, 357] width 1377 height 649
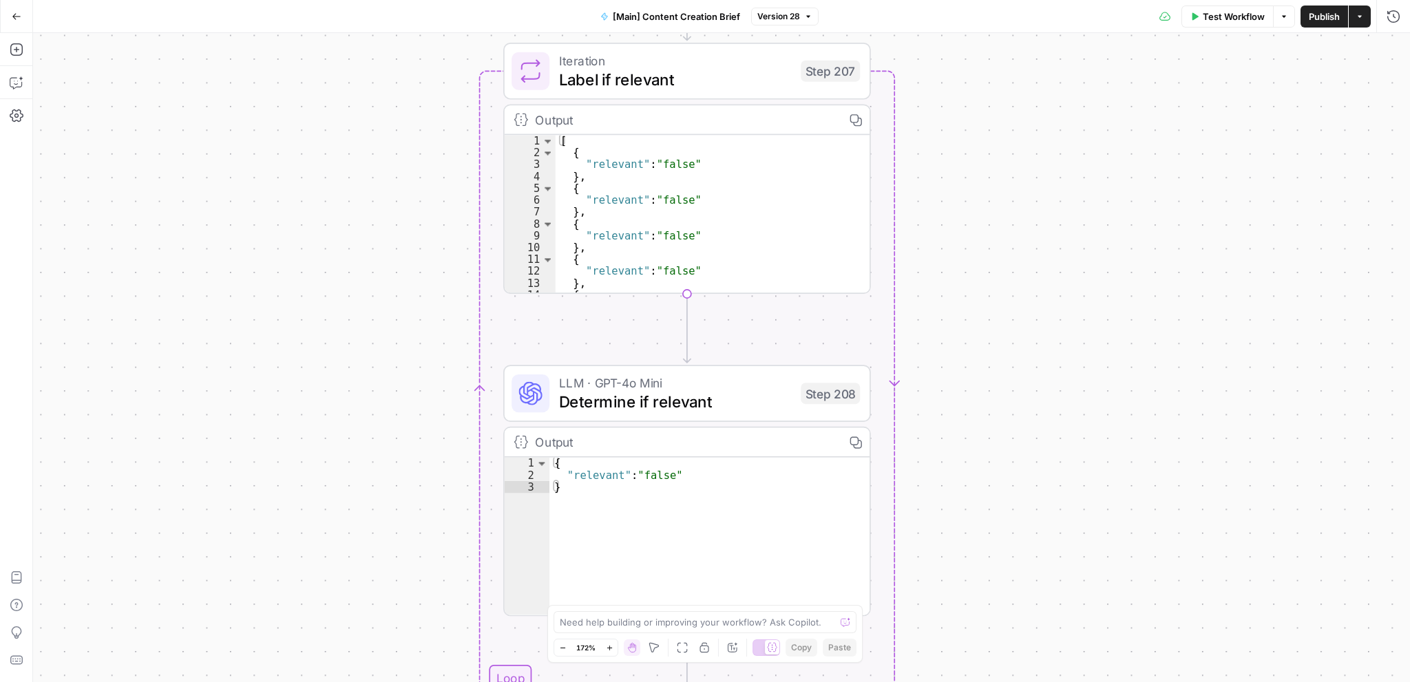
drag, startPoint x: 1042, startPoint y: 255, endPoint x: 1106, endPoint y: 119, distance: 150.3
click at [1106, 119] on div "true false true false true false true false Workflow Set Inputs Inputs Conditio…" at bounding box center [721, 357] width 1377 height 649
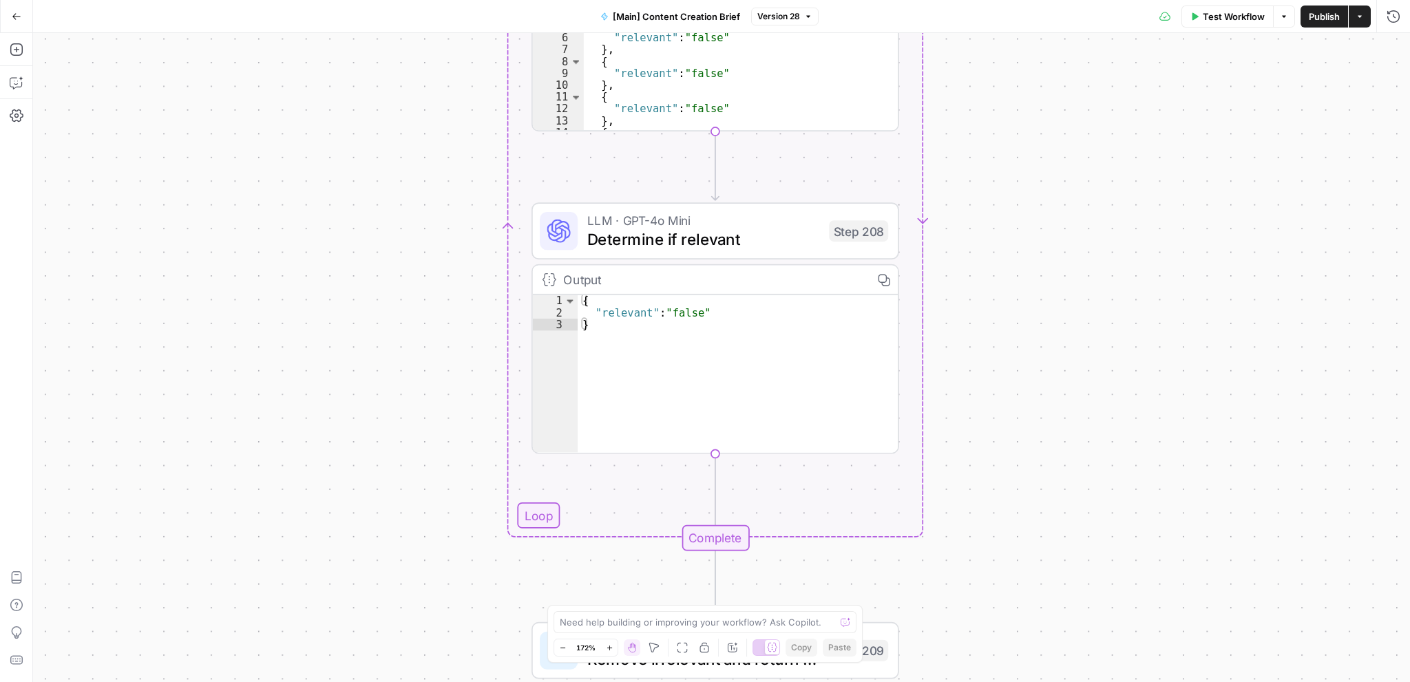
drag, startPoint x: 1075, startPoint y: 353, endPoint x: 1031, endPoint y: 102, distance: 255.0
click at [1031, 102] on div "true false true false true false true false Workflow Set Inputs Inputs Conditio…" at bounding box center [721, 357] width 1377 height 649
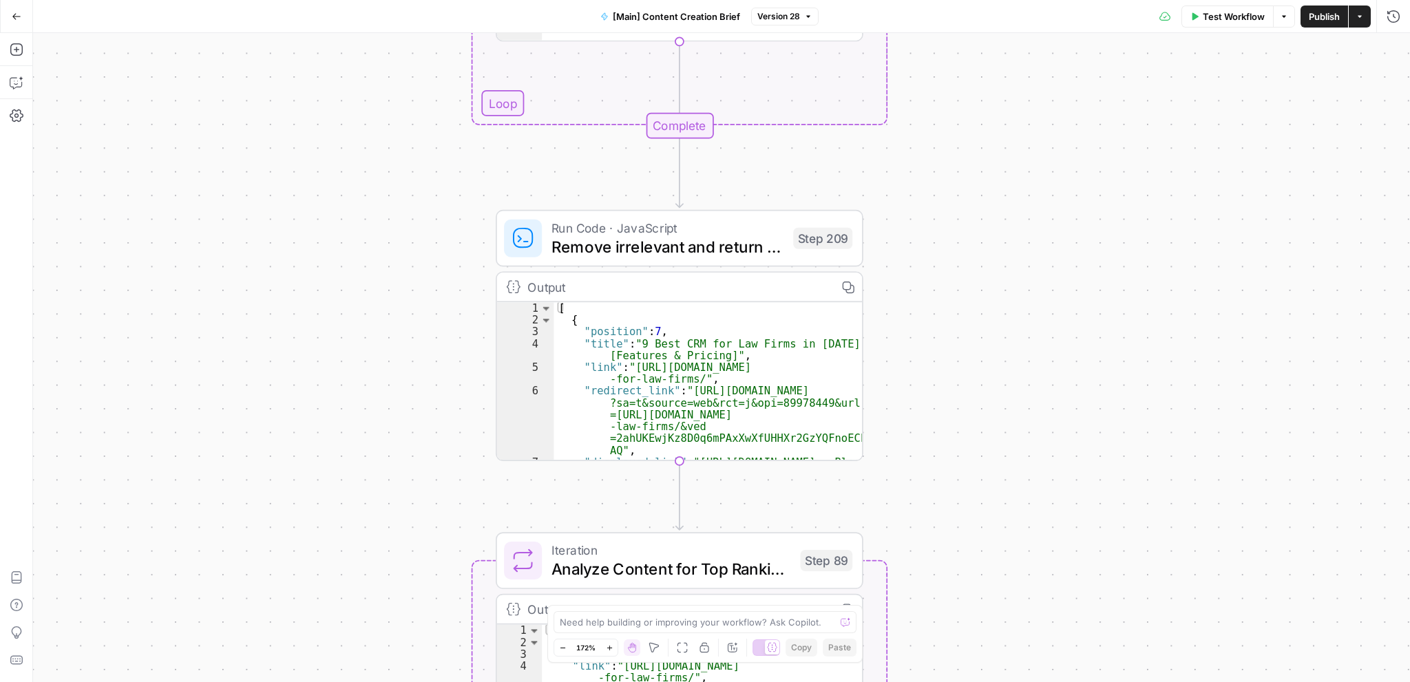
drag, startPoint x: 1039, startPoint y: 362, endPoint x: 1042, endPoint y: 191, distance: 170.7
click at [1042, 191] on div "true false true false true false true false Workflow Set Inputs Inputs Conditio…" at bounding box center [721, 357] width 1377 height 649
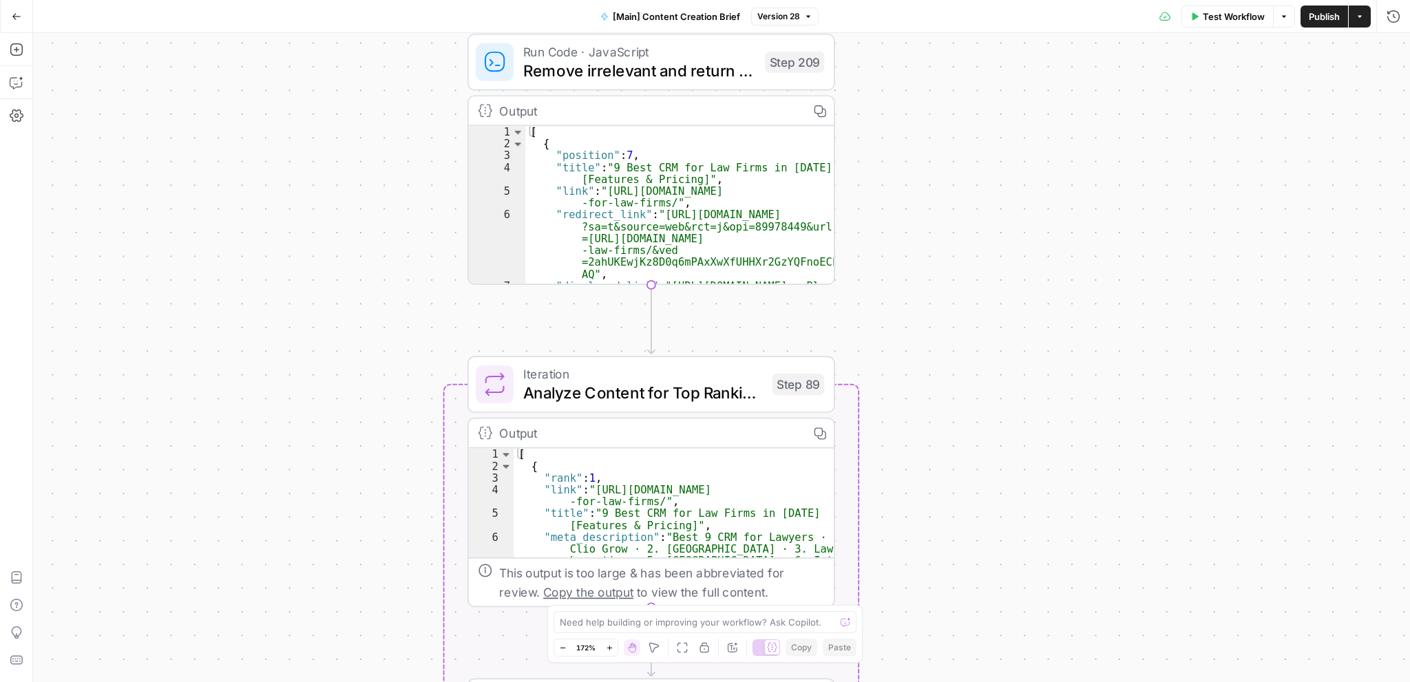
drag, startPoint x: 1051, startPoint y: 344, endPoint x: 972, endPoint y: 47, distance: 307.6
click at [987, 43] on div "true false true false true false true false Workflow Set Inputs Inputs Conditio…" at bounding box center [721, 357] width 1377 height 649
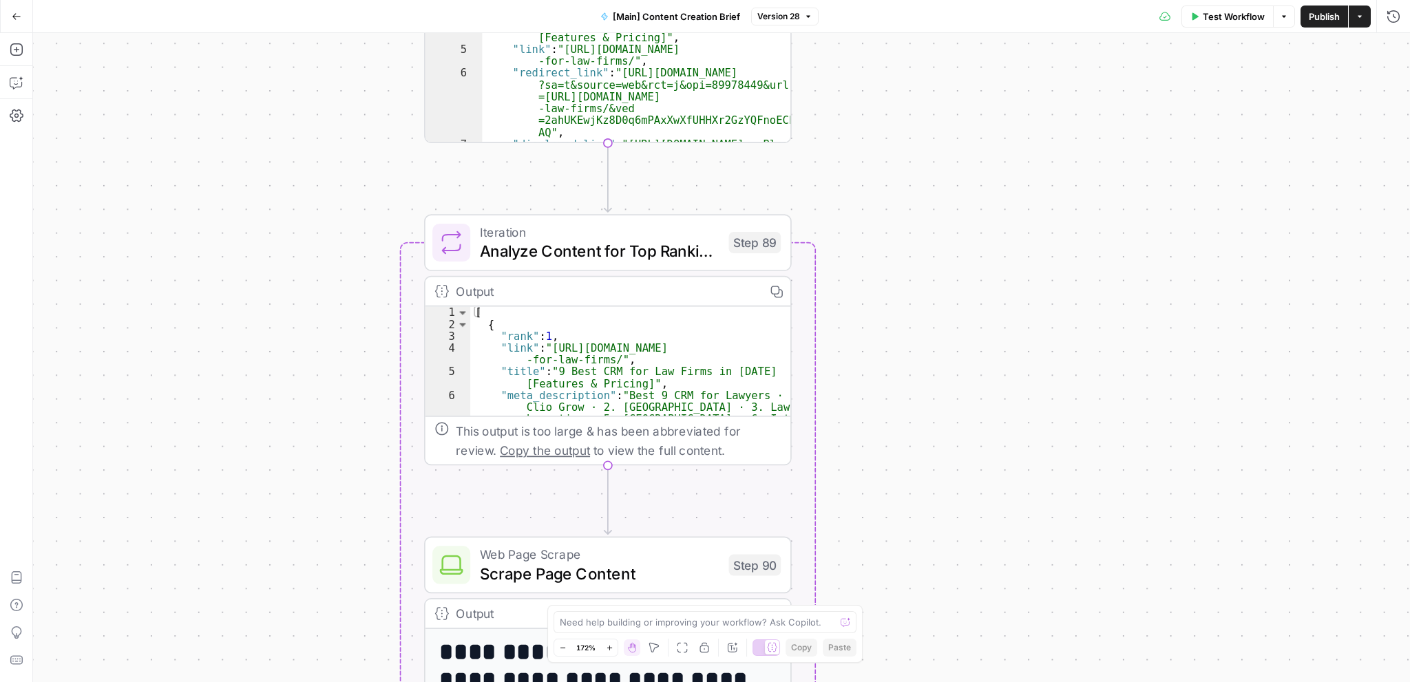
drag, startPoint x: 984, startPoint y: 334, endPoint x: 898, endPoint y: 222, distance: 140.9
click at [967, 216] on div "true false true false true false true false Workflow Set Inputs Inputs Conditio…" at bounding box center [721, 357] width 1377 height 649
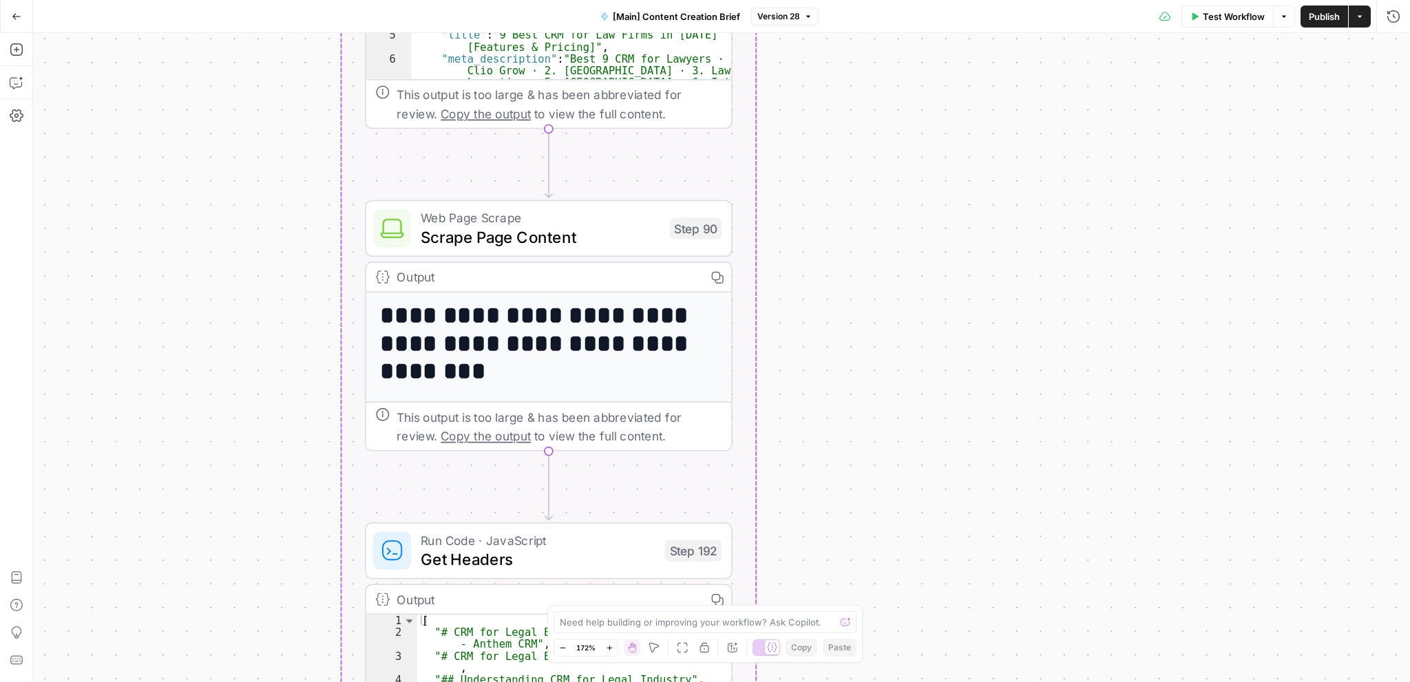
drag, startPoint x: 935, startPoint y: 233, endPoint x: 910, endPoint y: 85, distance: 150.1
click at [914, 81] on div "true false true false true false true false Workflow Set Inputs Inputs Conditio…" at bounding box center [721, 357] width 1377 height 649
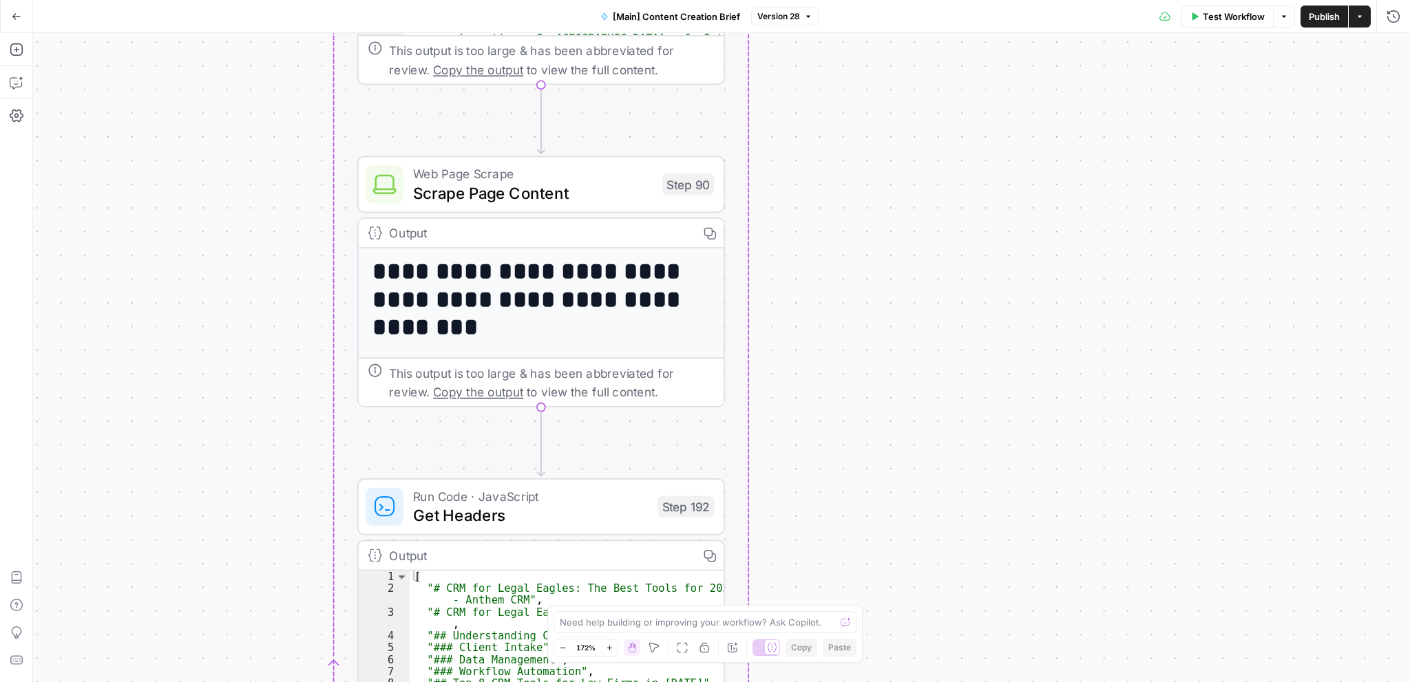
drag, startPoint x: 903, startPoint y: 302, endPoint x: 954, endPoint y: 264, distance: 63.9
click at [954, 264] on div "true false true false true false true false Workflow Set Inputs Inputs Conditio…" at bounding box center [721, 357] width 1377 height 649
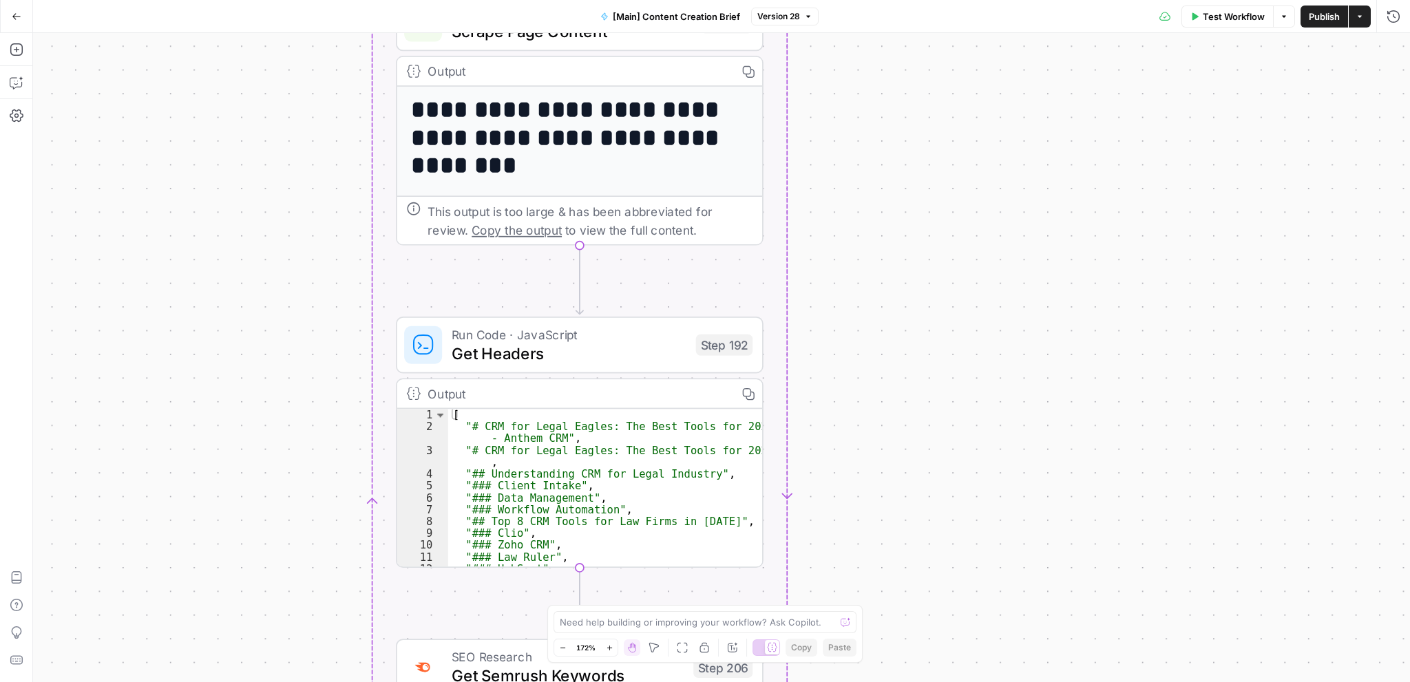
drag, startPoint x: 980, startPoint y: 252, endPoint x: 945, endPoint y: 131, distance: 126.1
click at [945, 131] on div "true false true false true false true false Workflow Set Inputs Inputs Conditio…" at bounding box center [721, 357] width 1377 height 649
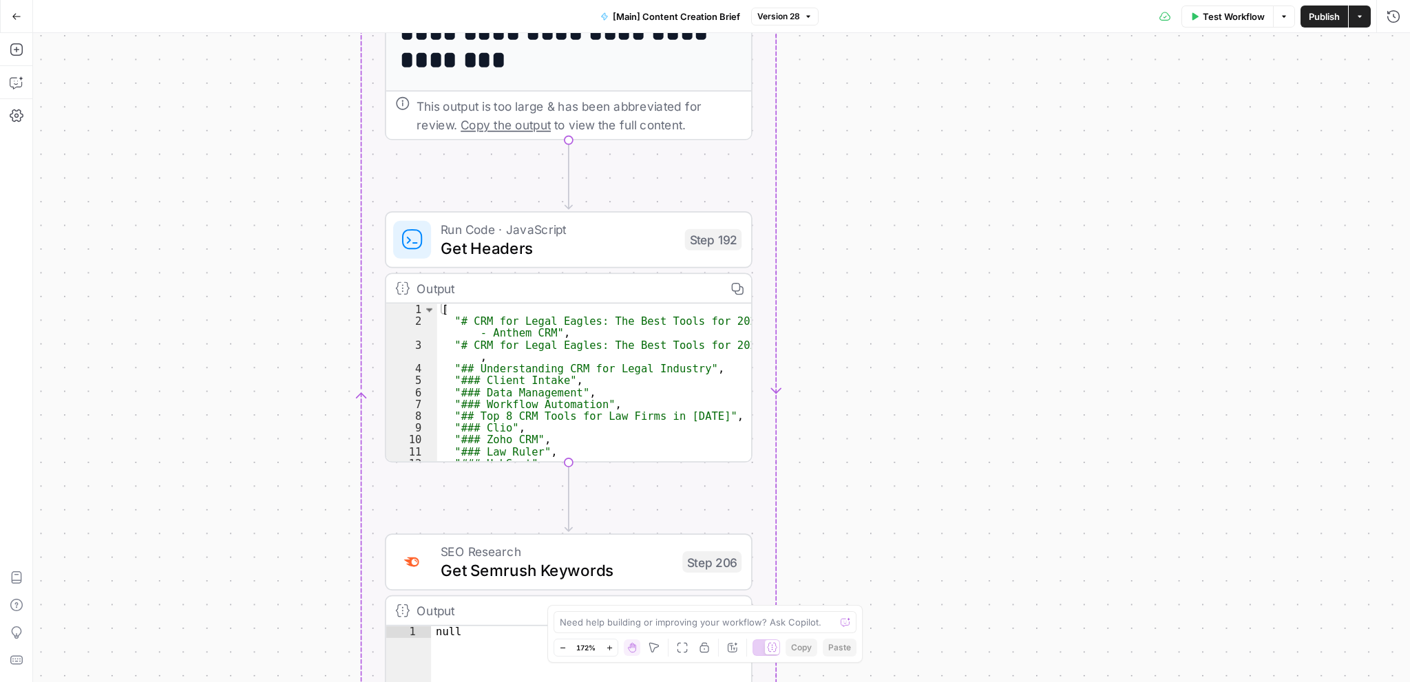
drag, startPoint x: 931, startPoint y: 302, endPoint x: 918, endPoint y: 217, distance: 86.4
click at [929, 176] on div "true false true false true false true false Workflow Set Inputs Inputs Conditio…" at bounding box center [721, 357] width 1377 height 649
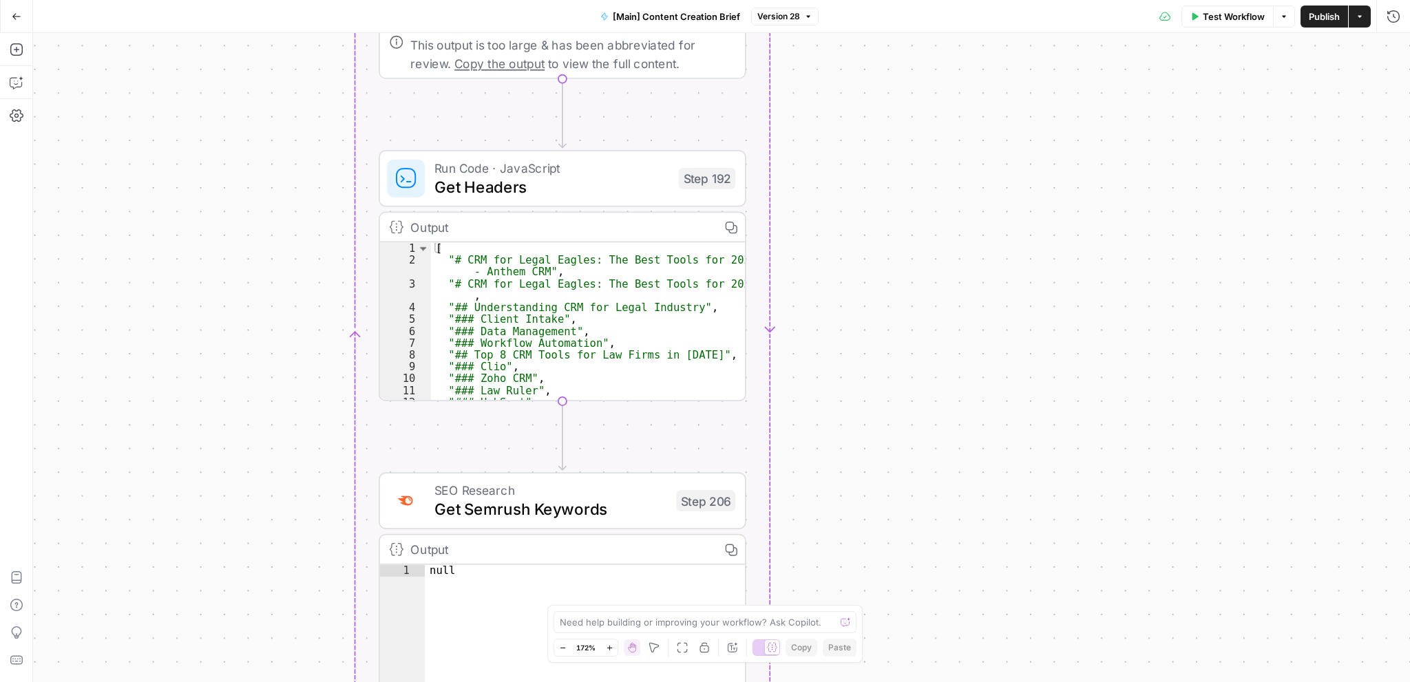
drag, startPoint x: 925, startPoint y: 296, endPoint x: 933, endPoint y: 71, distance: 225.2
click at [935, 67] on div "true false true false true false true false Workflow Set Inputs Inputs Conditio…" at bounding box center [721, 357] width 1377 height 649
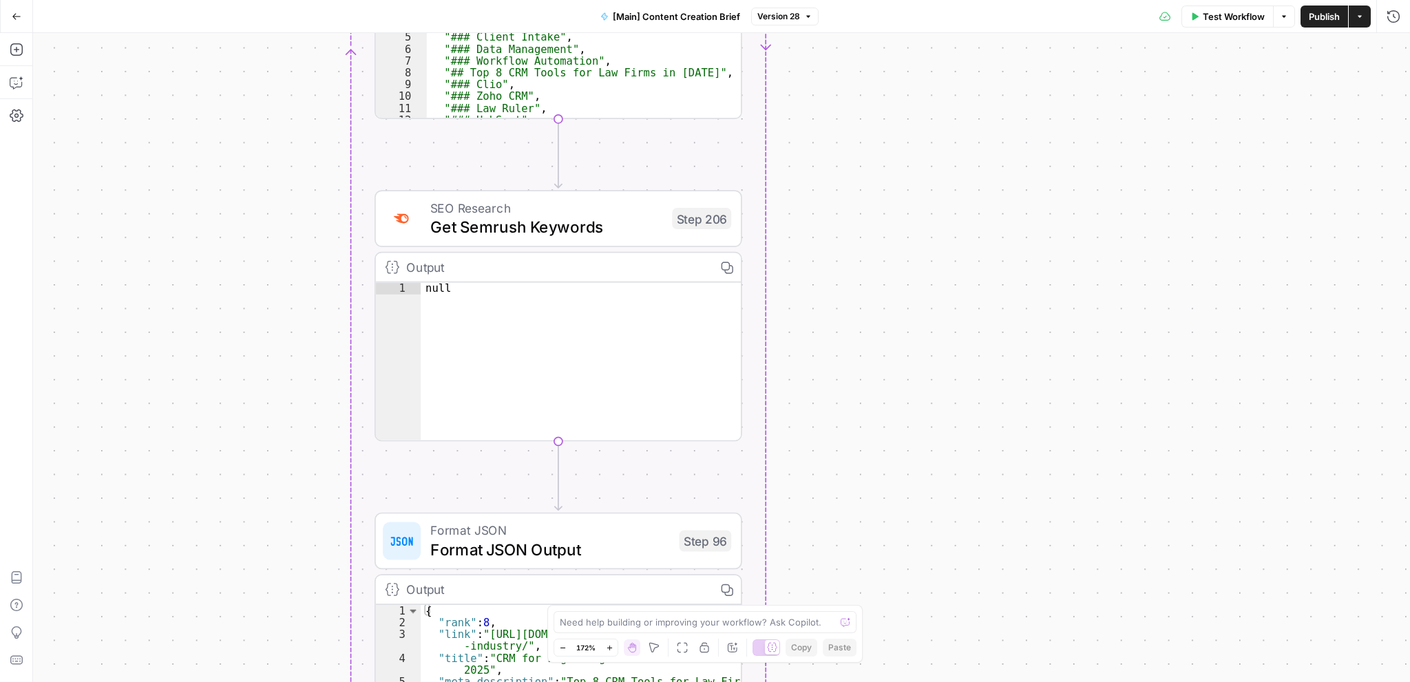
drag, startPoint x: 903, startPoint y: 309, endPoint x: 889, endPoint y: 278, distance: 33.9
click at [894, 280] on div "true false true false true false true false Workflow Set Inputs Inputs Conditio…" at bounding box center [721, 357] width 1377 height 649
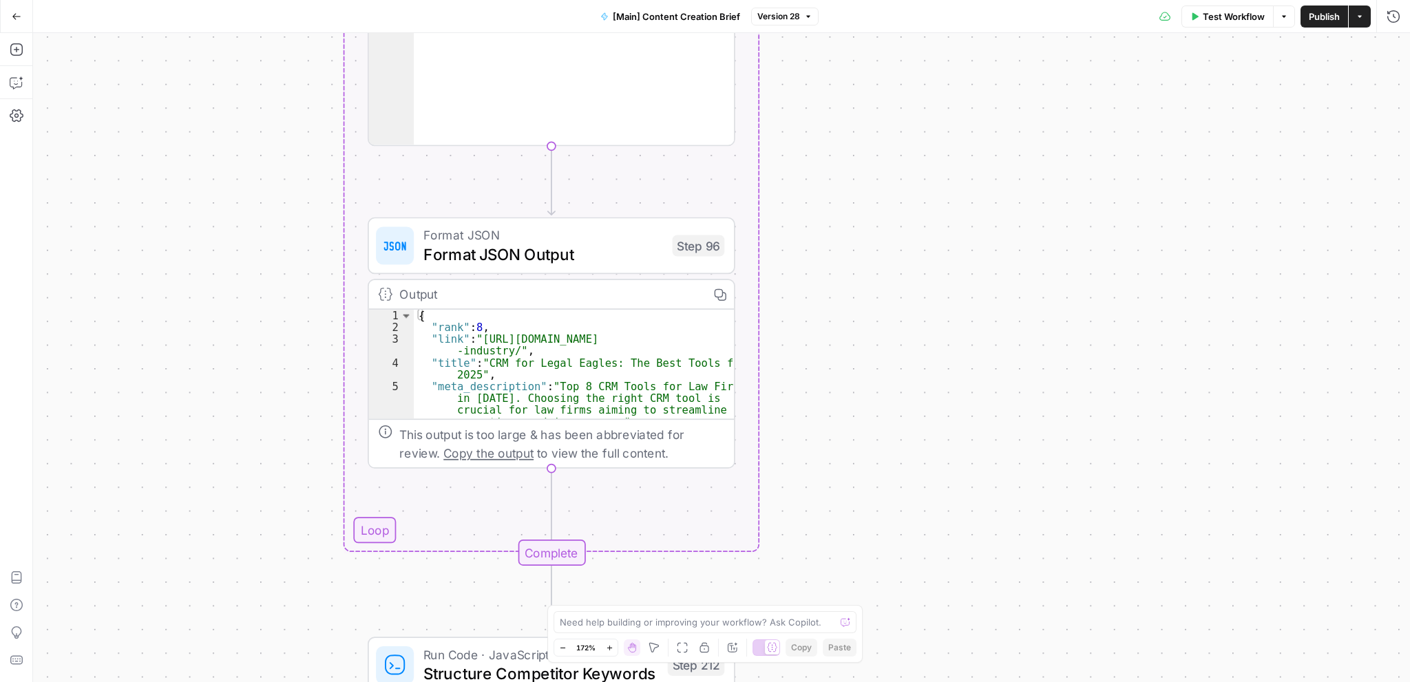
drag, startPoint x: 891, startPoint y: 450, endPoint x: 876, endPoint y: 138, distance: 312.9
click at [877, 110] on div "true false true false true false true false Workflow Set Inputs Inputs Conditio…" at bounding box center [721, 357] width 1377 height 649
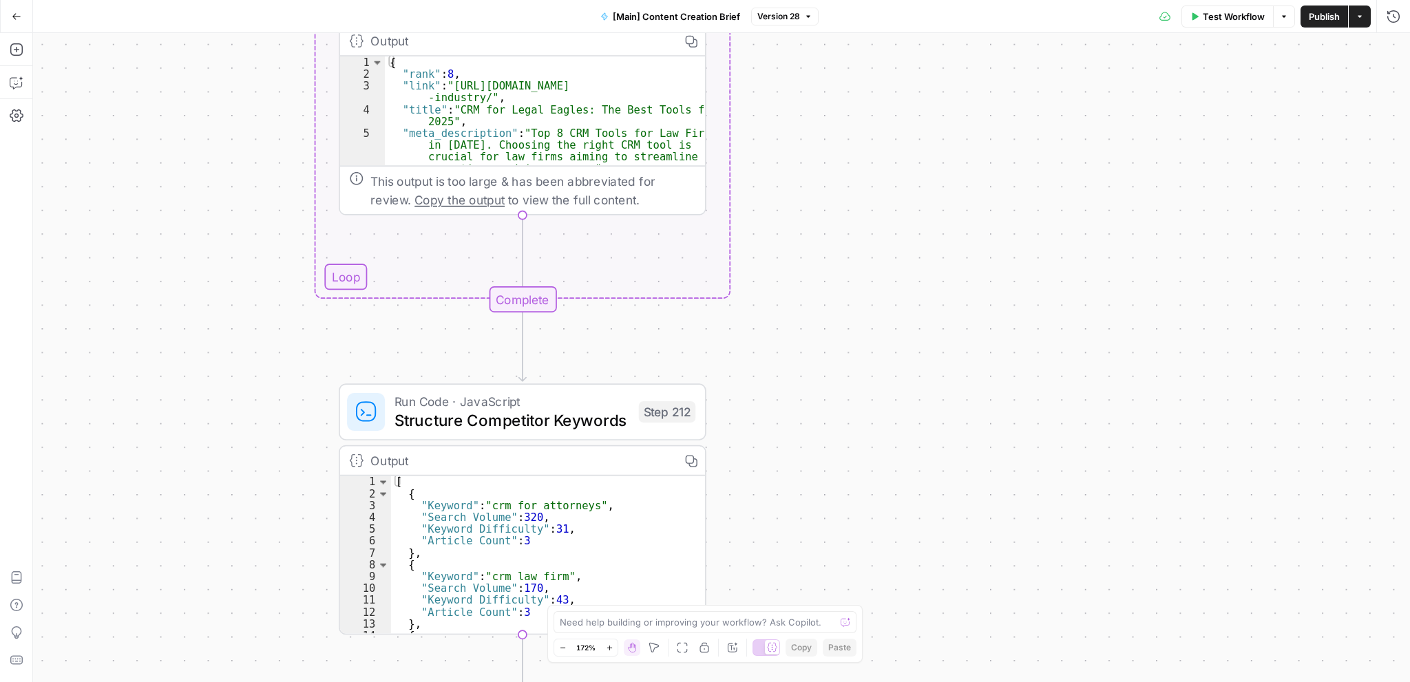
drag, startPoint x: 902, startPoint y: 394, endPoint x: 880, endPoint y: 208, distance: 187.2
click at [880, 208] on div "true false true false true false true false Workflow Set Inputs Inputs Conditio…" at bounding box center [721, 357] width 1377 height 649
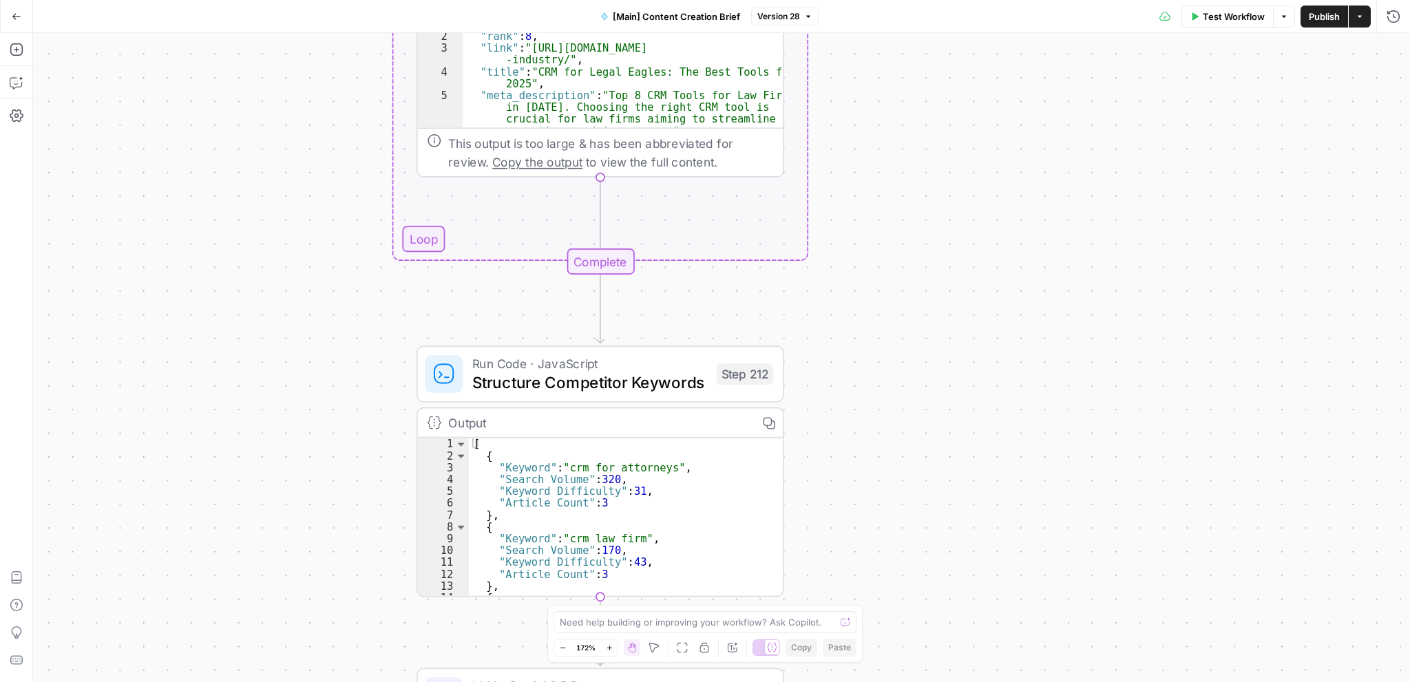
drag, startPoint x: 874, startPoint y: 314, endPoint x: 935, endPoint y: 268, distance: 75.7
click at [945, 268] on div "true false true false true false true false Workflow Set Inputs Inputs Conditio…" at bounding box center [721, 357] width 1377 height 649
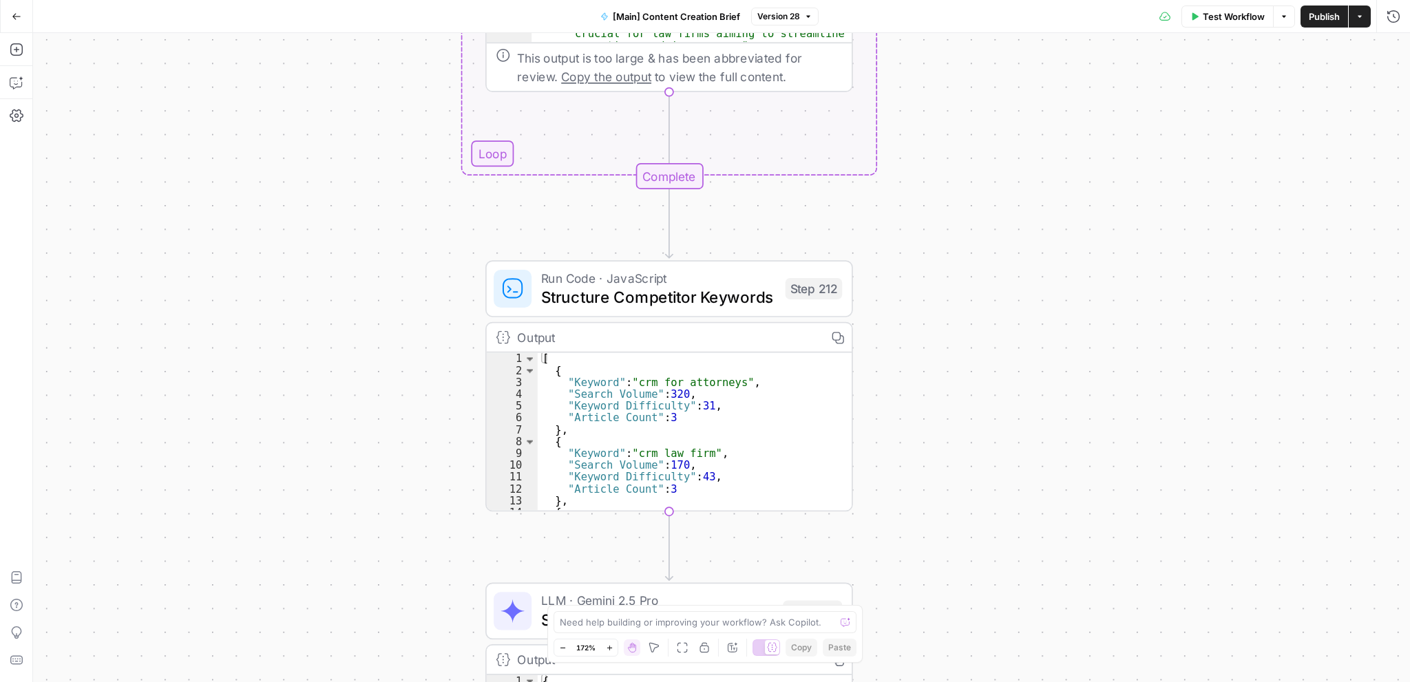
drag, startPoint x: 965, startPoint y: 351, endPoint x: 995, endPoint y: 274, distance: 82.8
click at [1001, 271] on div "true false true false true false true false Workflow Set Inputs Inputs Conditio…" at bounding box center [721, 357] width 1377 height 649
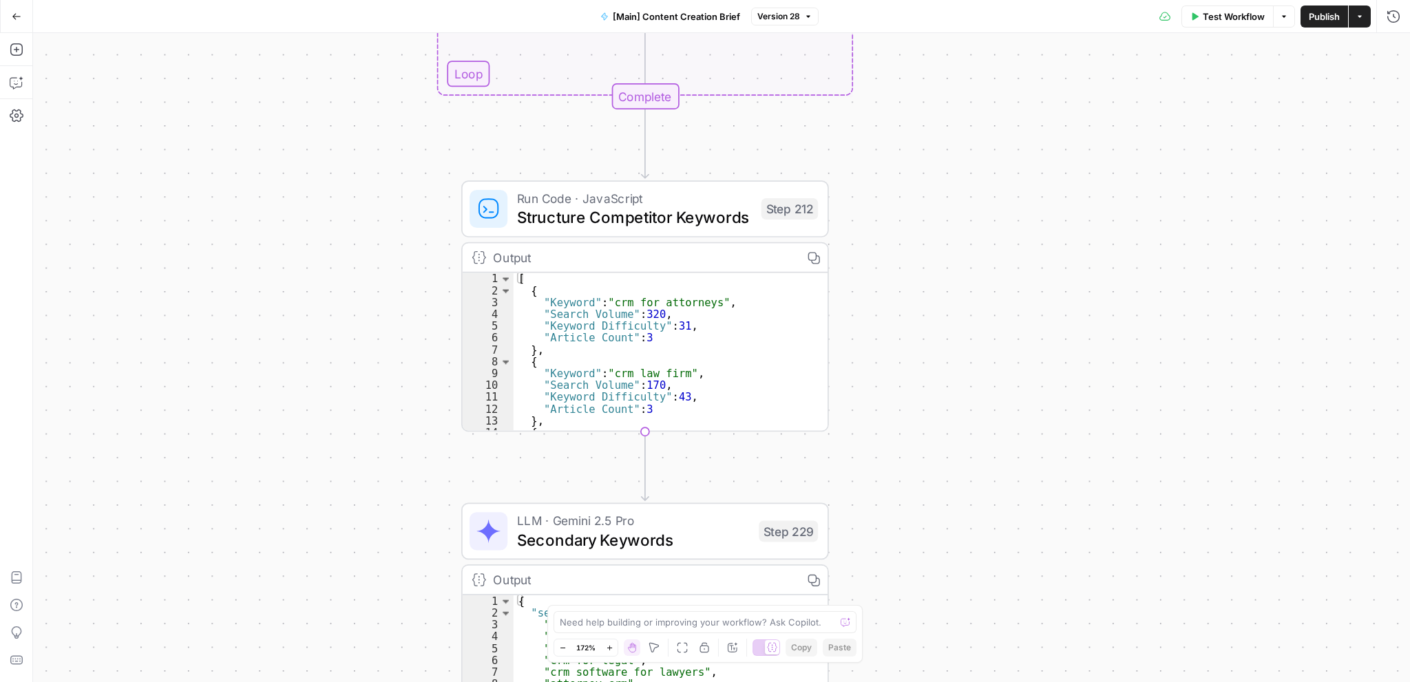
drag, startPoint x: 1002, startPoint y: 386, endPoint x: 970, endPoint y: 326, distance: 67.5
click at [984, 324] on div "true false true false true false true false Workflow Set Inputs Inputs Conditio…" at bounding box center [721, 357] width 1377 height 649
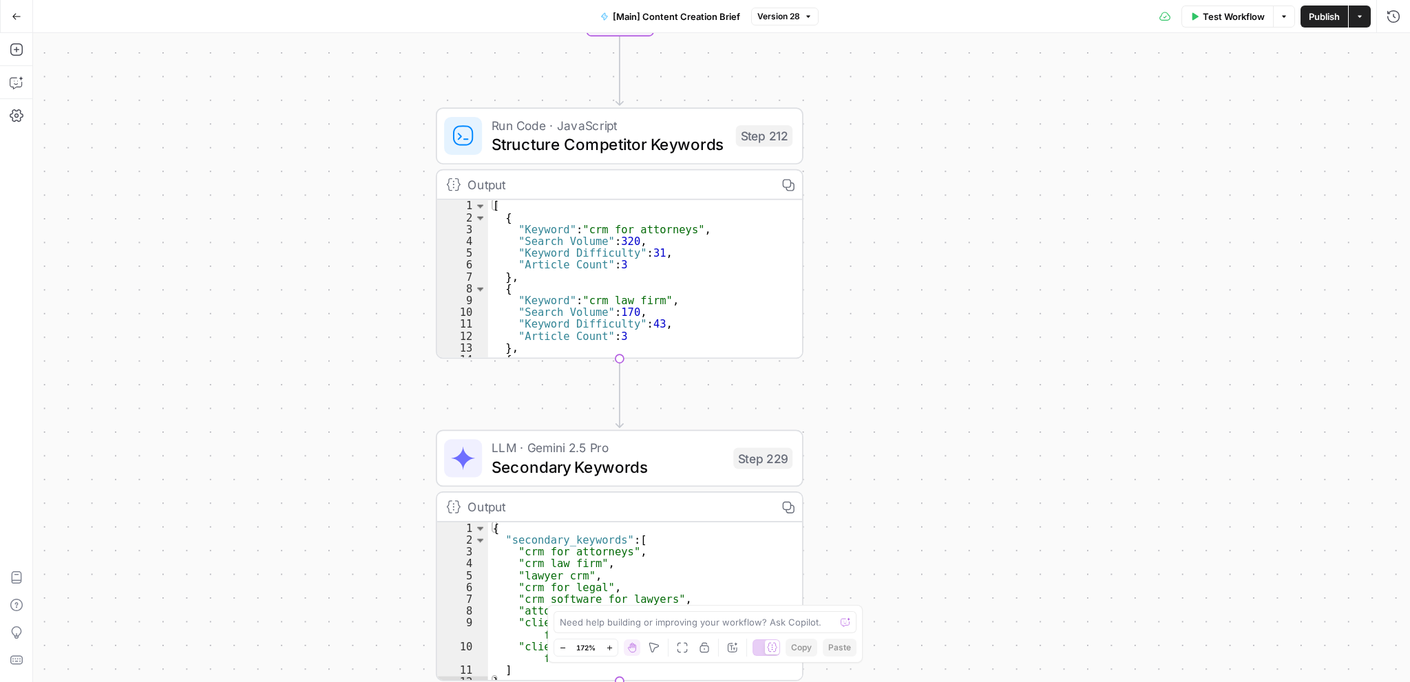
drag, startPoint x: 971, startPoint y: 414, endPoint x: 962, endPoint y: 354, distance: 61.1
click at [945, 263] on div "true false true false true false true false Workflow Set Inputs Inputs Conditio…" at bounding box center [721, 357] width 1377 height 649
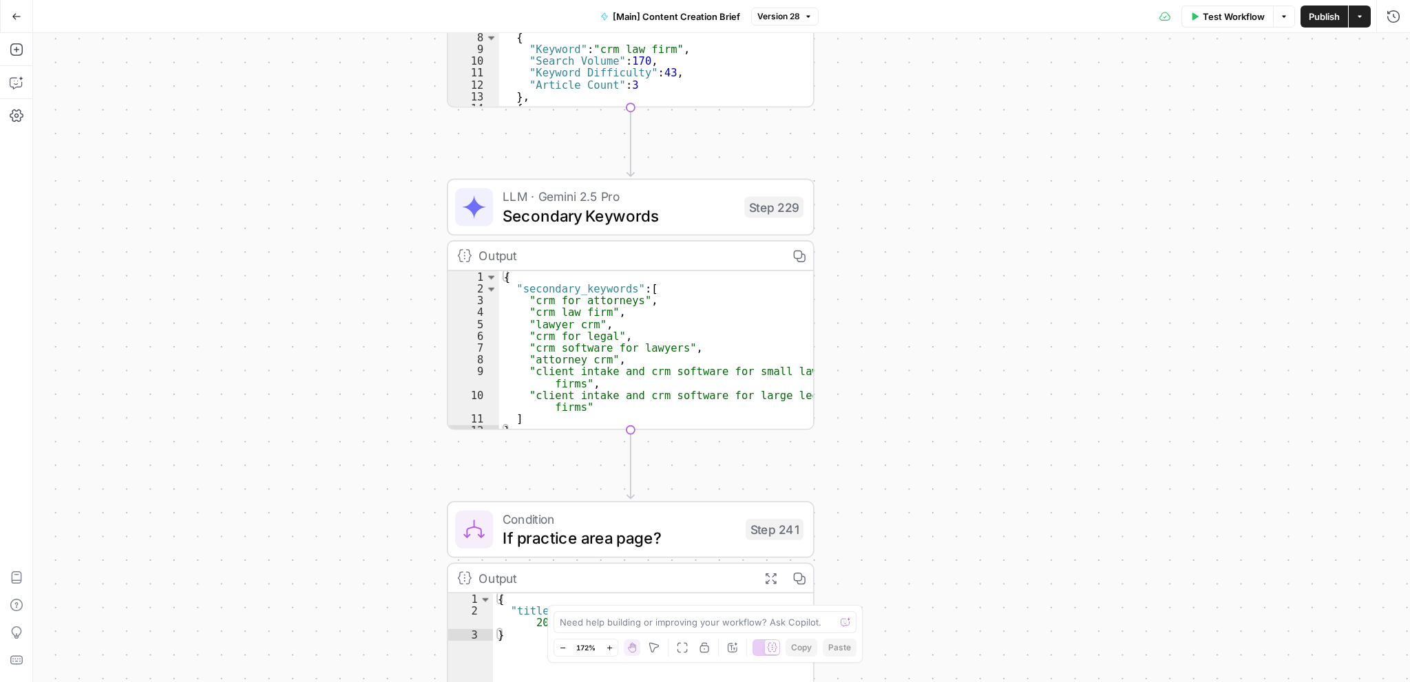
drag, startPoint x: 989, startPoint y: 490, endPoint x: 1006, endPoint y: 241, distance: 249.8
click at [1006, 241] on div "true false true false true false true false Workflow Set Inputs Inputs Conditio…" at bounding box center [721, 357] width 1377 height 649
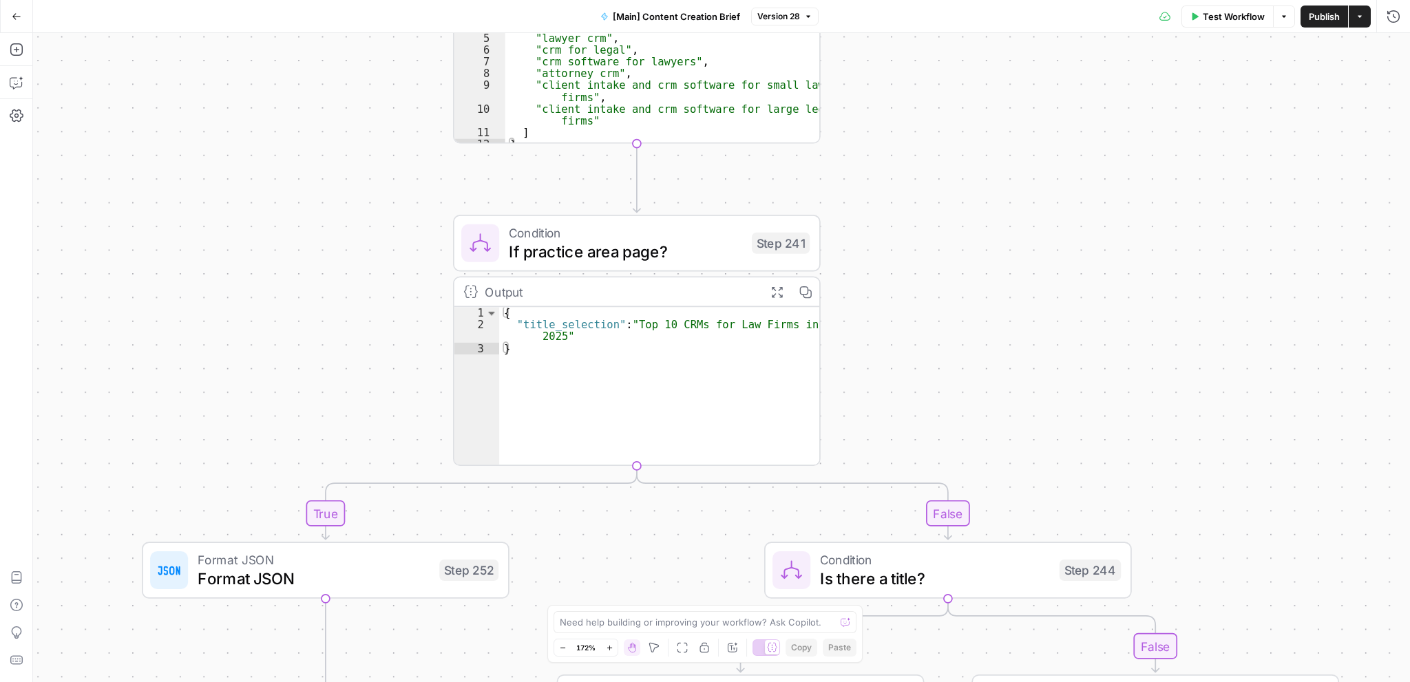
drag, startPoint x: 1037, startPoint y: 436, endPoint x: 1030, endPoint y: 262, distance: 174.3
click at [1019, 167] on div "true false true false true false true false Workflow Set Inputs Inputs Conditio…" at bounding box center [721, 357] width 1377 height 649
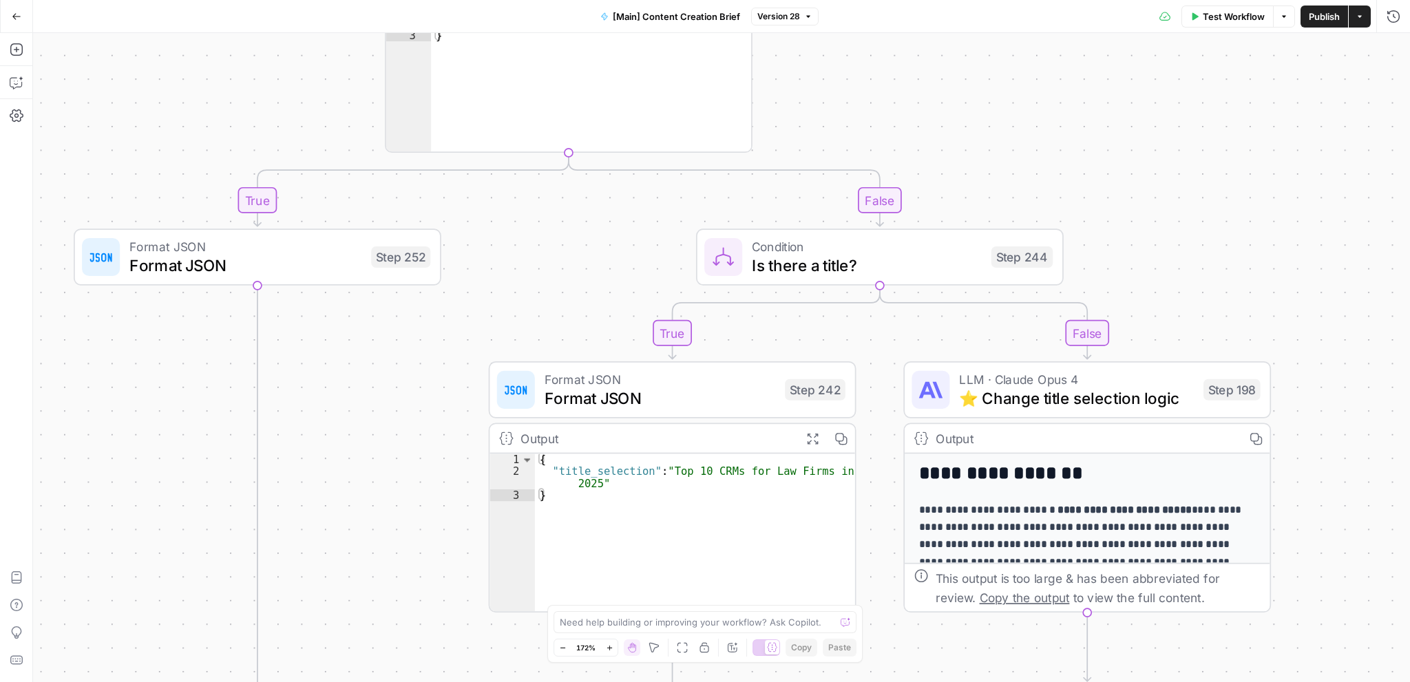
drag, startPoint x: 1190, startPoint y: 328, endPoint x: 1031, endPoint y: 21, distance: 344.8
click at [1031, 33] on div "true false true false true false true false Workflow Set Inputs Inputs Conditio…" at bounding box center [721, 357] width 1377 height 649
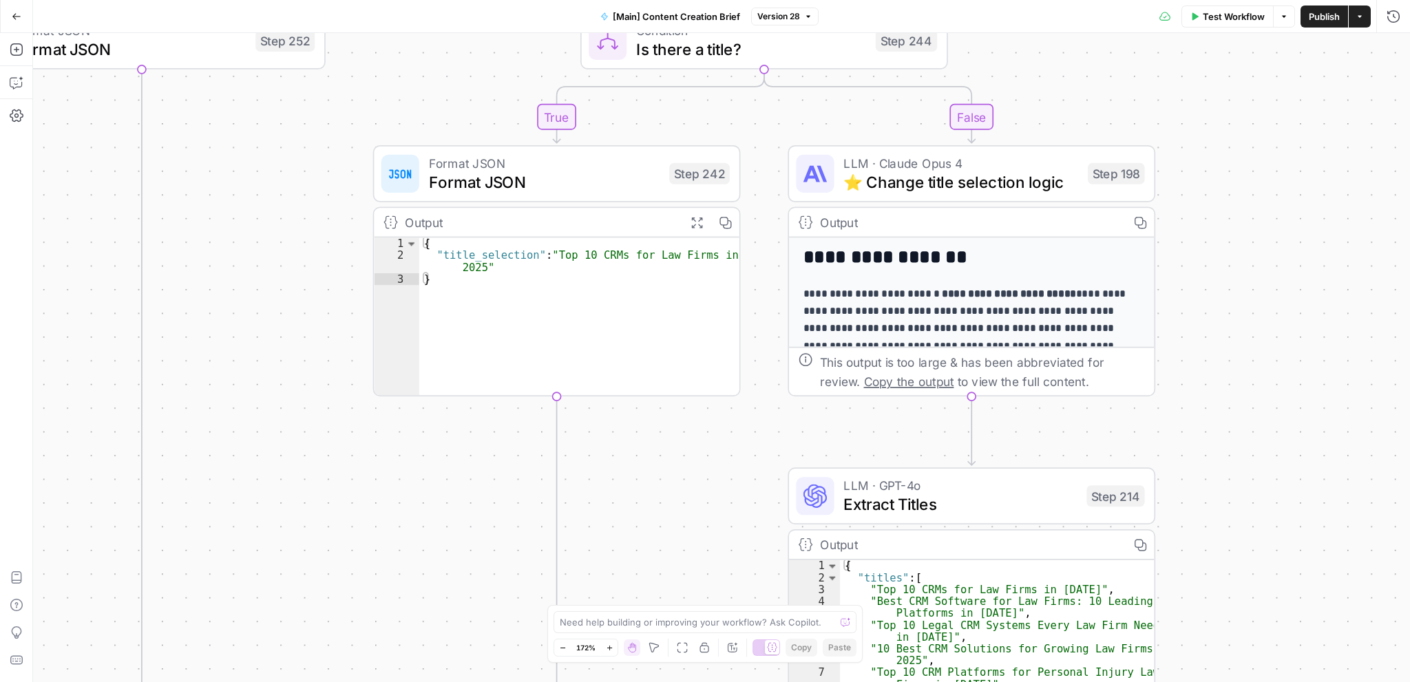
click at [16, 15] on icon "button" at bounding box center [17, 17] width 10 height 10
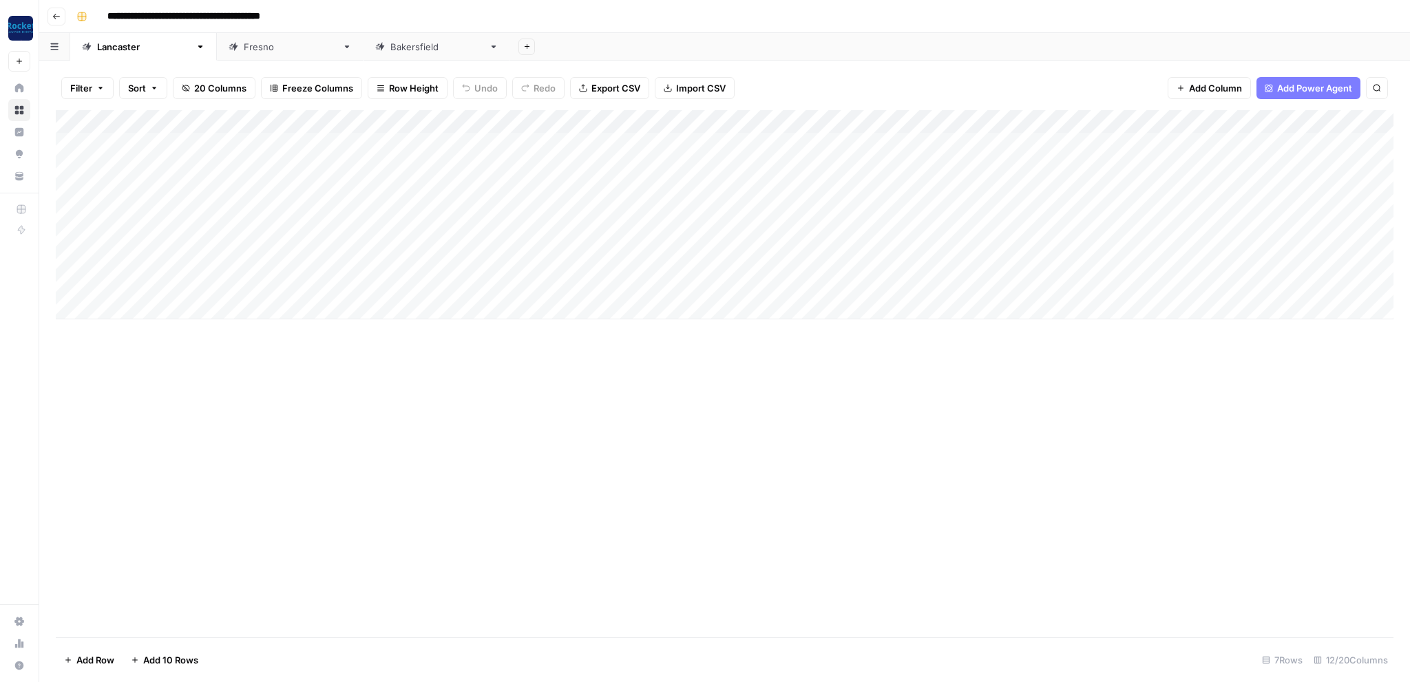
click at [244, 49] on div "[GEOGRAPHIC_DATA]" at bounding box center [290, 47] width 93 height 14
type input "**********"
click at [390, 48] on div "[GEOGRAPHIC_DATA]" at bounding box center [436, 47] width 93 height 14
click at [120, 56] on link "[GEOGRAPHIC_DATA]" at bounding box center [143, 47] width 147 height 28
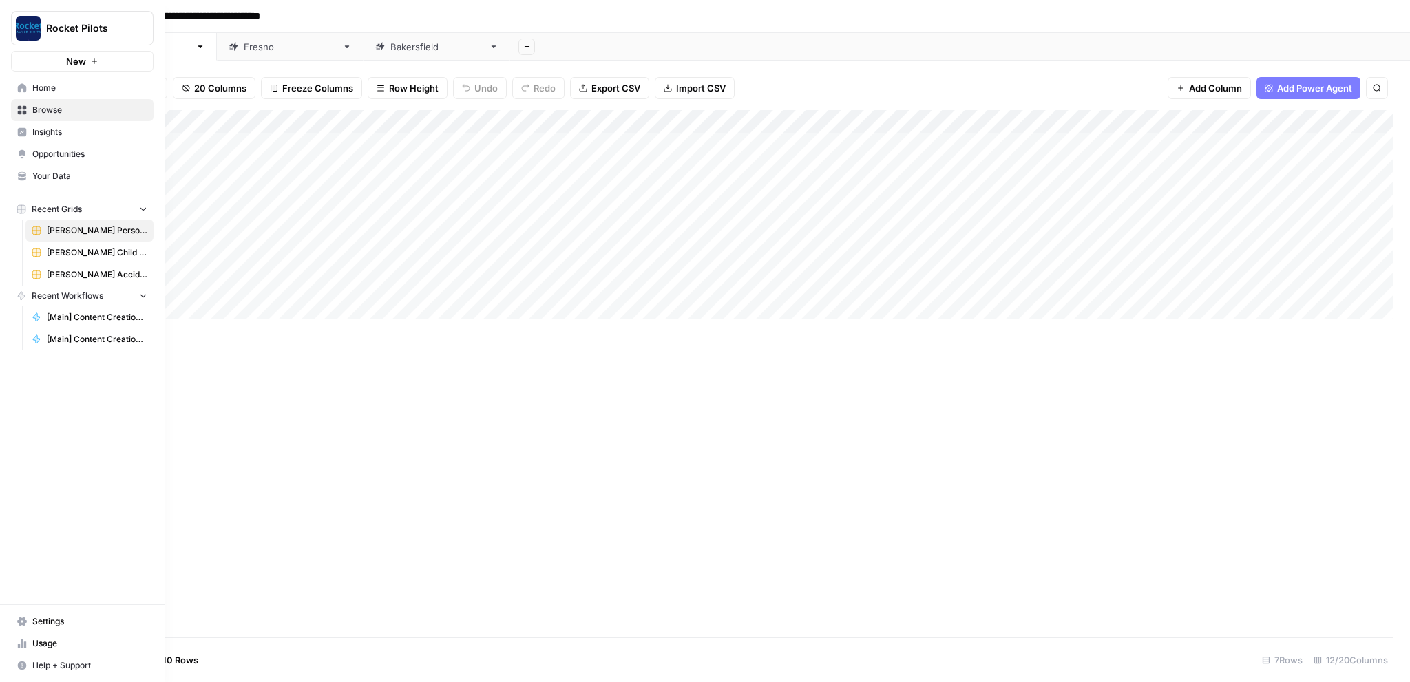
click at [73, 156] on span "Opportunities" at bounding box center [89, 154] width 115 height 12
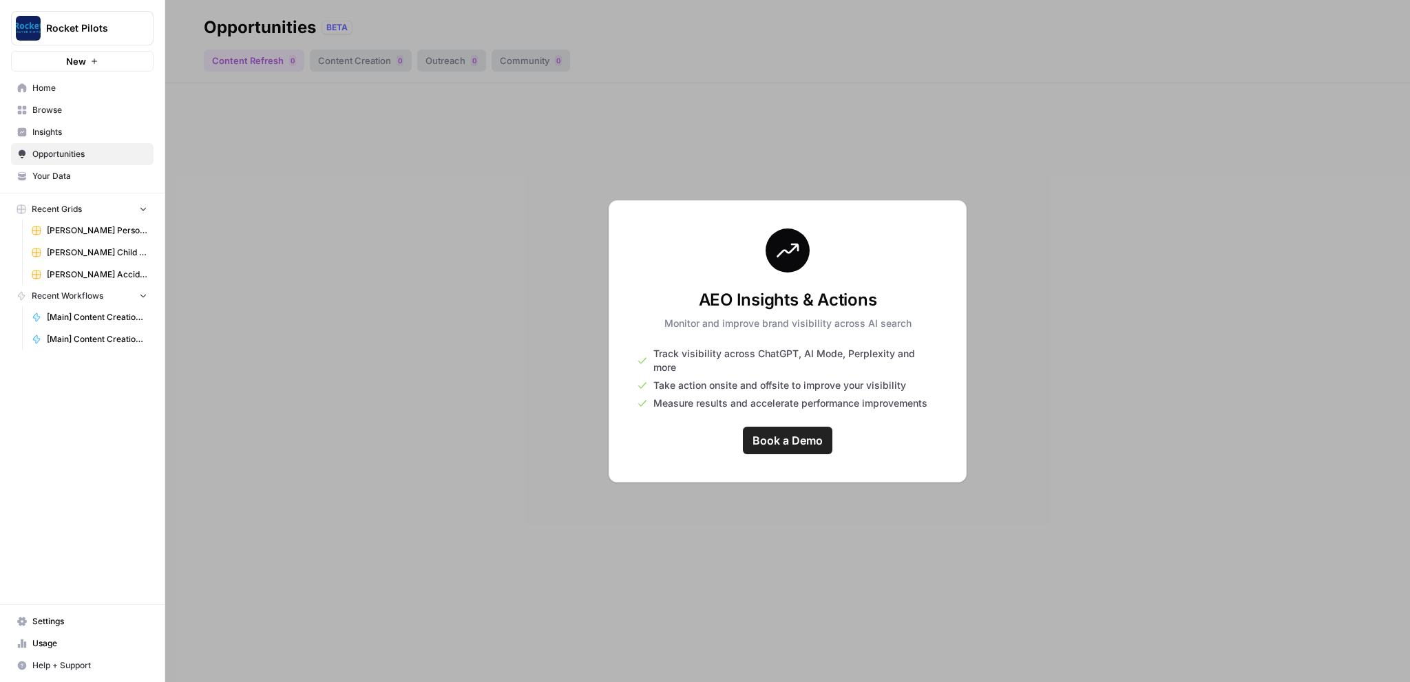
drag, startPoint x: 308, startPoint y: 262, endPoint x: 295, endPoint y: 268, distance: 15.1
click at [310, 262] on div at bounding box center [787, 341] width 1245 height 682
click at [59, 128] on span "Insights" at bounding box center [89, 132] width 115 height 12
click at [50, 84] on span "Home" at bounding box center [89, 88] width 115 height 12
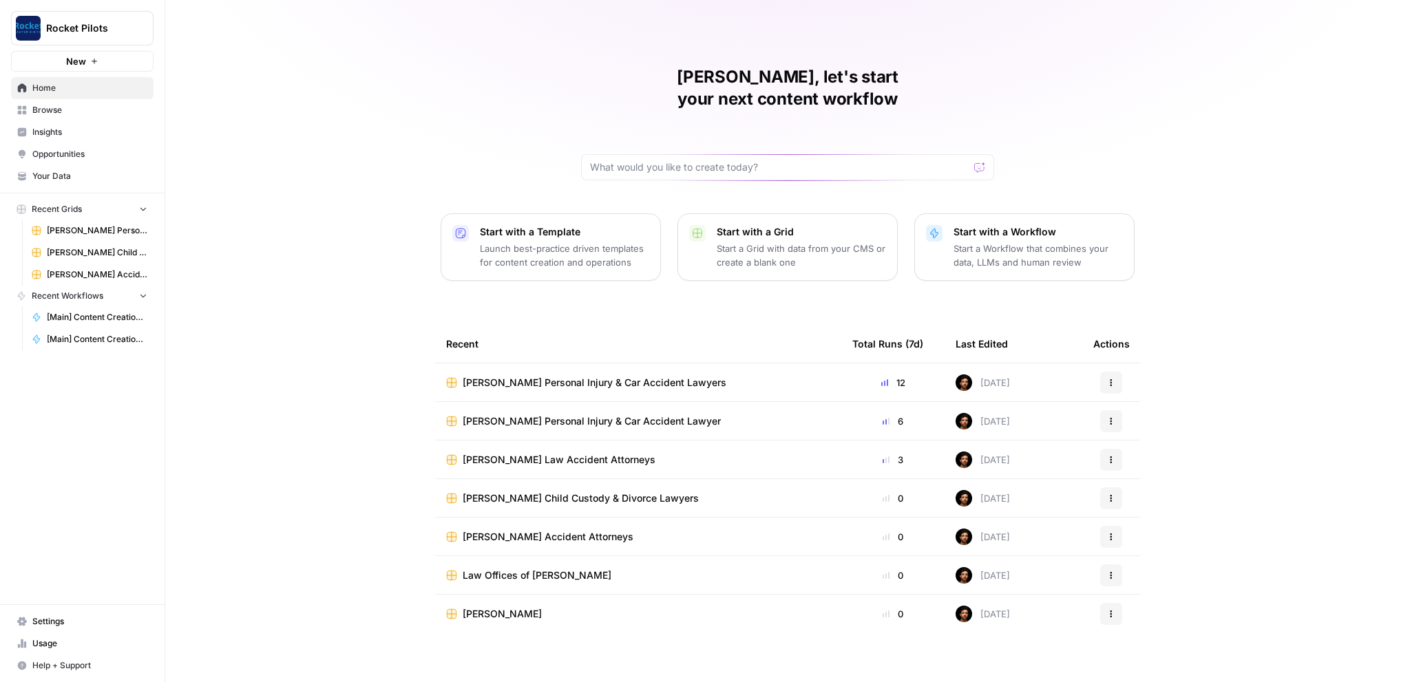
click at [540, 376] on span "[PERSON_NAME] Personal Injury & Car Accident Lawyers" at bounding box center [595, 383] width 264 height 14
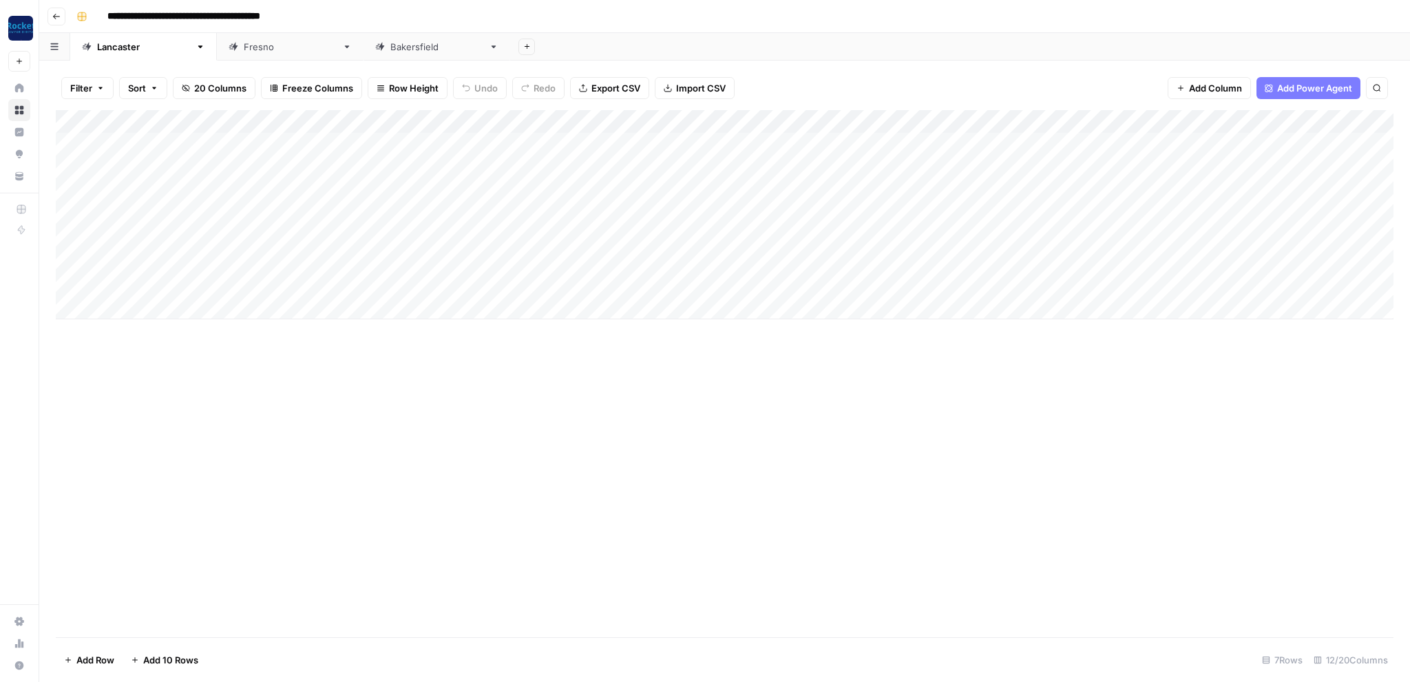
click at [1286, 140] on div "Add Column" at bounding box center [725, 214] width 1338 height 209
click at [244, 48] on div "[GEOGRAPHIC_DATA]" at bounding box center [290, 47] width 93 height 14
click at [390, 48] on div "[GEOGRAPHIC_DATA]" at bounding box center [436, 47] width 93 height 14
type input "**********"
click at [244, 49] on div "[GEOGRAPHIC_DATA]" at bounding box center [290, 47] width 93 height 14
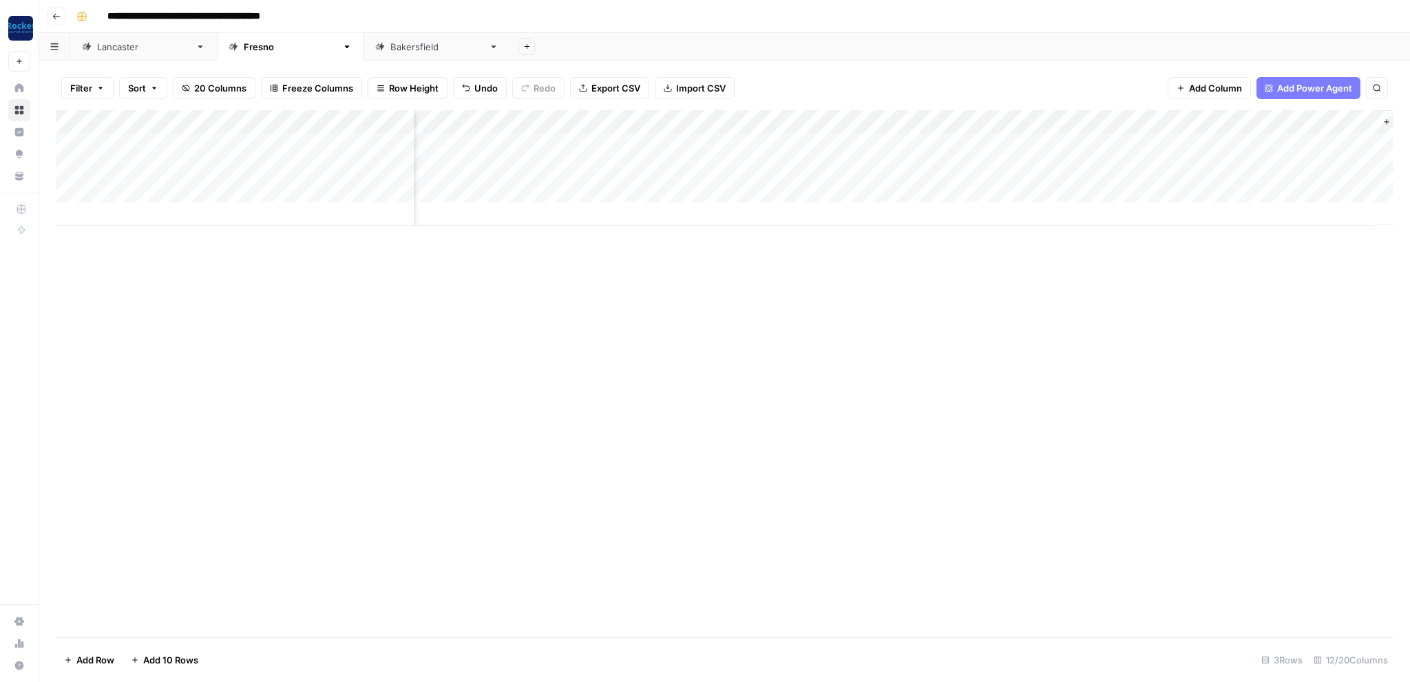
scroll to position [0, 218]
click at [1110, 142] on div "Add Column" at bounding box center [725, 168] width 1338 height 116
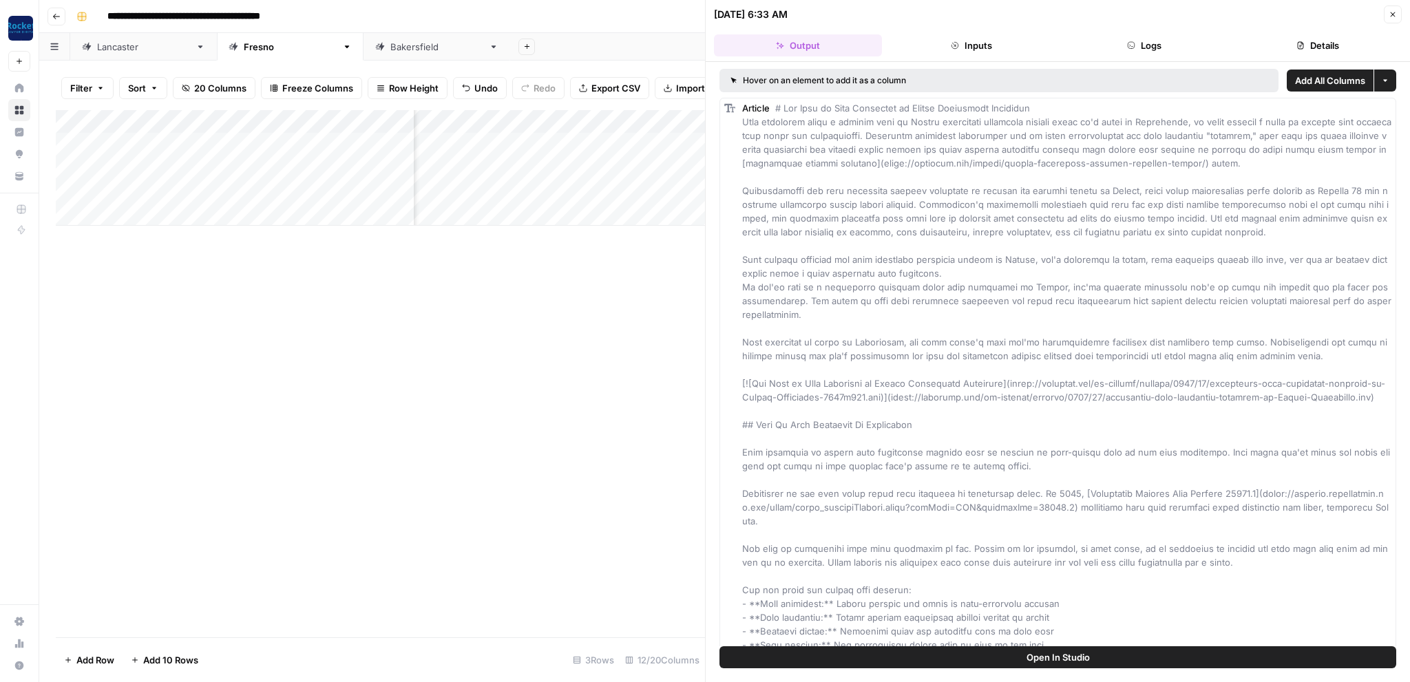
click at [1384, 20] on div "09/15/25 at 6:33 AM Close" at bounding box center [1058, 15] width 688 height 18
click at [1386, 16] on button "Close" at bounding box center [1393, 15] width 18 height 18
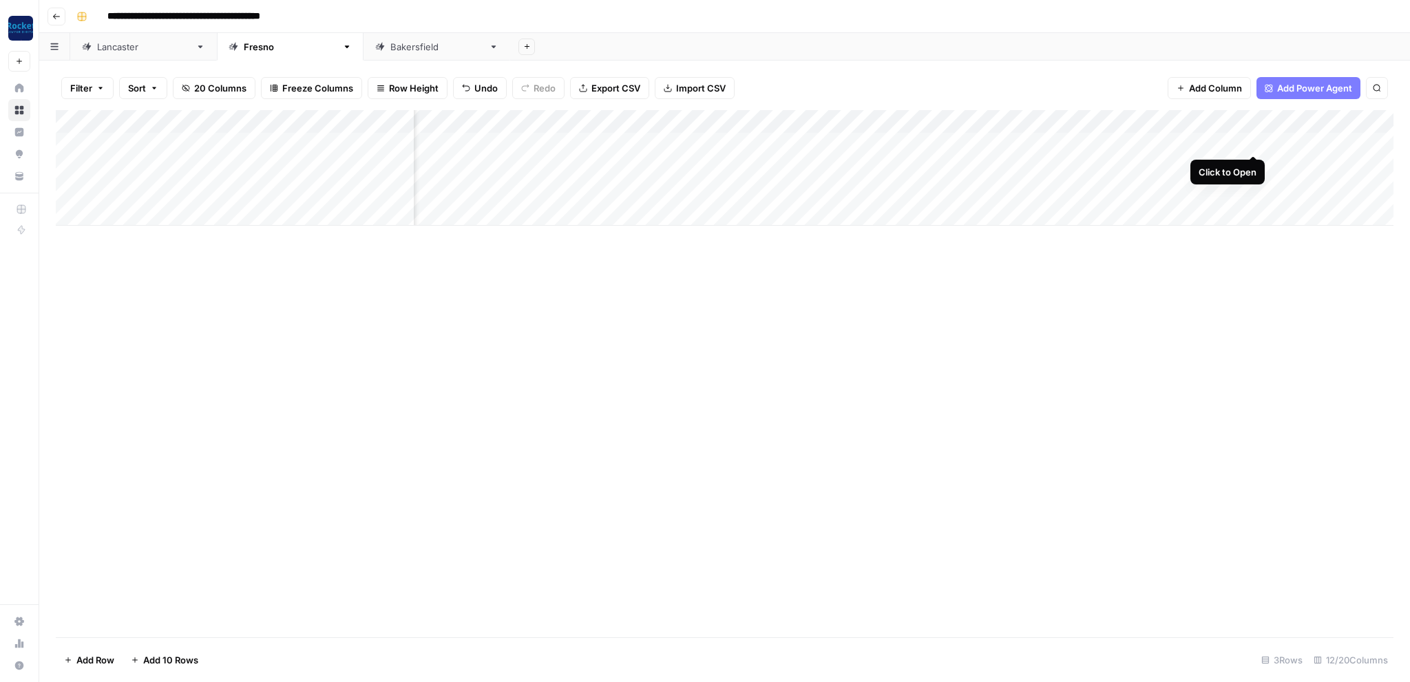
click at [1252, 136] on div "Add Column" at bounding box center [725, 168] width 1338 height 116
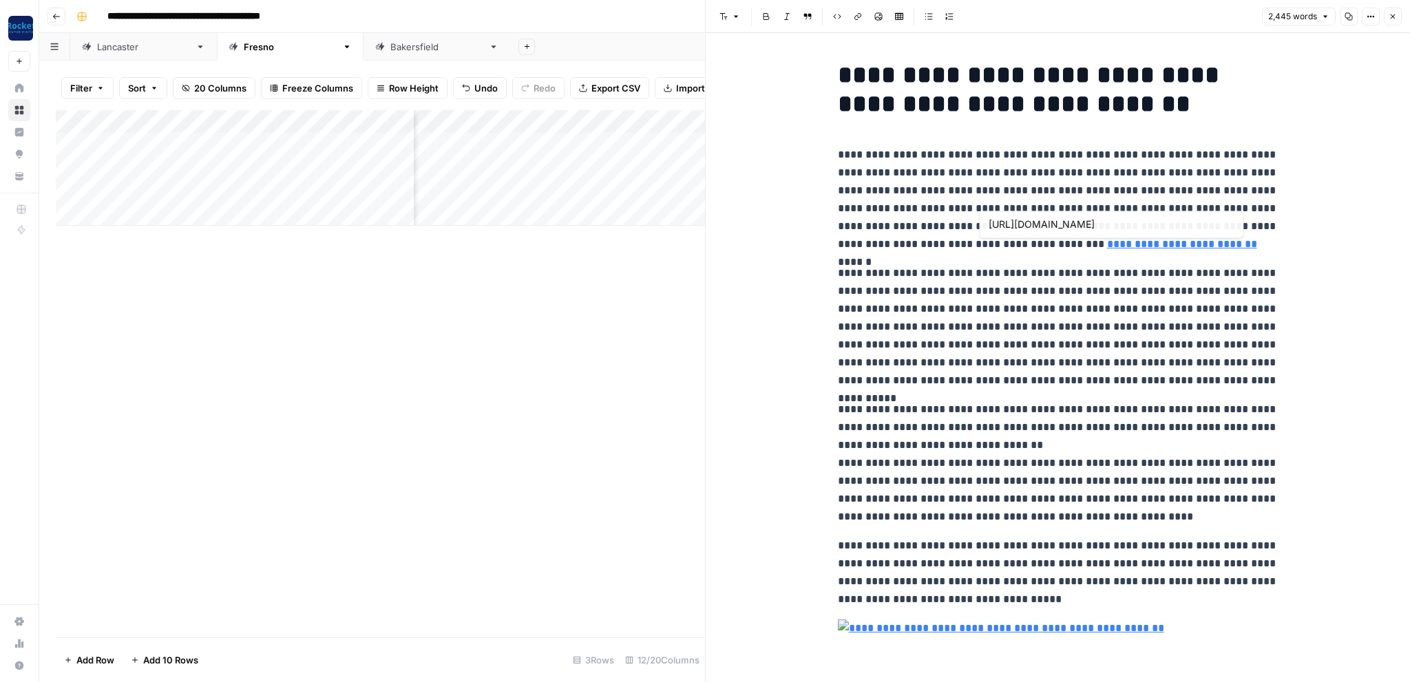
click at [1071, 197] on p "**********" at bounding box center [1058, 199] width 441 height 107
copy div "**********"
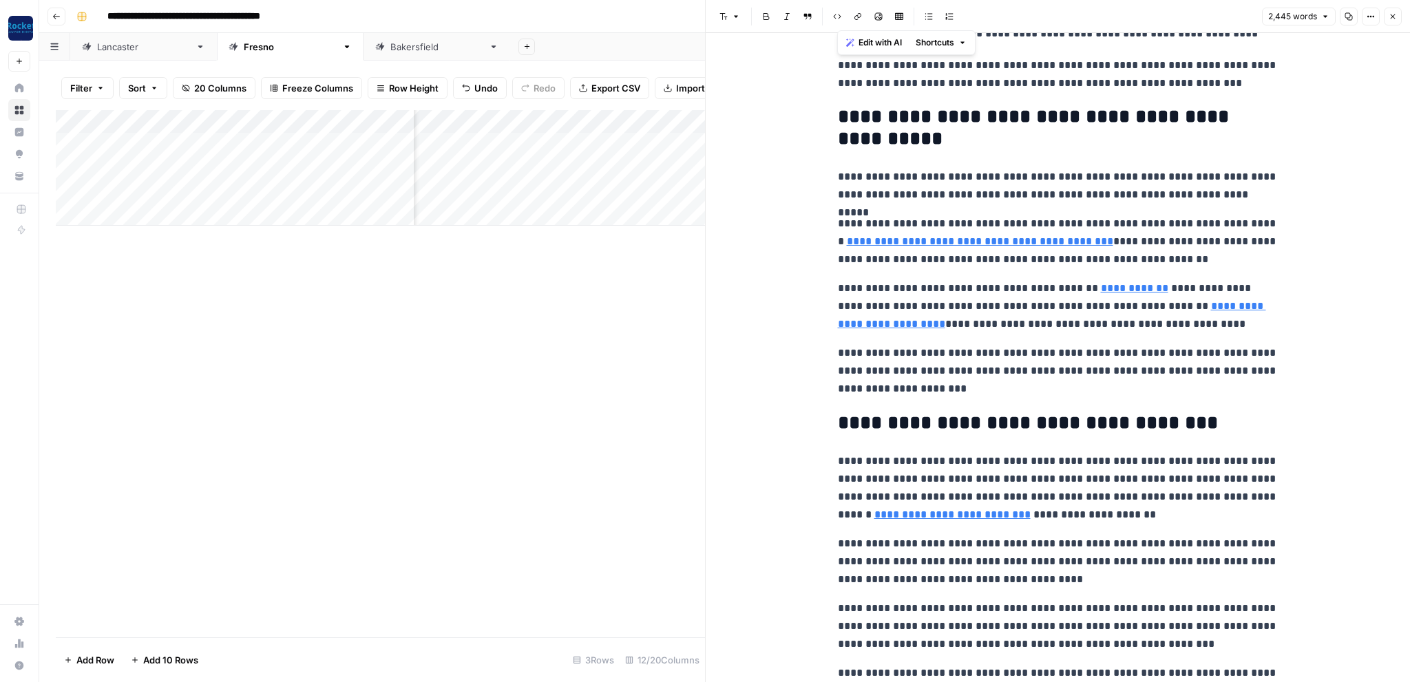
scroll to position [5669, 0]
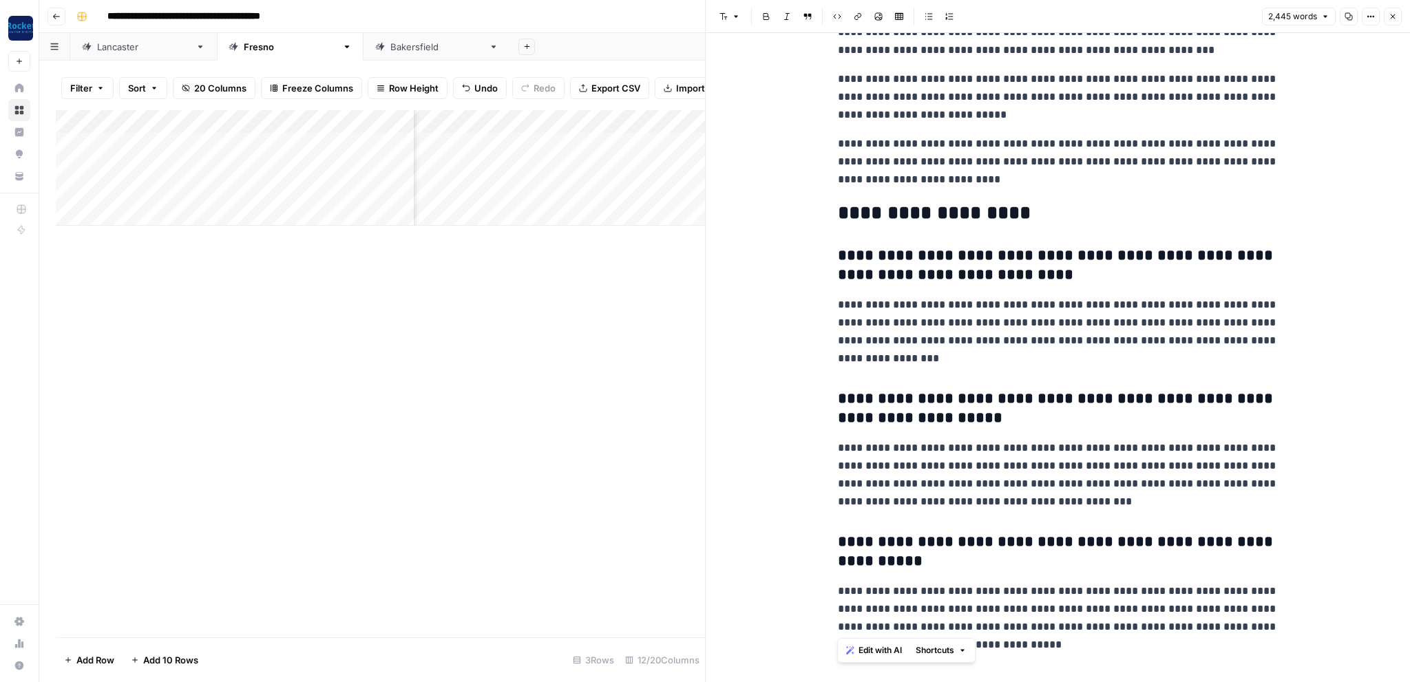
click at [456, 398] on div "Add Column" at bounding box center [380, 373] width 649 height 527
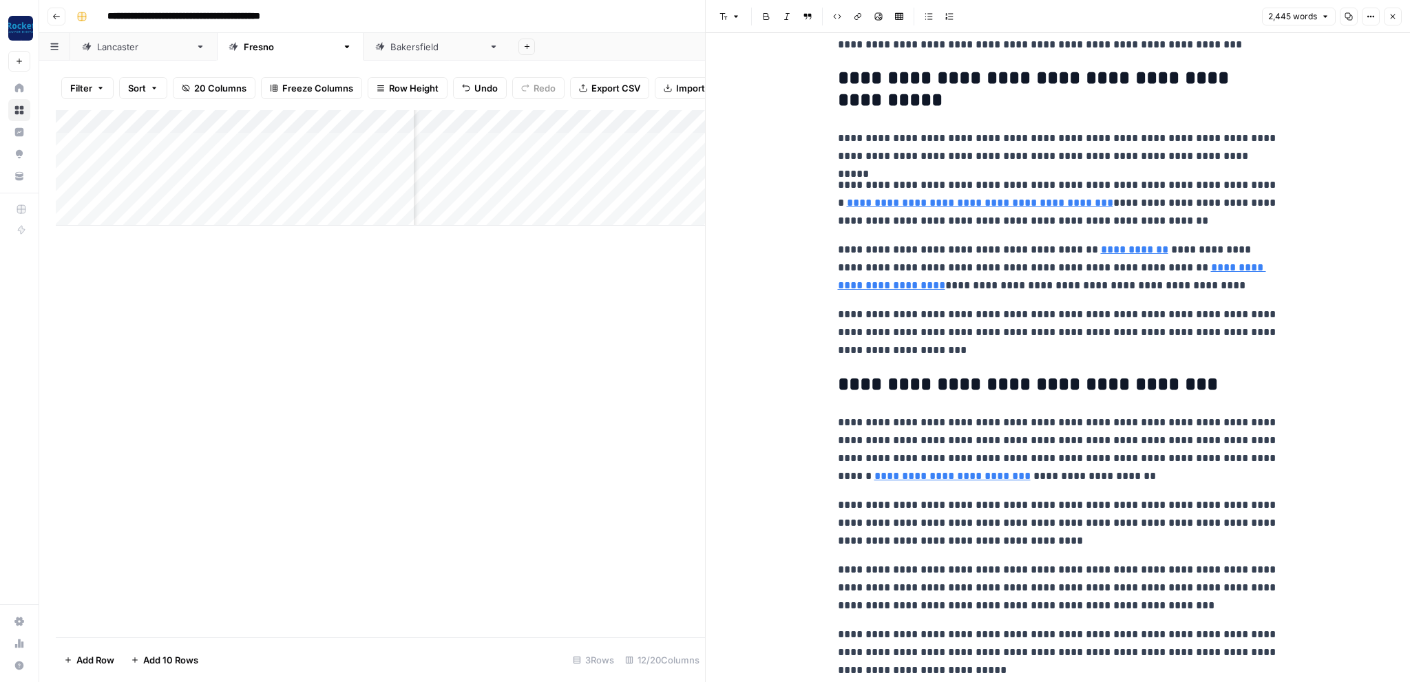
click at [1395, 13] on icon "button" at bounding box center [1393, 16] width 8 height 8
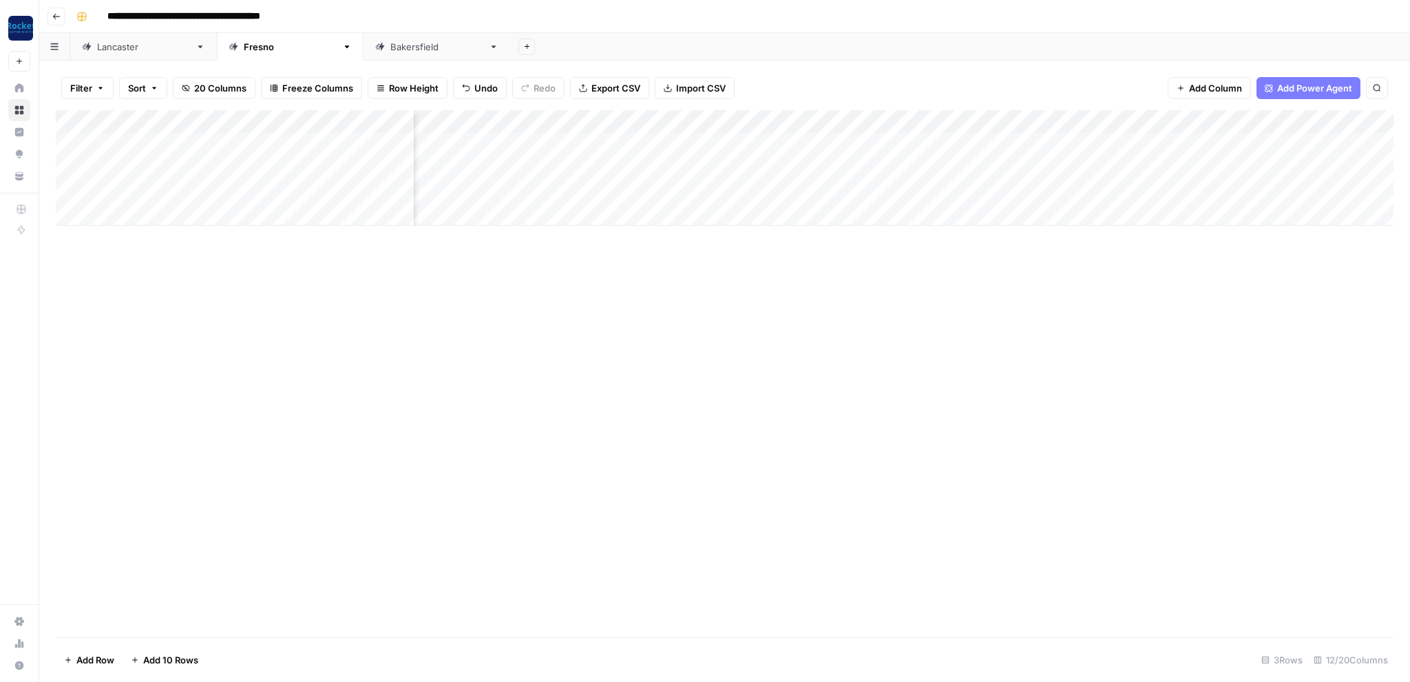
click at [390, 46] on div "Bakersfield" at bounding box center [436, 47] width 93 height 14
click at [103, 50] on div "Lancaster" at bounding box center [143, 47] width 93 height 14
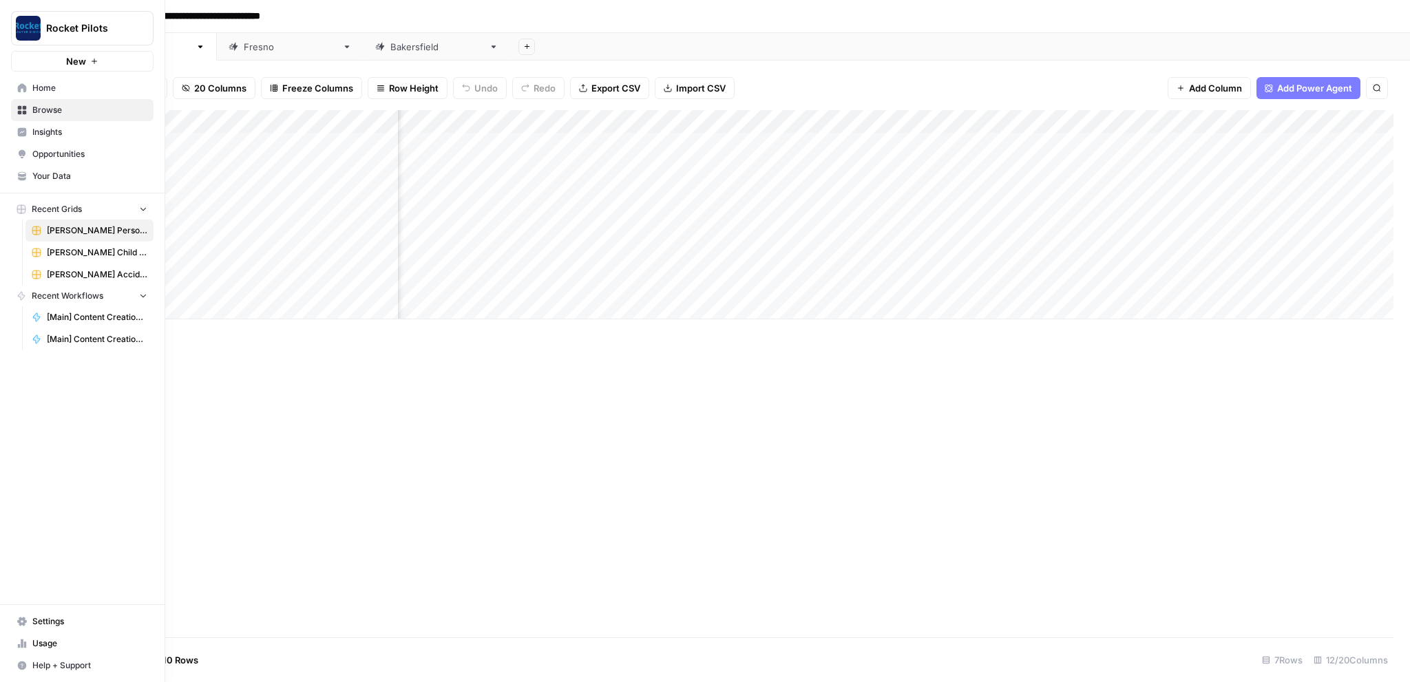
click at [39, 109] on span "Browse" at bounding box center [89, 110] width 115 height 12
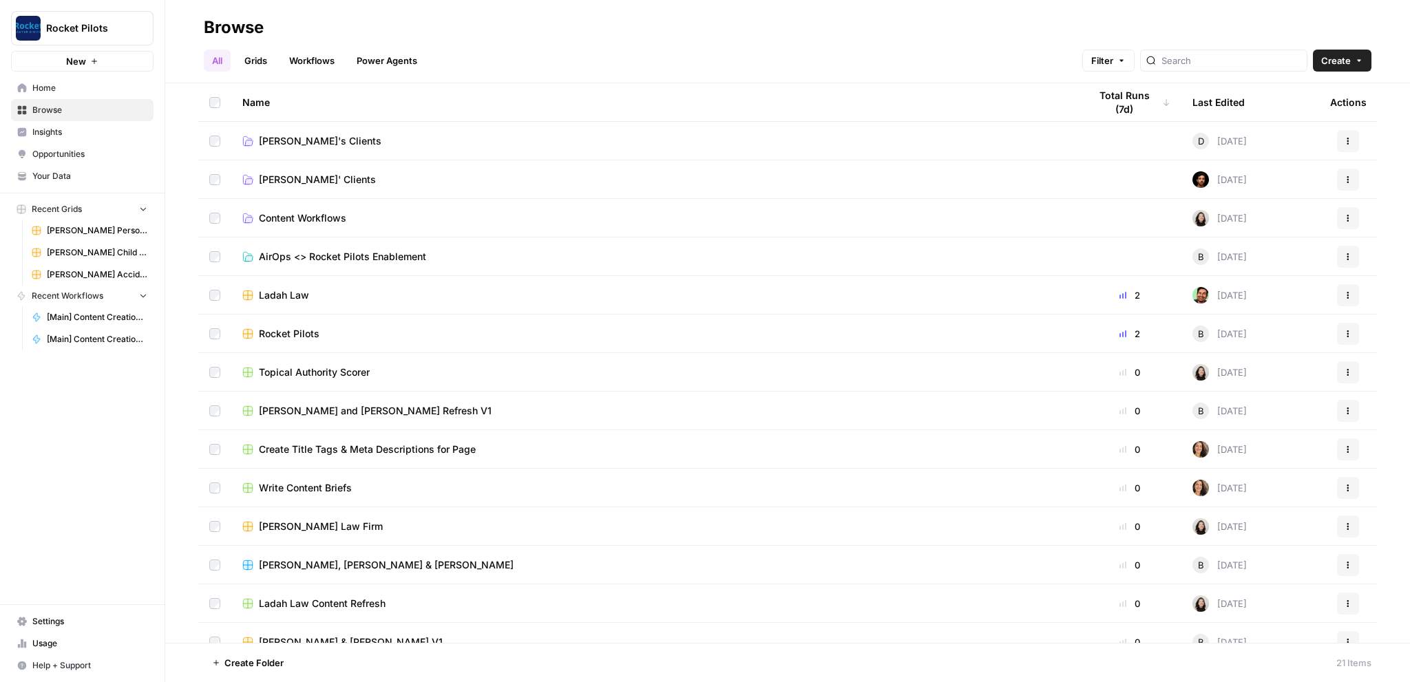
click at [313, 134] on span "Daniel's Clients" at bounding box center [320, 141] width 123 height 14
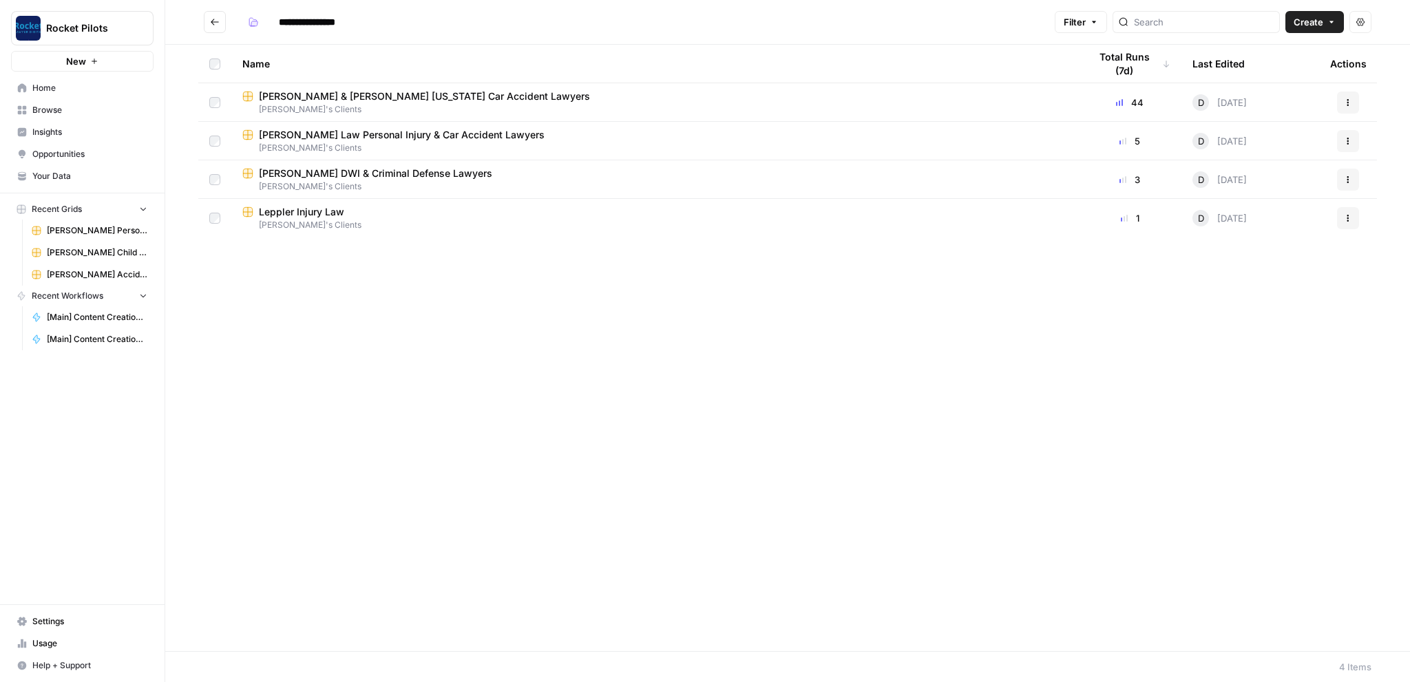
click at [213, 23] on icon "Go back" at bounding box center [215, 22] width 10 height 10
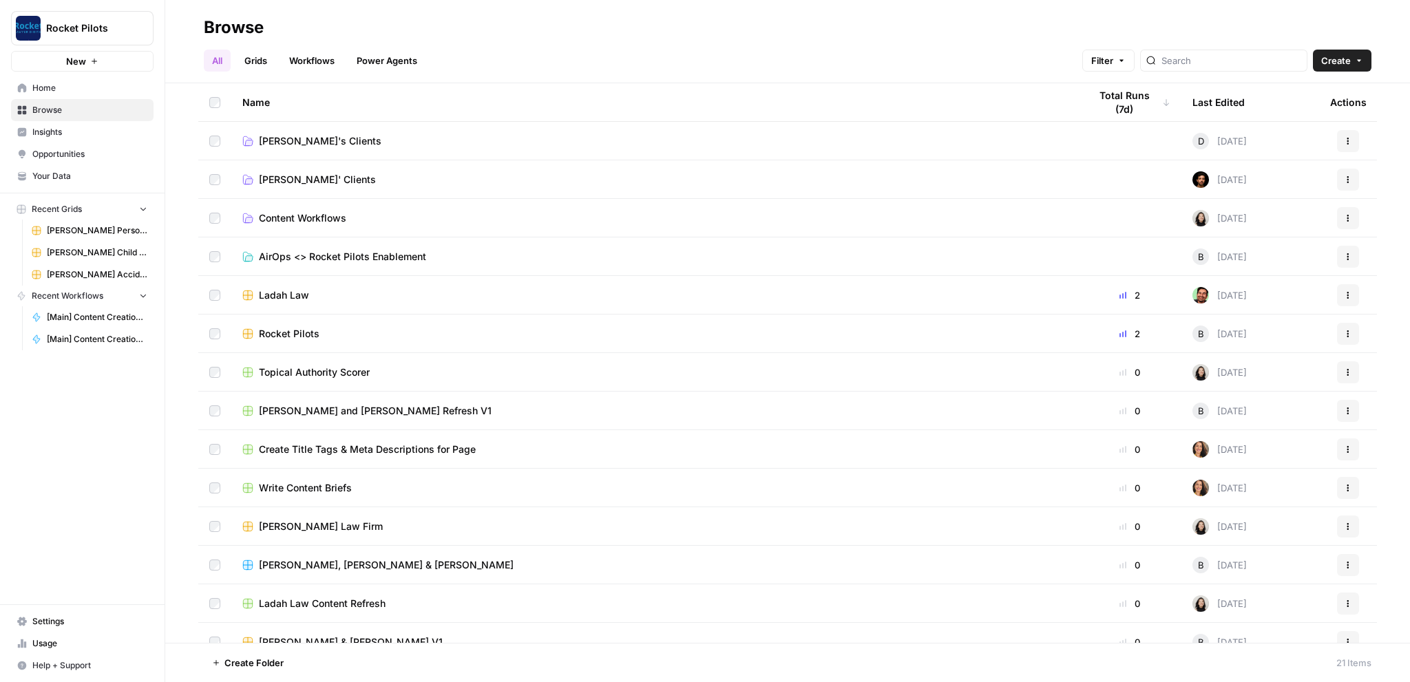
click at [289, 182] on span "Lucas' Clients" at bounding box center [317, 180] width 117 height 14
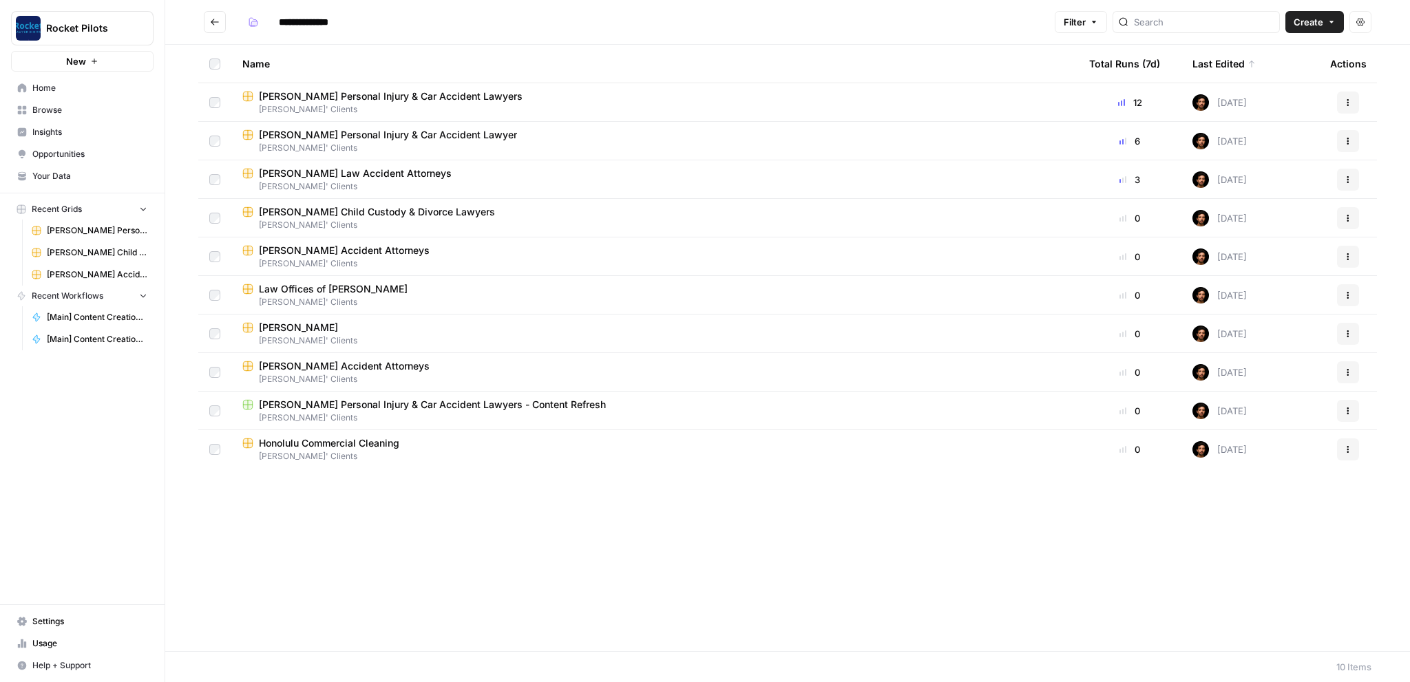
click at [340, 447] on span "Honolulu Commercial Cleaning" at bounding box center [329, 443] width 140 height 14
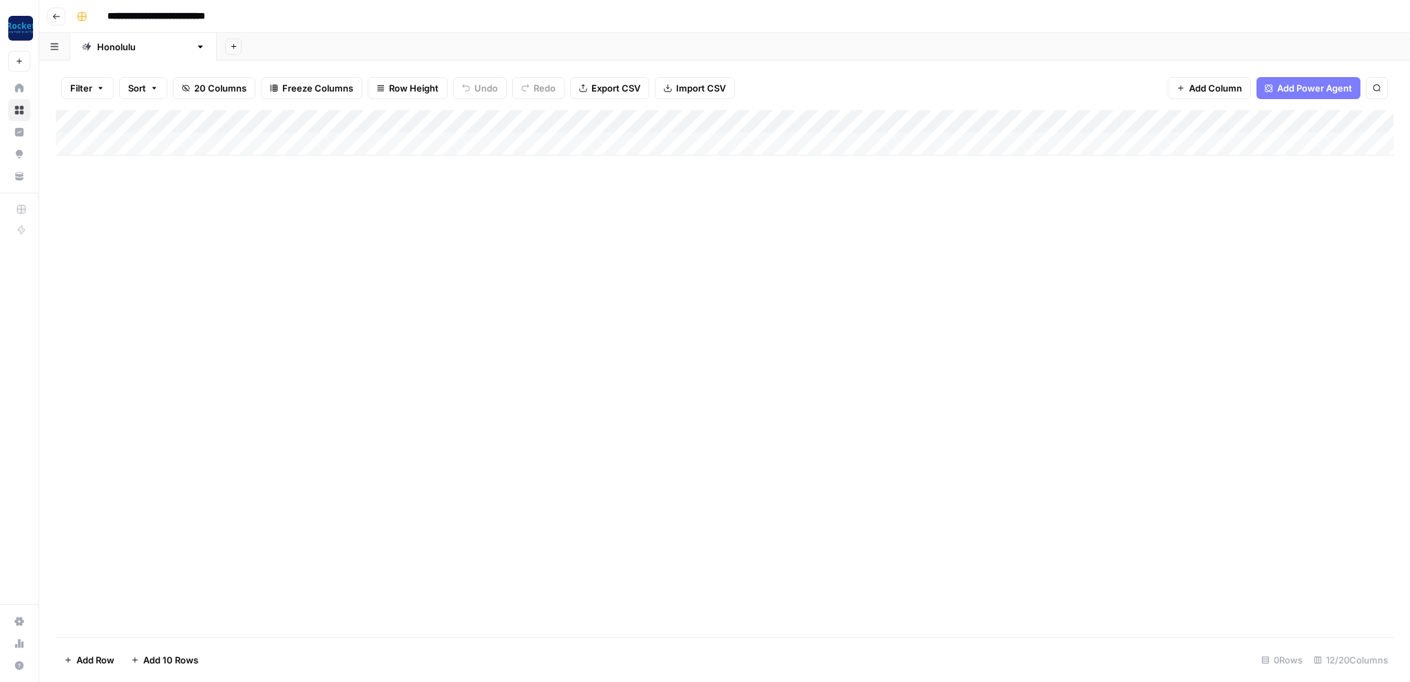
click at [167, 139] on div "Add Column" at bounding box center [725, 132] width 1338 height 45
type textarea "**********"
click at [310, 136] on div "Add Column" at bounding box center [725, 144] width 1338 height 69
click at [331, 142] on div "Add Column" at bounding box center [725, 144] width 1338 height 69
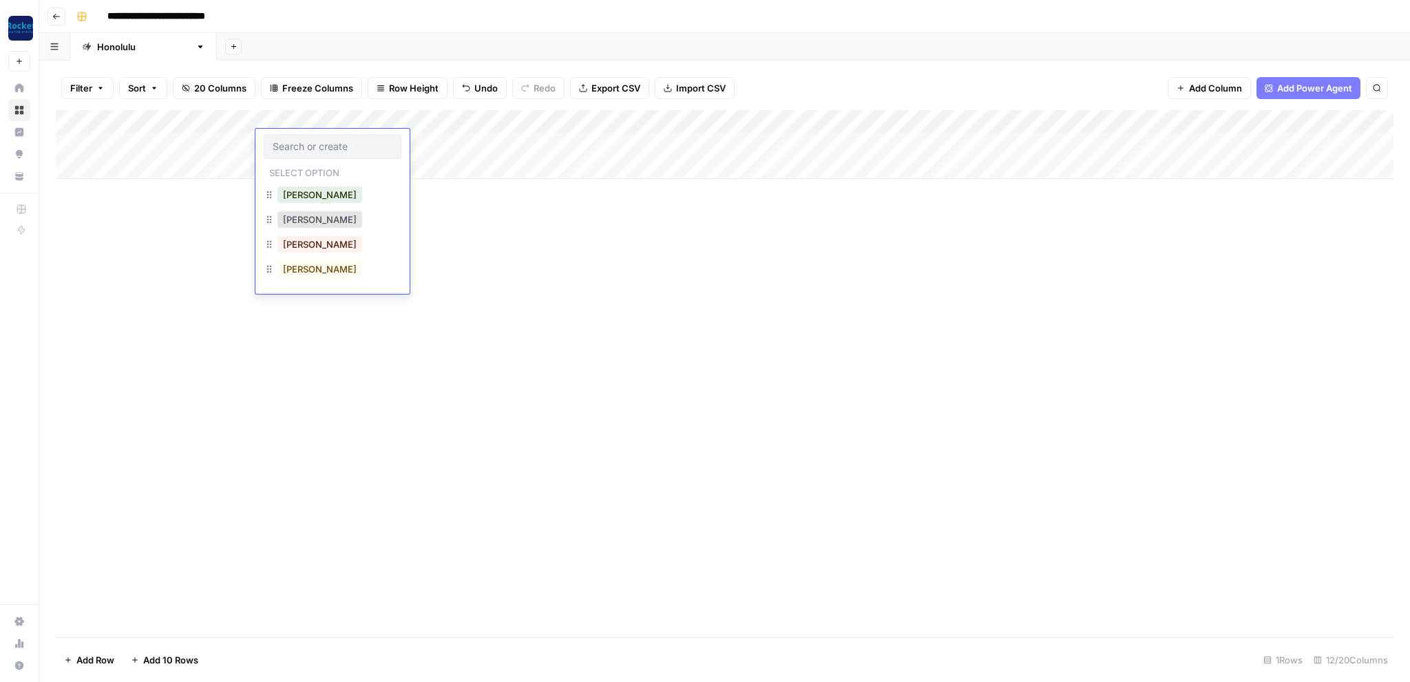
click at [329, 144] on input "text" at bounding box center [333, 146] width 120 height 12
click at [300, 243] on button "Lucas" at bounding box center [319, 244] width 85 height 17
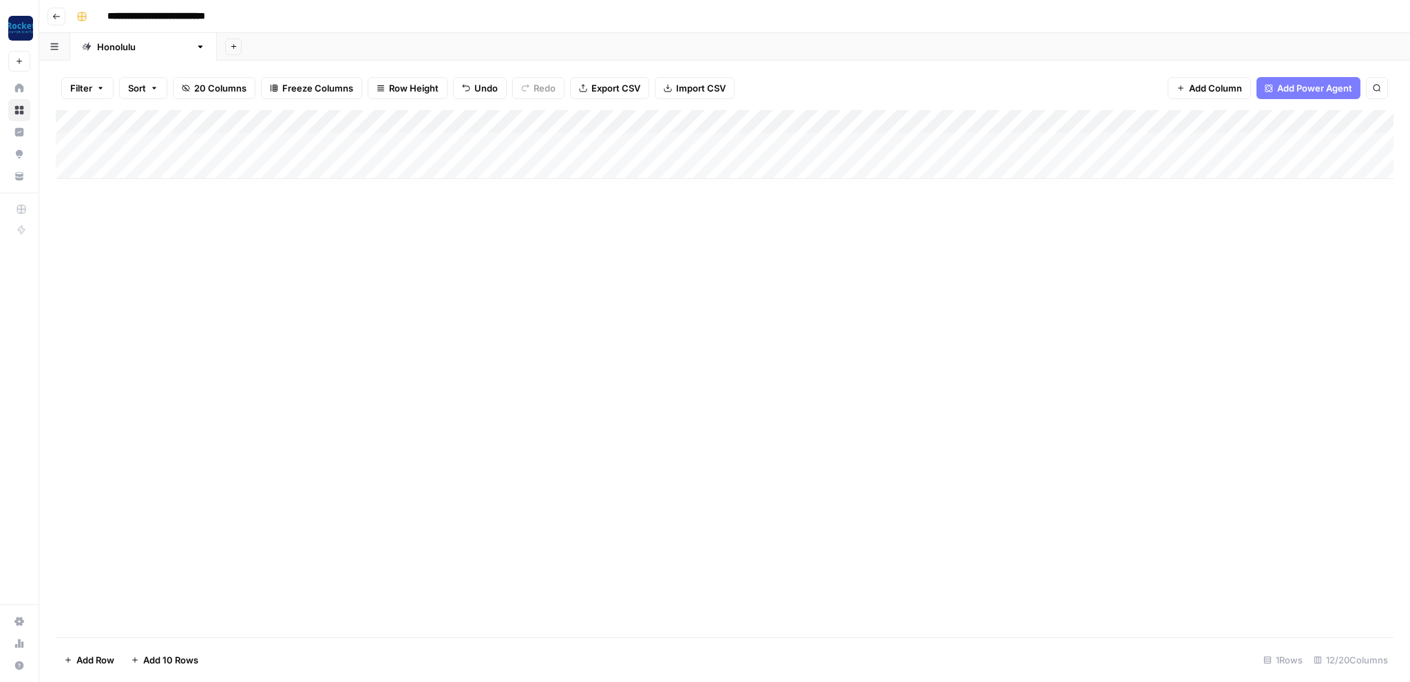
click at [406, 142] on div "Add Column" at bounding box center [725, 144] width 1338 height 69
click at [579, 246] on div "Add Column" at bounding box center [725, 373] width 1338 height 527
click at [512, 142] on div "Add Column" at bounding box center [725, 144] width 1338 height 69
click at [511, 142] on div "Add Column" at bounding box center [725, 144] width 1338 height 69
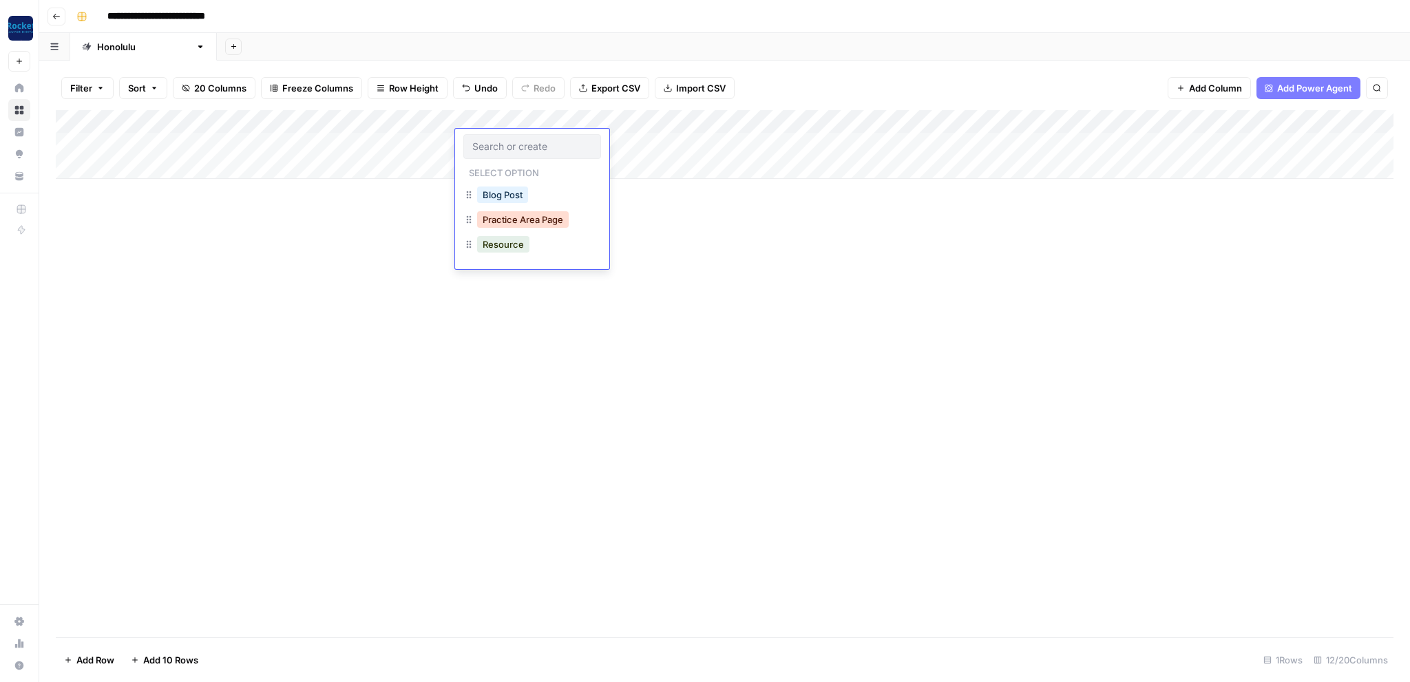
click at [516, 223] on button "Practice Area Page" at bounding box center [523, 219] width 92 height 17
click at [637, 143] on div "Add Column" at bounding box center [725, 144] width 1338 height 69
click at [56, 17] on icon "button" at bounding box center [56, 17] width 7 height 6
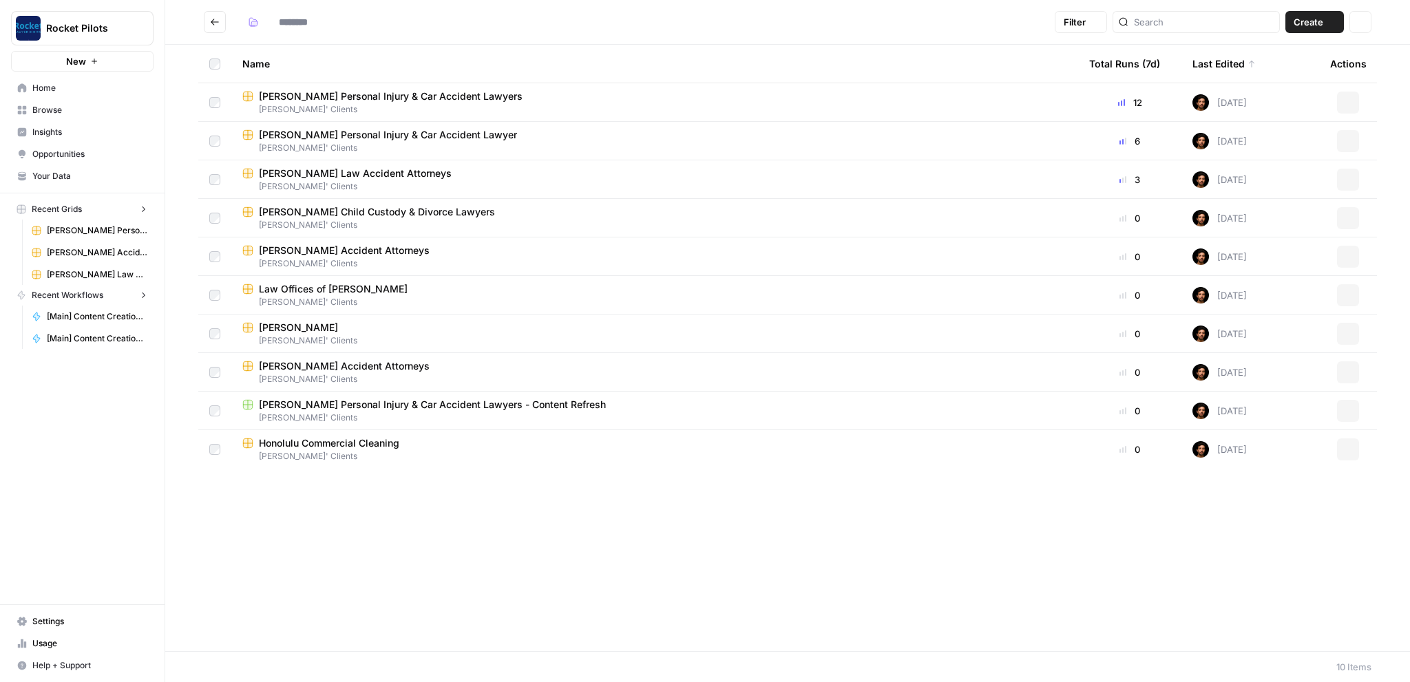
type input "**********"
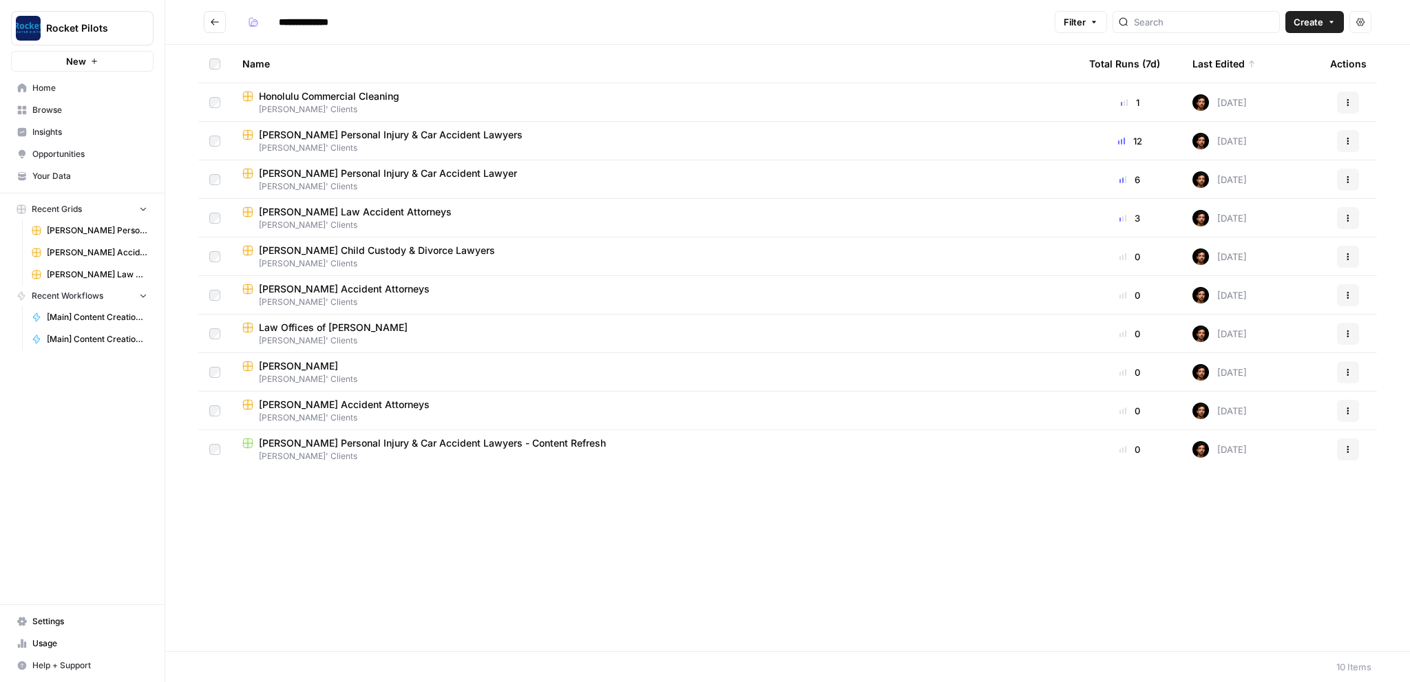
click at [332, 182] on span "Lucas' Clients" at bounding box center [654, 186] width 825 height 12
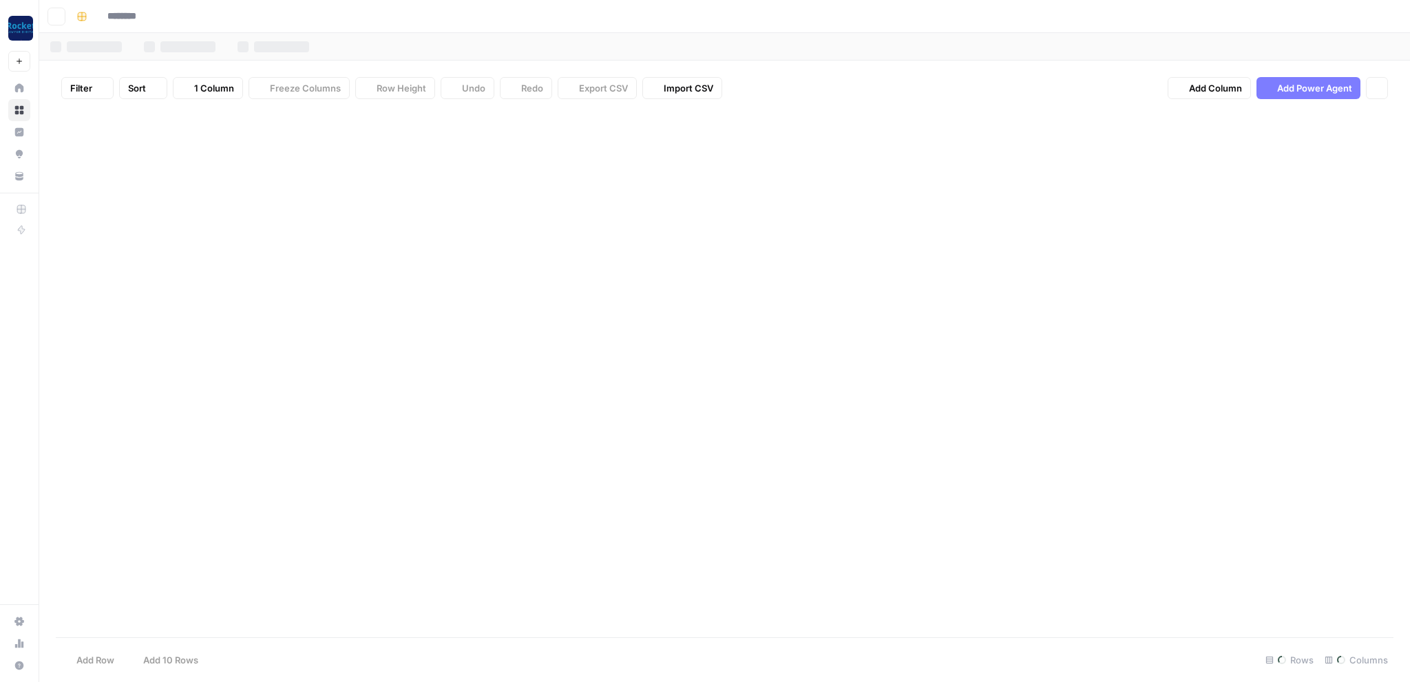
type input "**********"
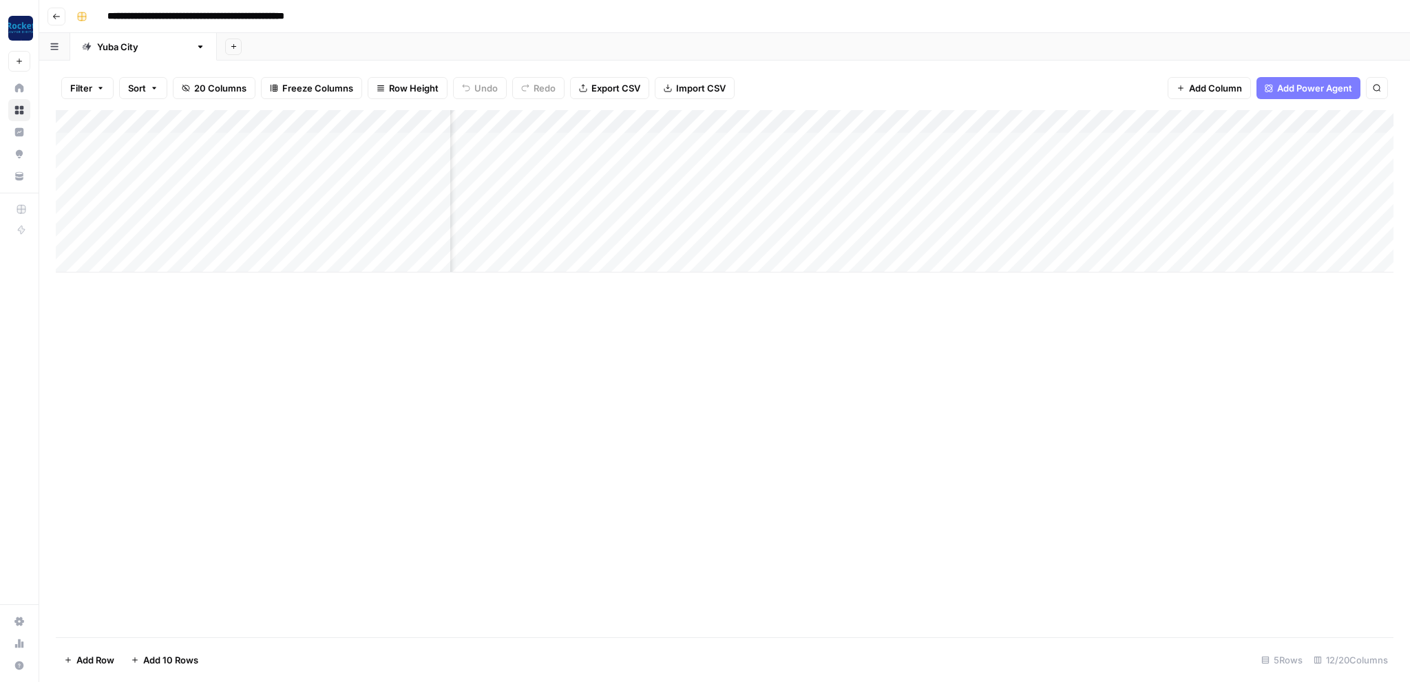
scroll to position [0, 452]
click at [1055, 189] on div "Add Column" at bounding box center [725, 191] width 1338 height 162
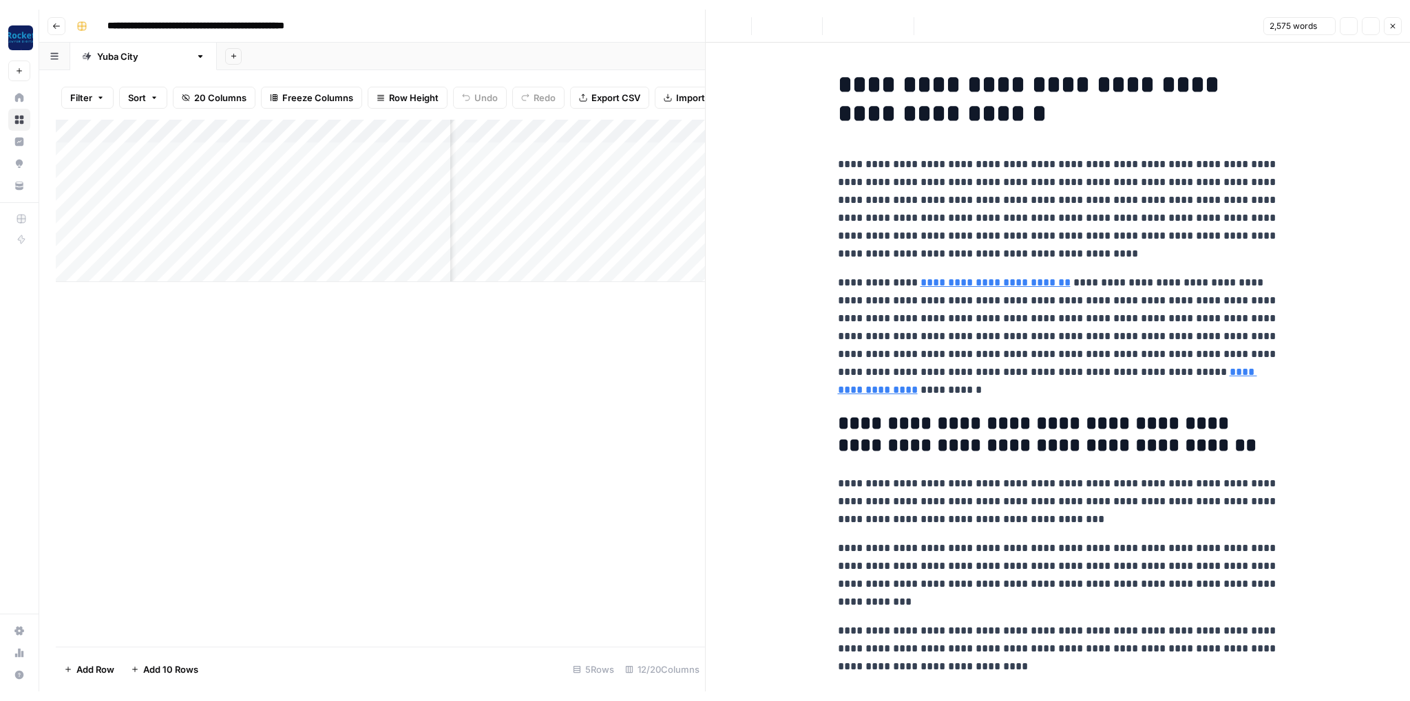
scroll to position [0, 447]
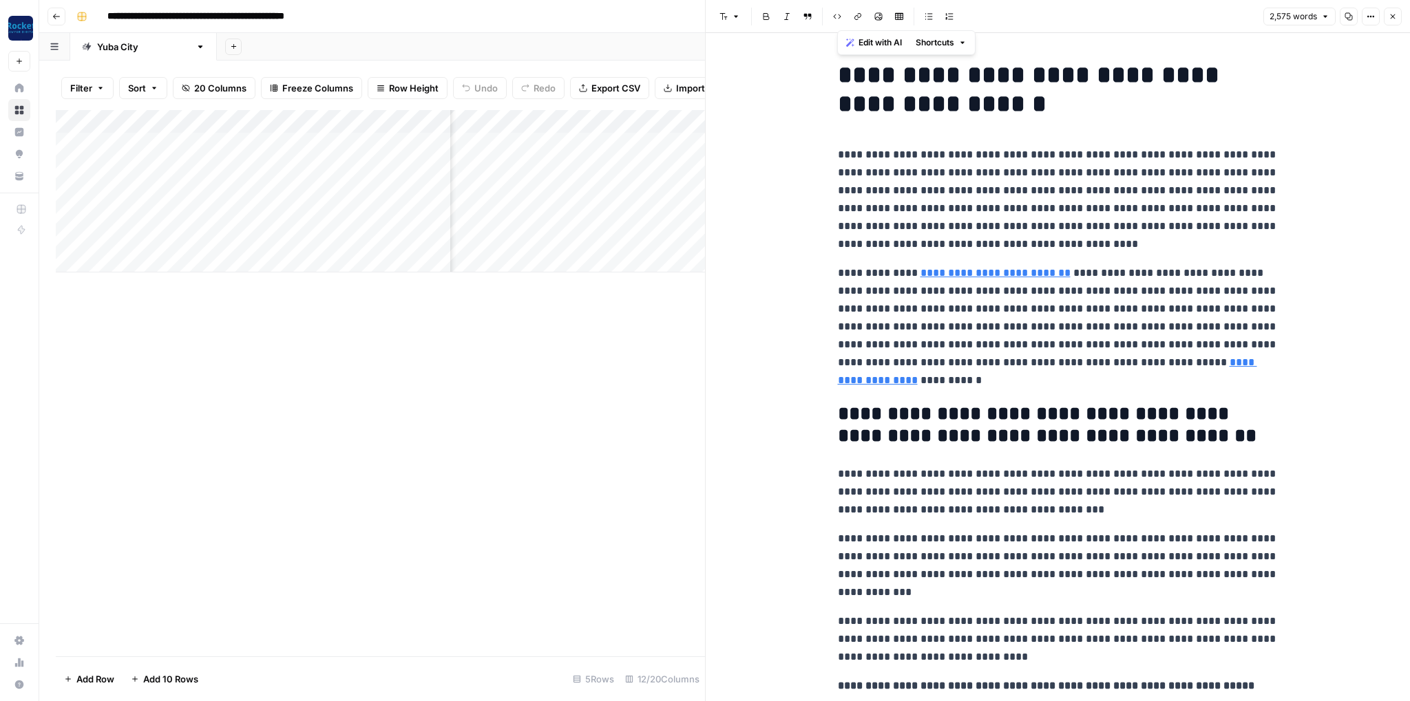
click at [1395, 15] on icon "button" at bounding box center [1393, 16] width 8 height 8
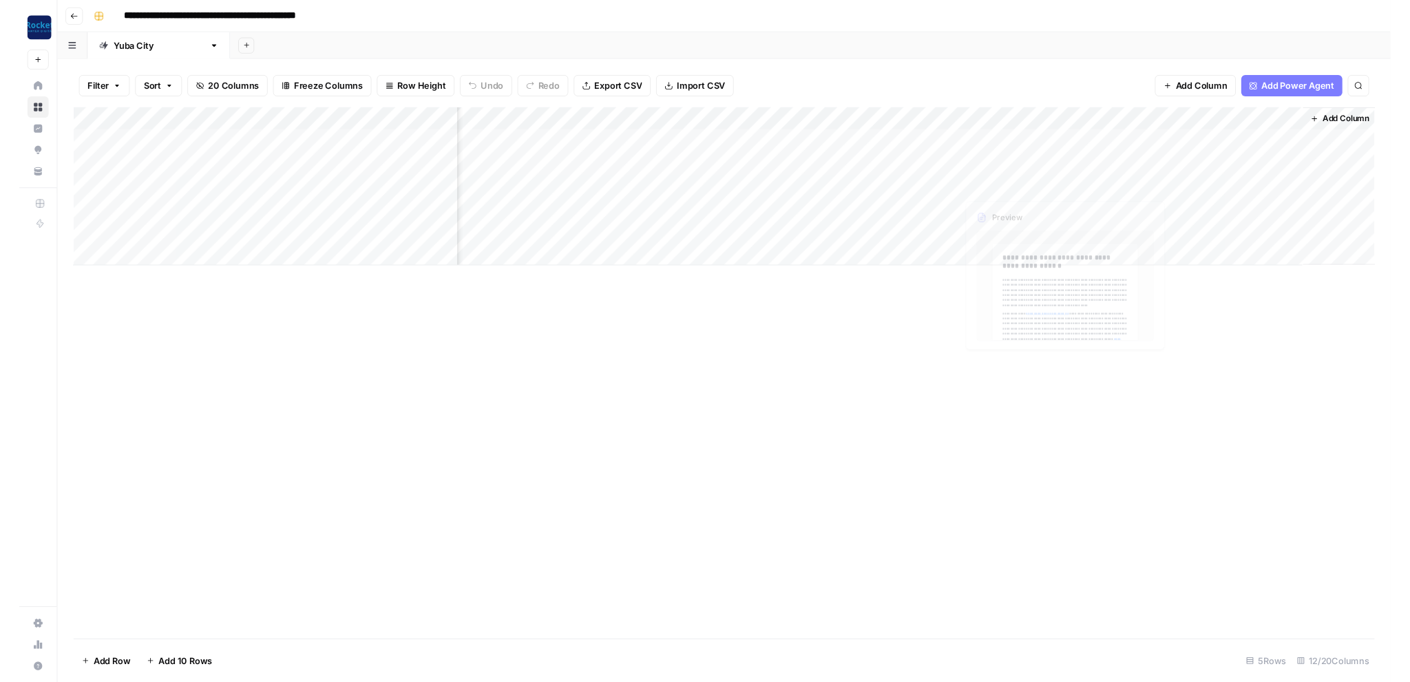
scroll to position [0, 452]
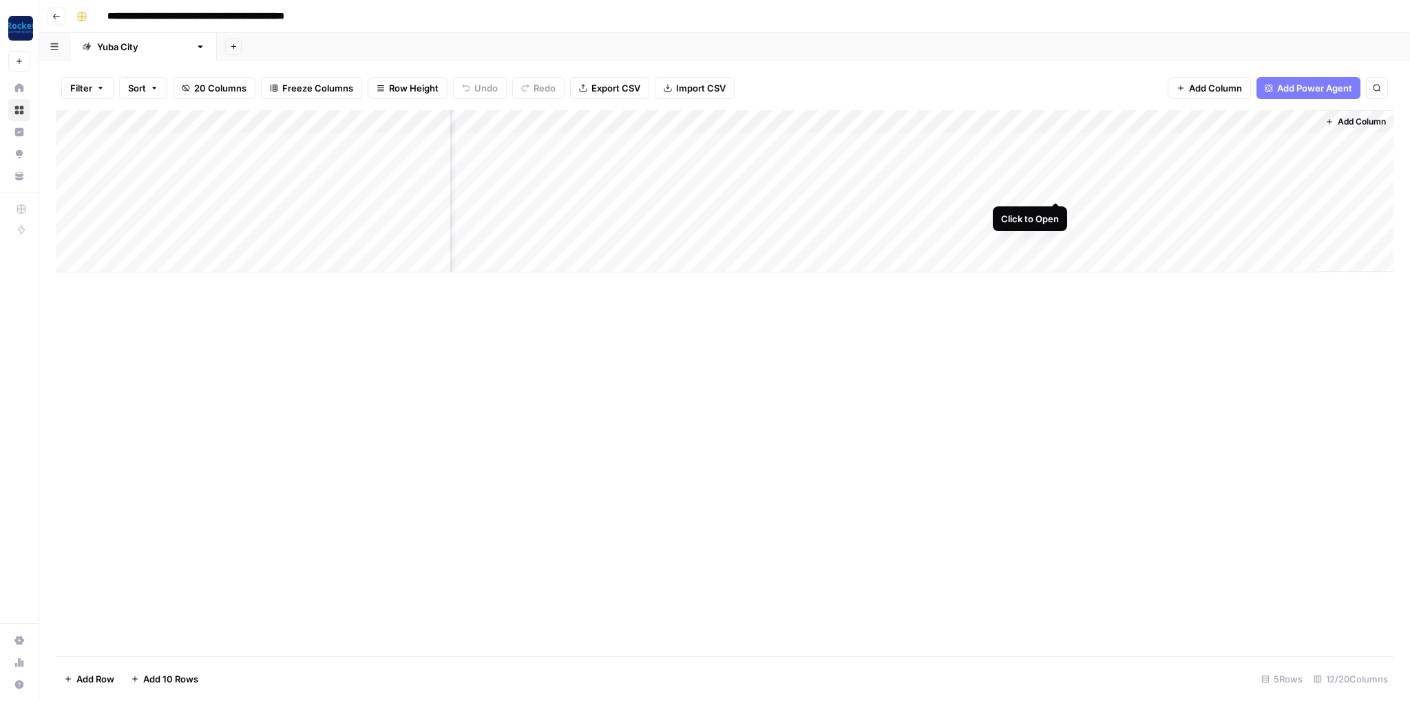
click at [1059, 189] on div "Add Column" at bounding box center [725, 191] width 1338 height 162
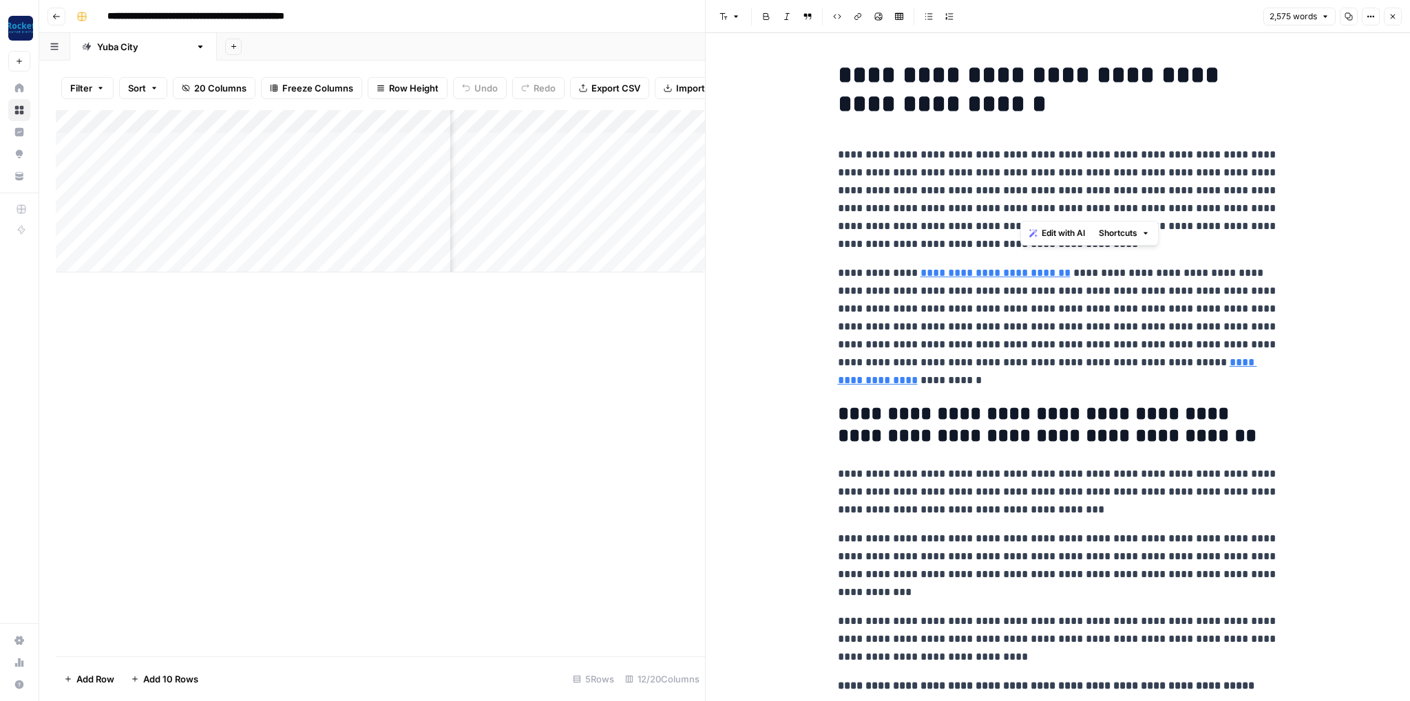
click at [1019, 202] on p "**********" at bounding box center [1058, 199] width 441 height 107
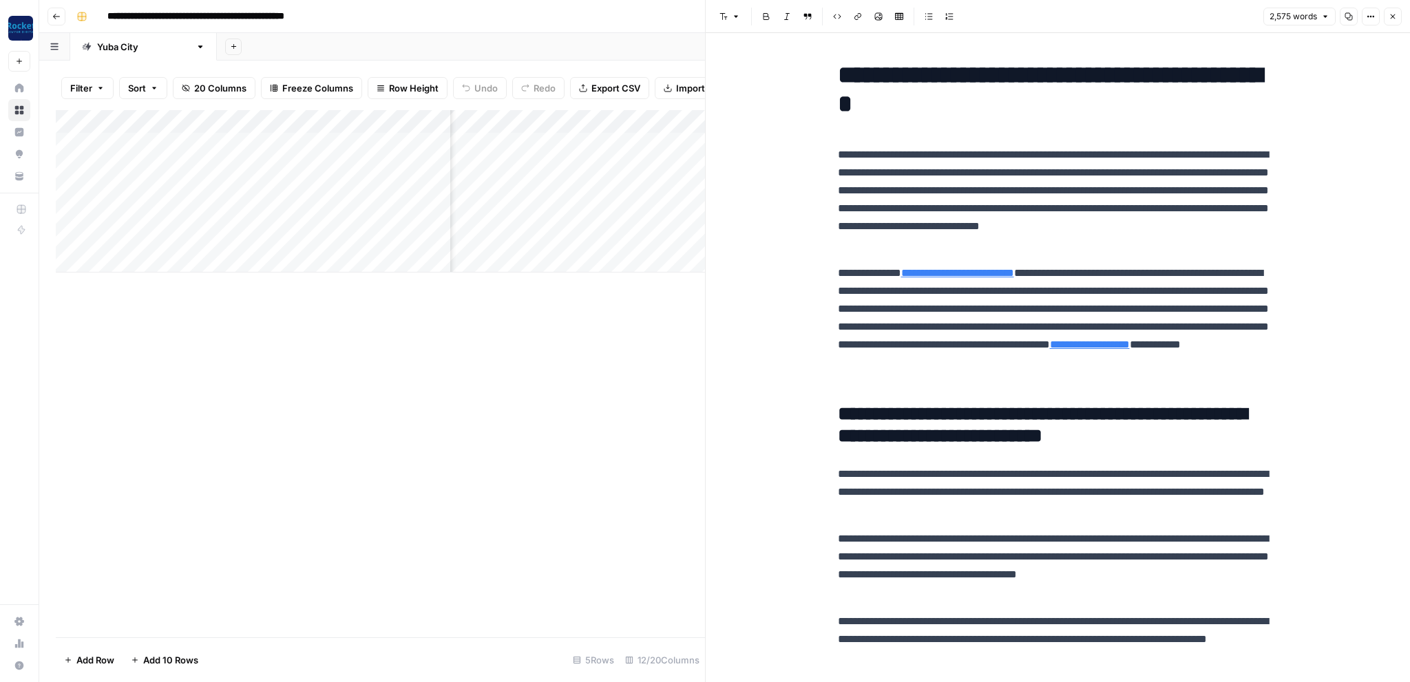
click at [1391, 18] on icon "button" at bounding box center [1393, 16] width 8 height 8
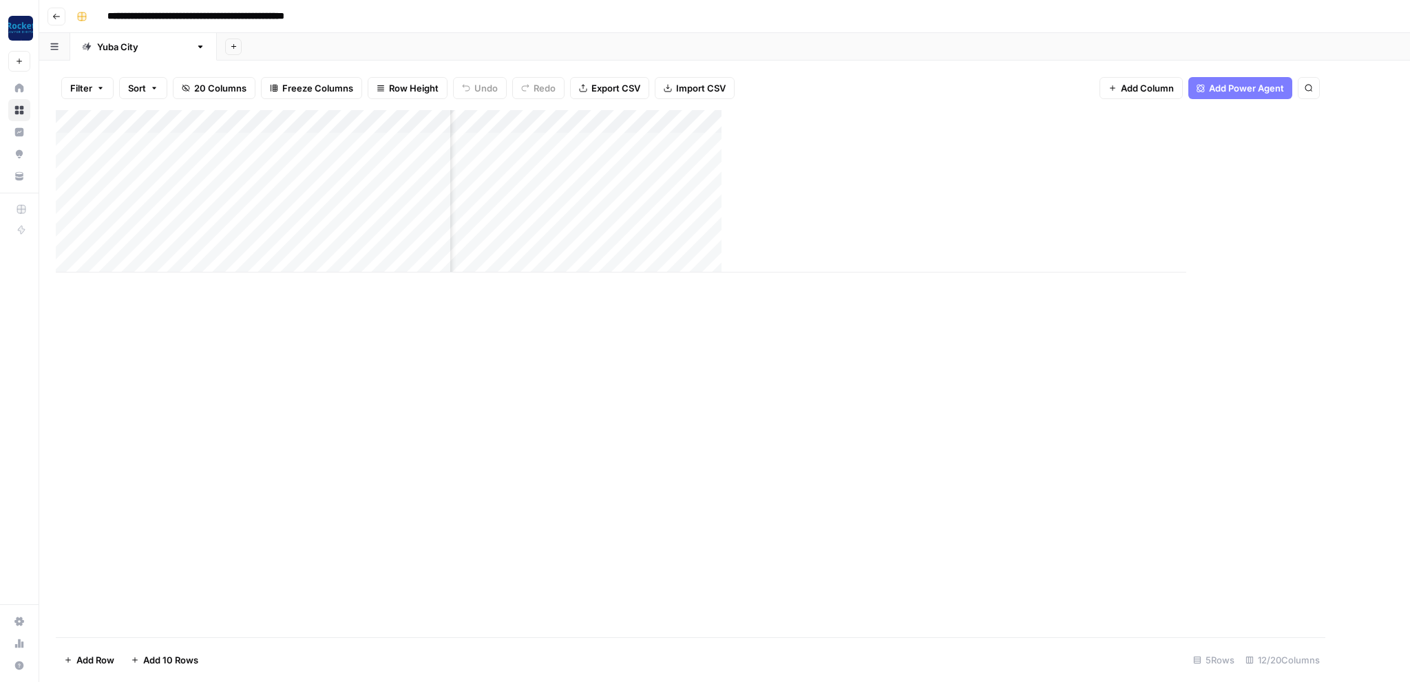
scroll to position [0, 435]
click at [248, 44] on div "Add Sheet" at bounding box center [813, 47] width 1193 height 28
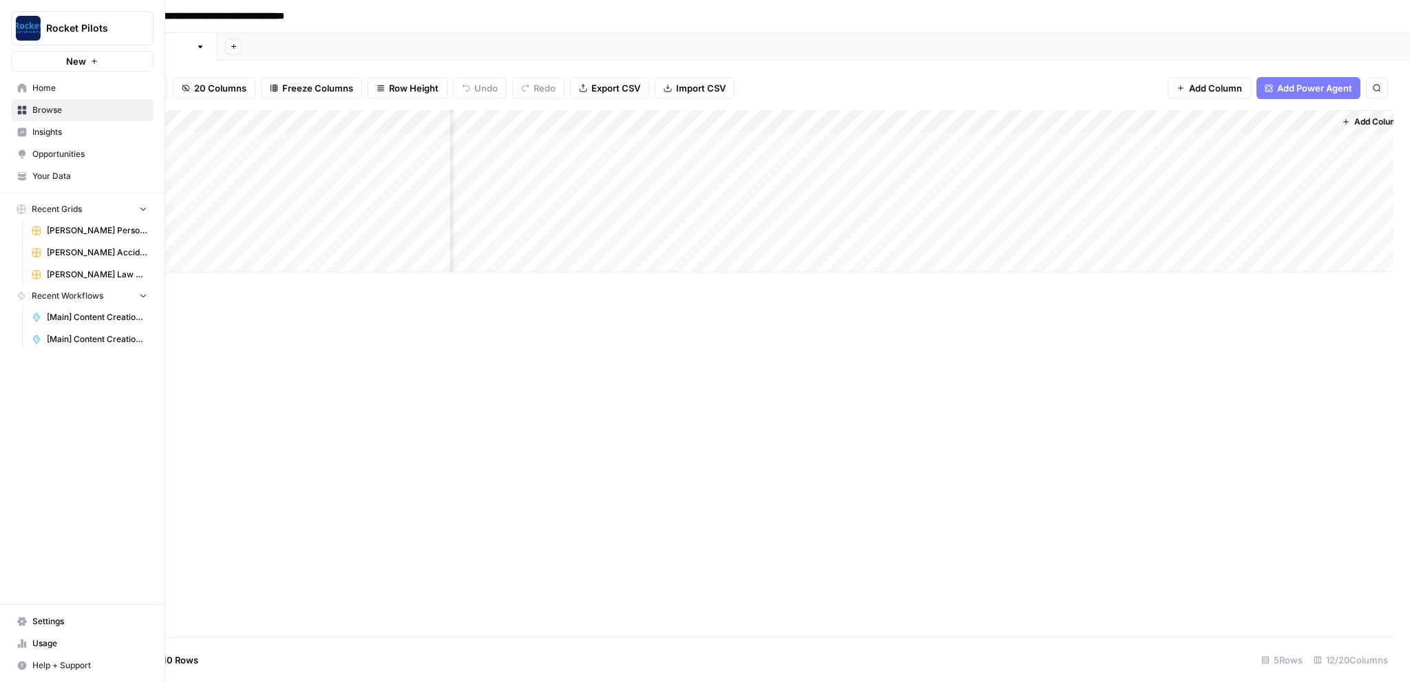
click at [79, 235] on span "[PERSON_NAME] Personal Injury & Car Accident Lawyers" at bounding box center [97, 230] width 101 height 12
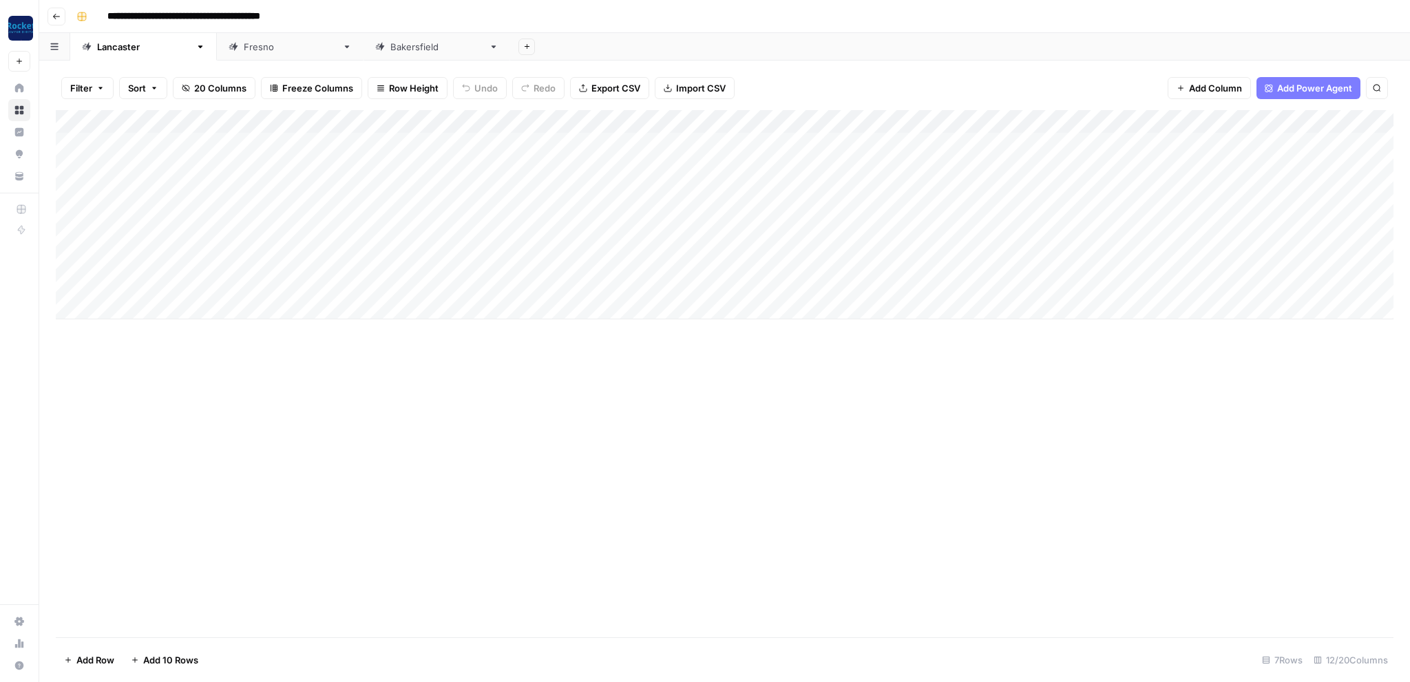
click at [217, 54] on link "Fresno" at bounding box center [290, 47] width 147 height 28
type input "**********"
click at [390, 45] on div "Bakersfield" at bounding box center [436, 47] width 93 height 14
click at [217, 56] on link "Fresno" at bounding box center [290, 47] width 147 height 28
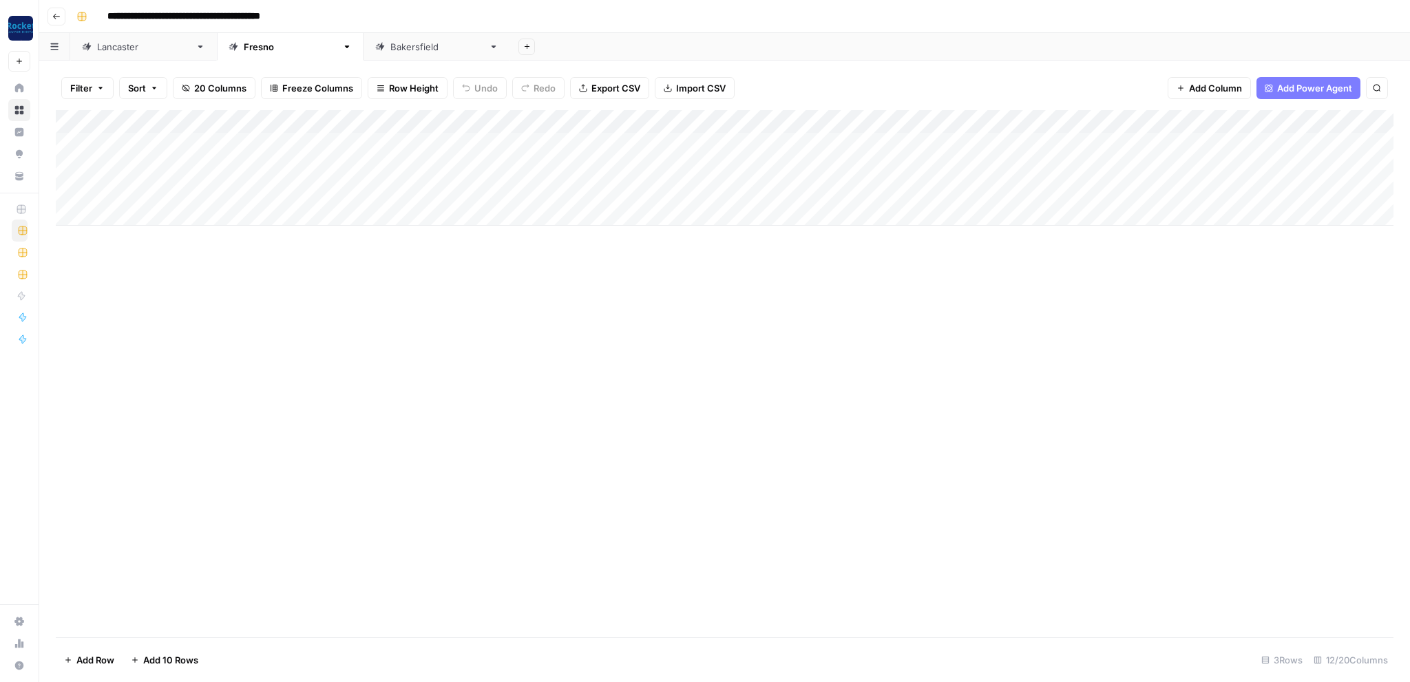
click at [95, 45] on div "Lancaster" at bounding box center [136, 47] width 108 height 14
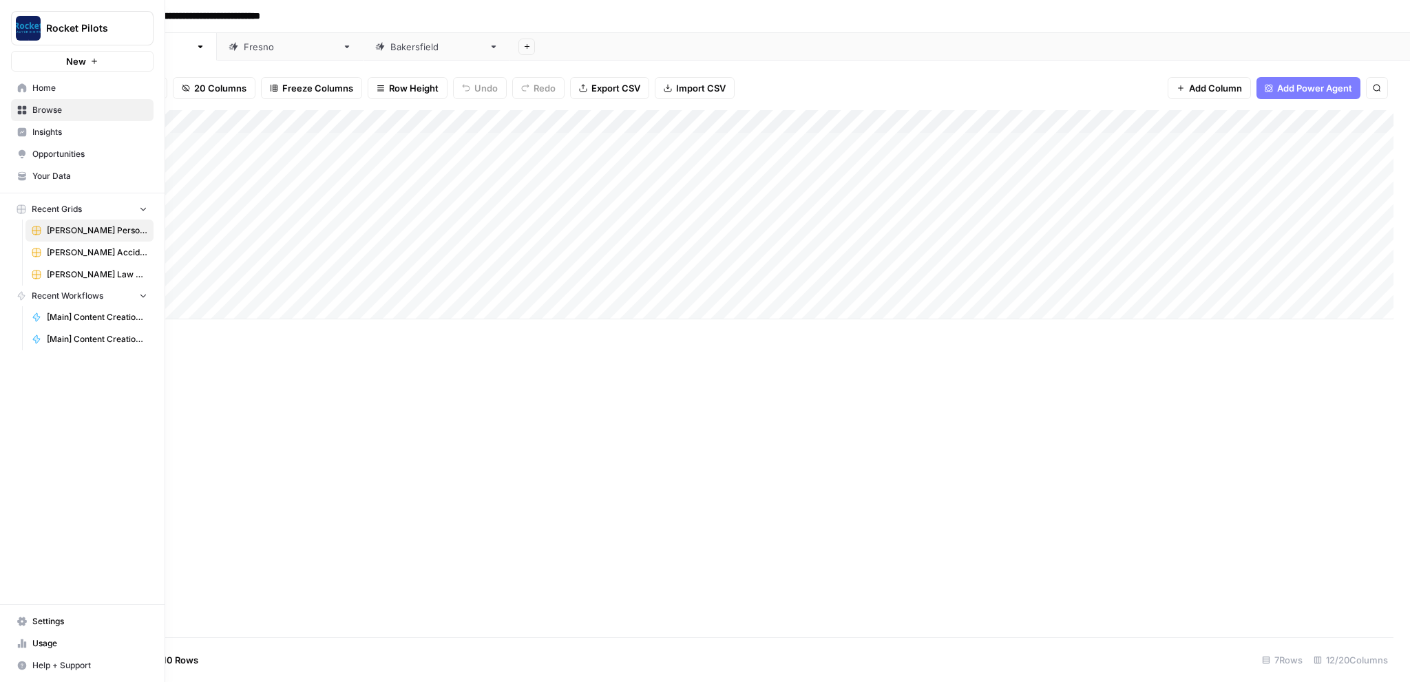
click at [46, 112] on span "Browse" at bounding box center [89, 110] width 115 height 12
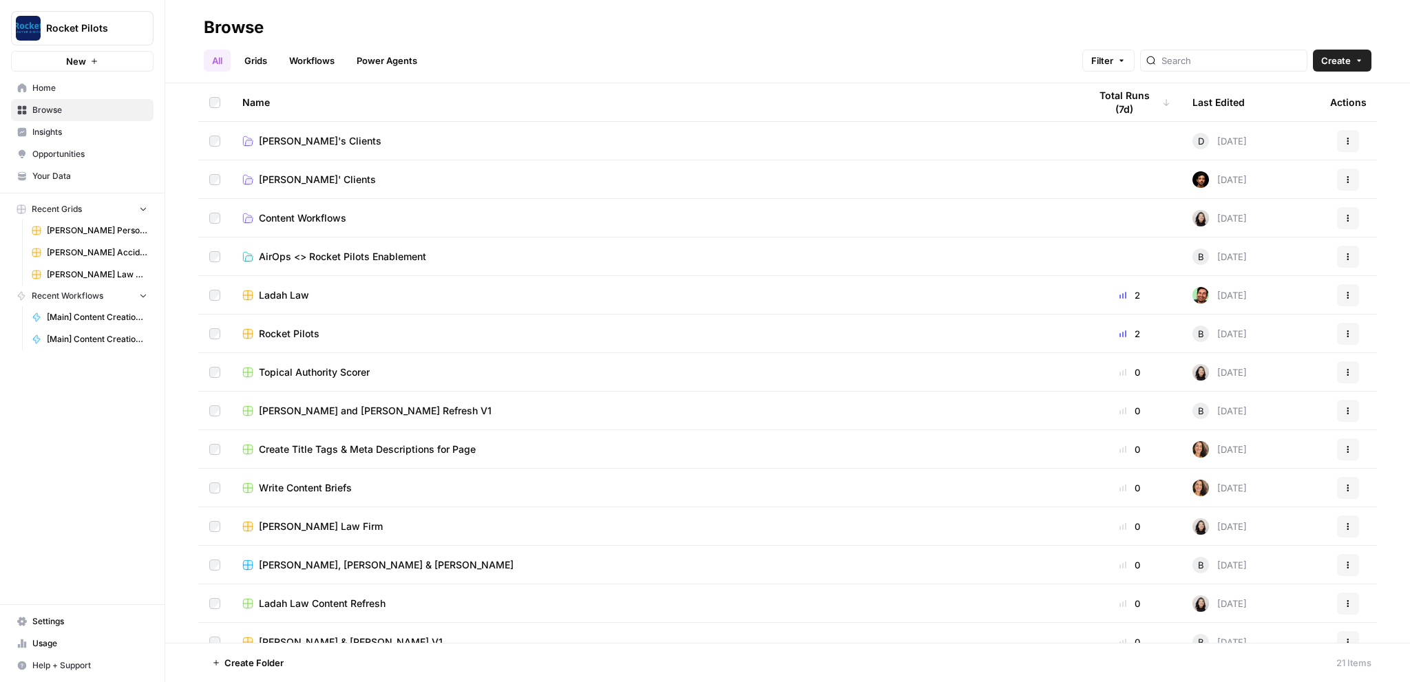
click at [324, 177] on span "Lucas' Clients" at bounding box center [317, 180] width 117 height 14
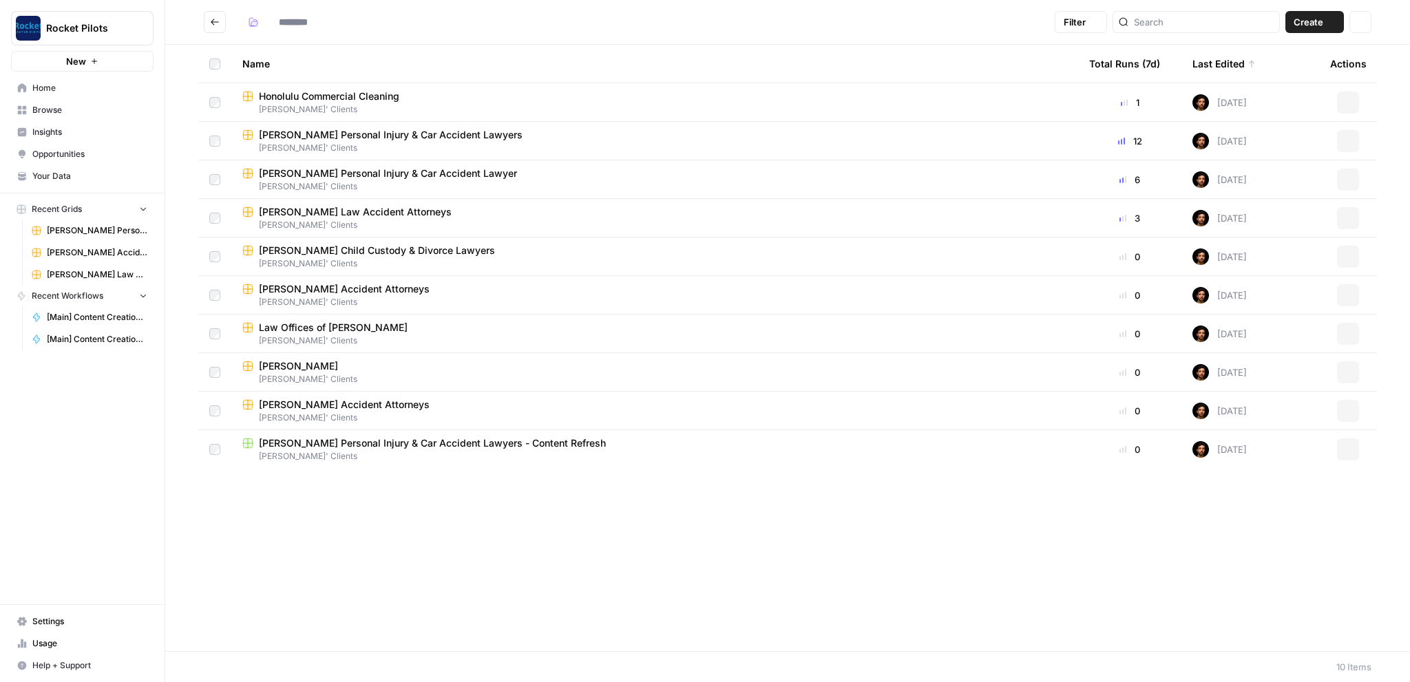
type input "**********"
click at [324, 374] on span "Lucas' Clients" at bounding box center [654, 379] width 825 height 12
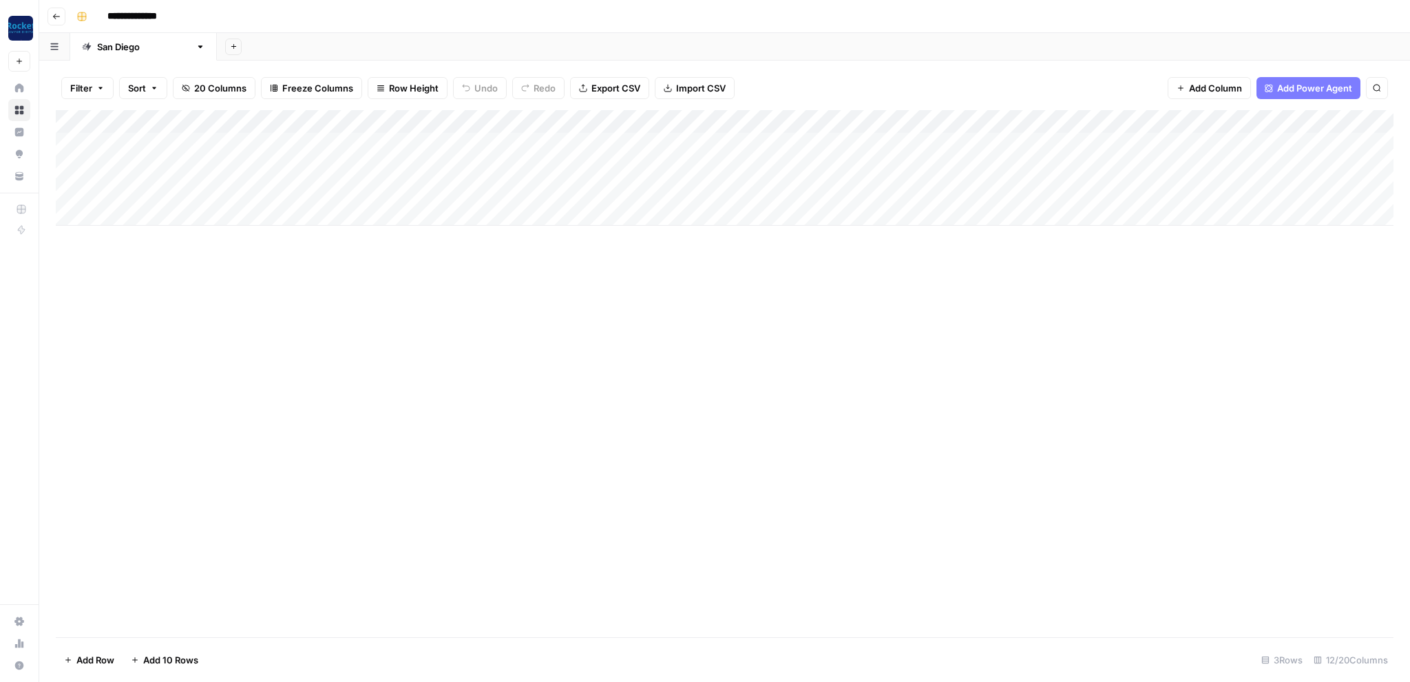
click at [180, 143] on div "Add Column" at bounding box center [725, 168] width 1338 height 116
click at [182, 143] on div "Add Column" at bounding box center [725, 168] width 1338 height 116
drag, startPoint x: 238, startPoint y: 142, endPoint x: 224, endPoint y: 145, distance: 13.4
click at [224, 145] on textarea "**********" at bounding box center [213, 142] width 220 height 19
type textarea "**********"
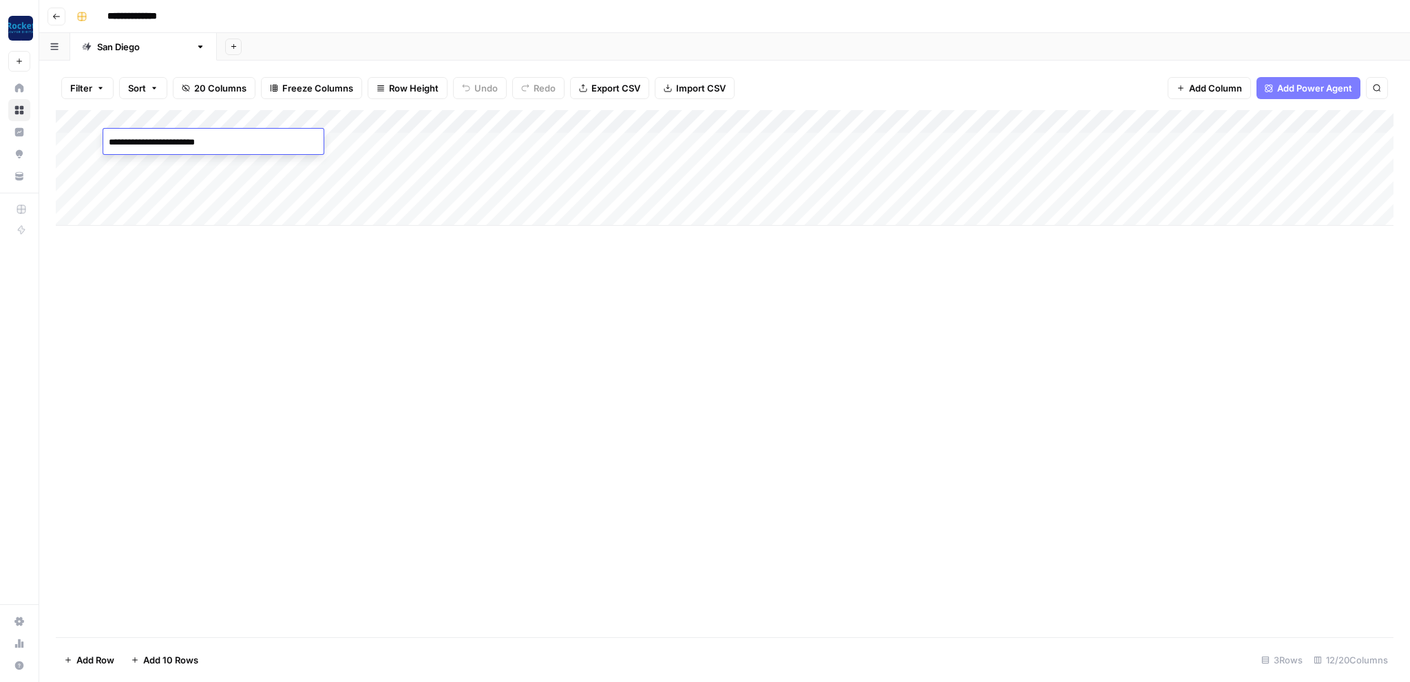
type textarea "**********"
click at [294, 254] on div "Add Column" at bounding box center [725, 373] width 1338 height 527
click at [524, 145] on div "Add Column" at bounding box center [725, 168] width 1338 height 116
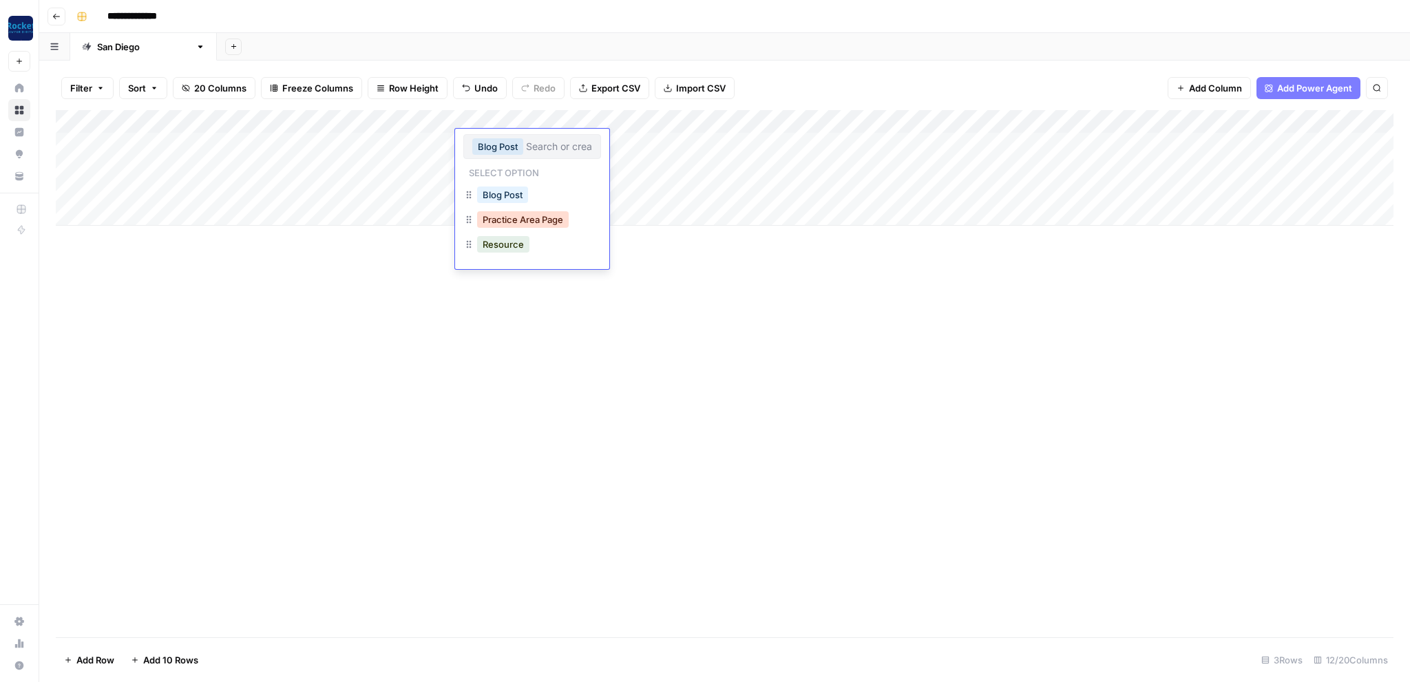
click at [509, 223] on button "Practice Area Page" at bounding box center [523, 219] width 92 height 17
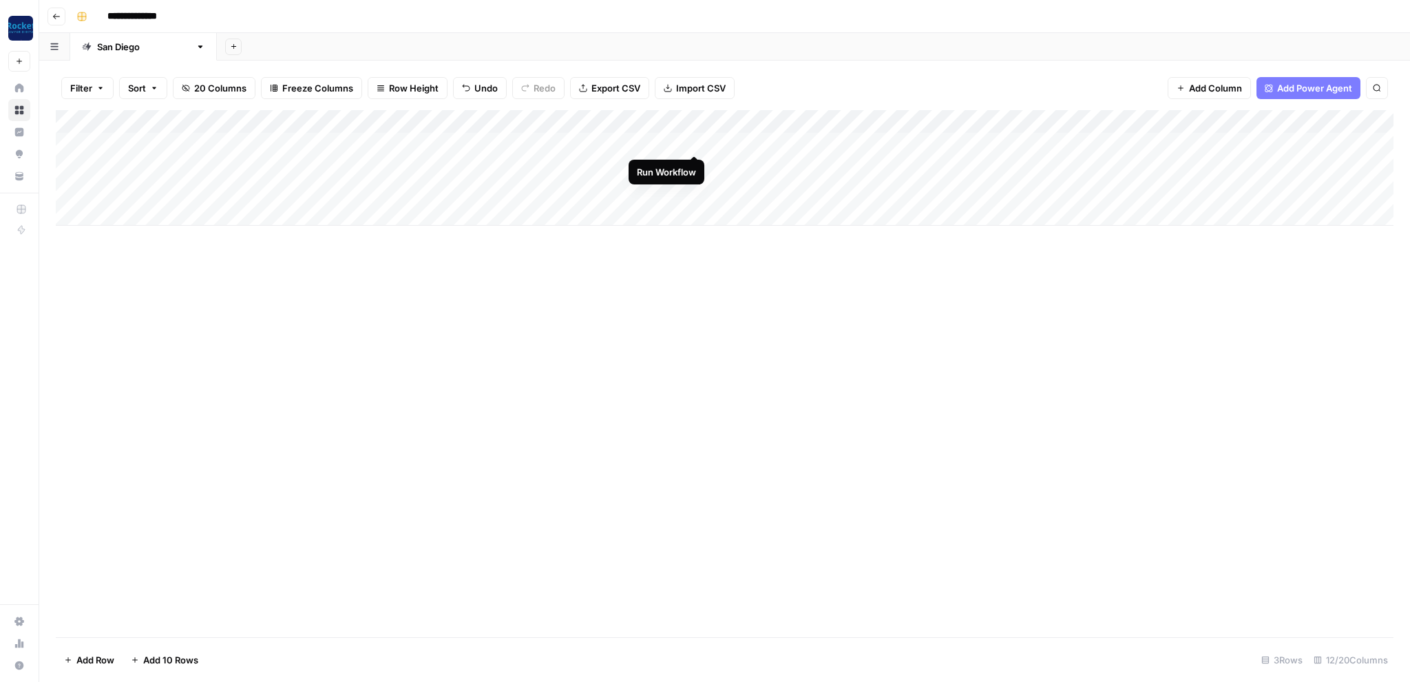
click at [697, 139] on div "Add Column" at bounding box center [725, 168] width 1338 height 116
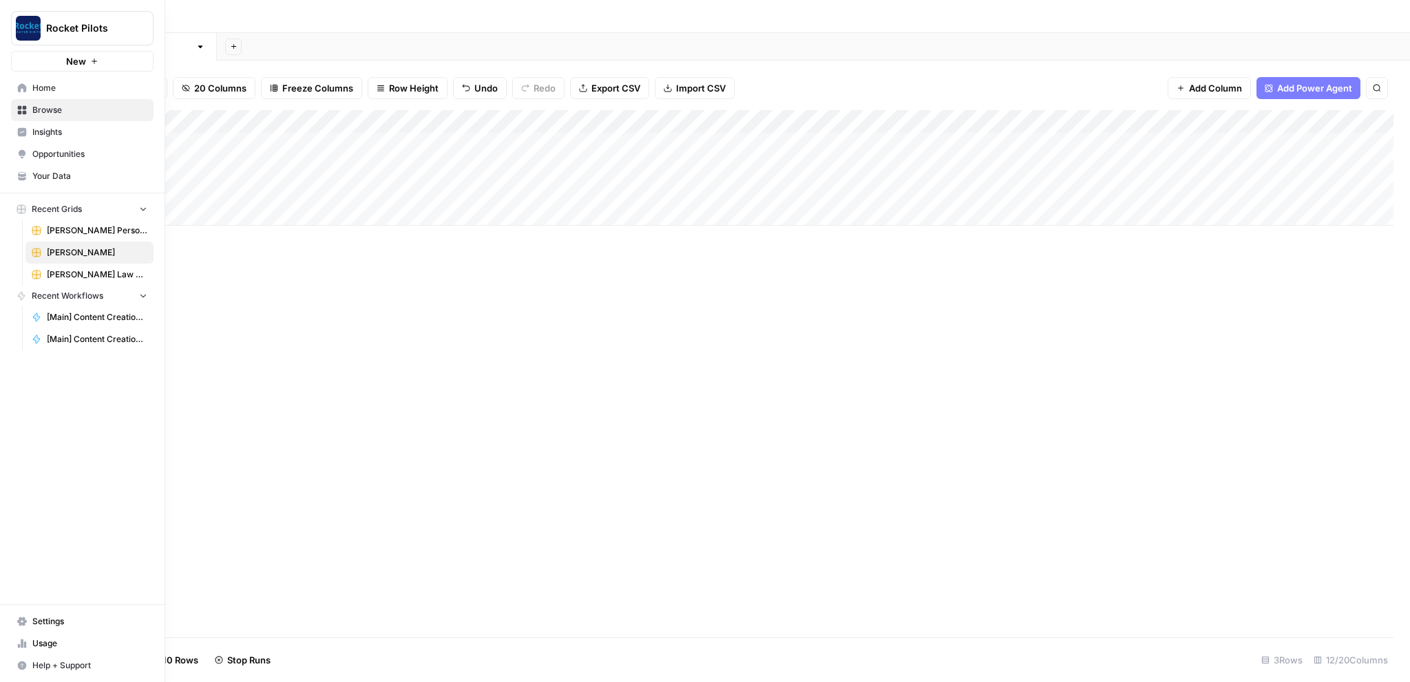
click at [87, 235] on span "[PERSON_NAME] Personal Injury & Car Accident Lawyers" at bounding box center [97, 230] width 101 height 12
type input "**********"
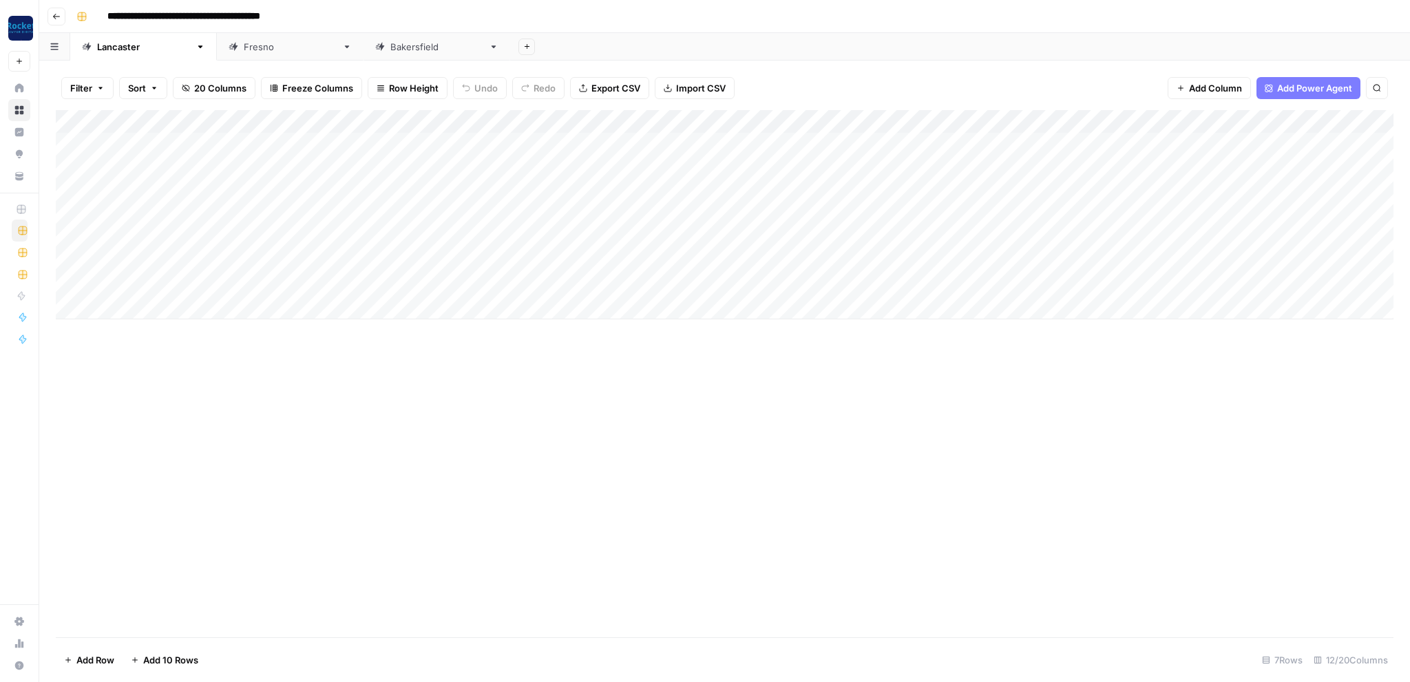
click at [118, 54] on link "[GEOGRAPHIC_DATA]" at bounding box center [143, 47] width 147 height 28
click at [244, 50] on div "[GEOGRAPHIC_DATA]" at bounding box center [290, 47] width 93 height 14
click at [390, 44] on div "[GEOGRAPHIC_DATA]" at bounding box center [436, 47] width 93 height 14
click at [244, 45] on div "[GEOGRAPHIC_DATA]" at bounding box center [290, 47] width 93 height 14
click at [121, 49] on div "[GEOGRAPHIC_DATA]" at bounding box center [143, 47] width 93 height 14
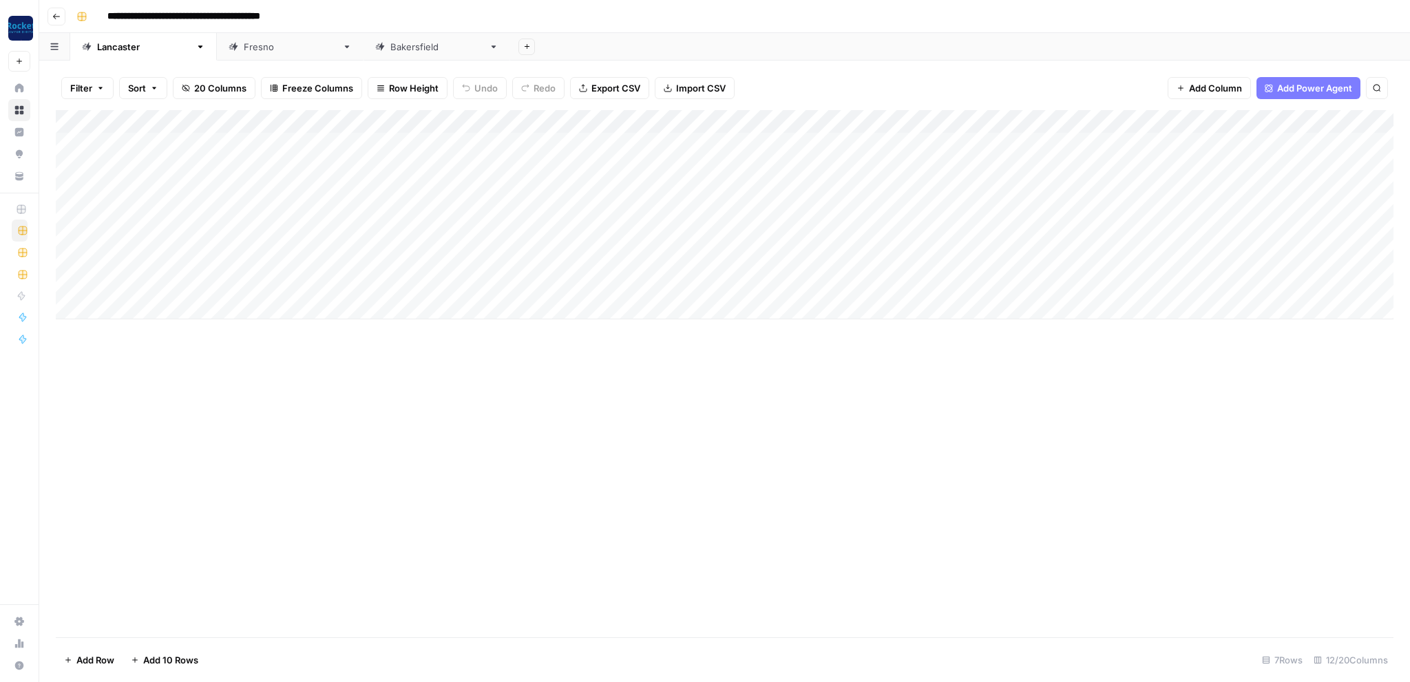
click at [244, 50] on div "[GEOGRAPHIC_DATA]" at bounding box center [290, 47] width 93 height 14
type input "**********"
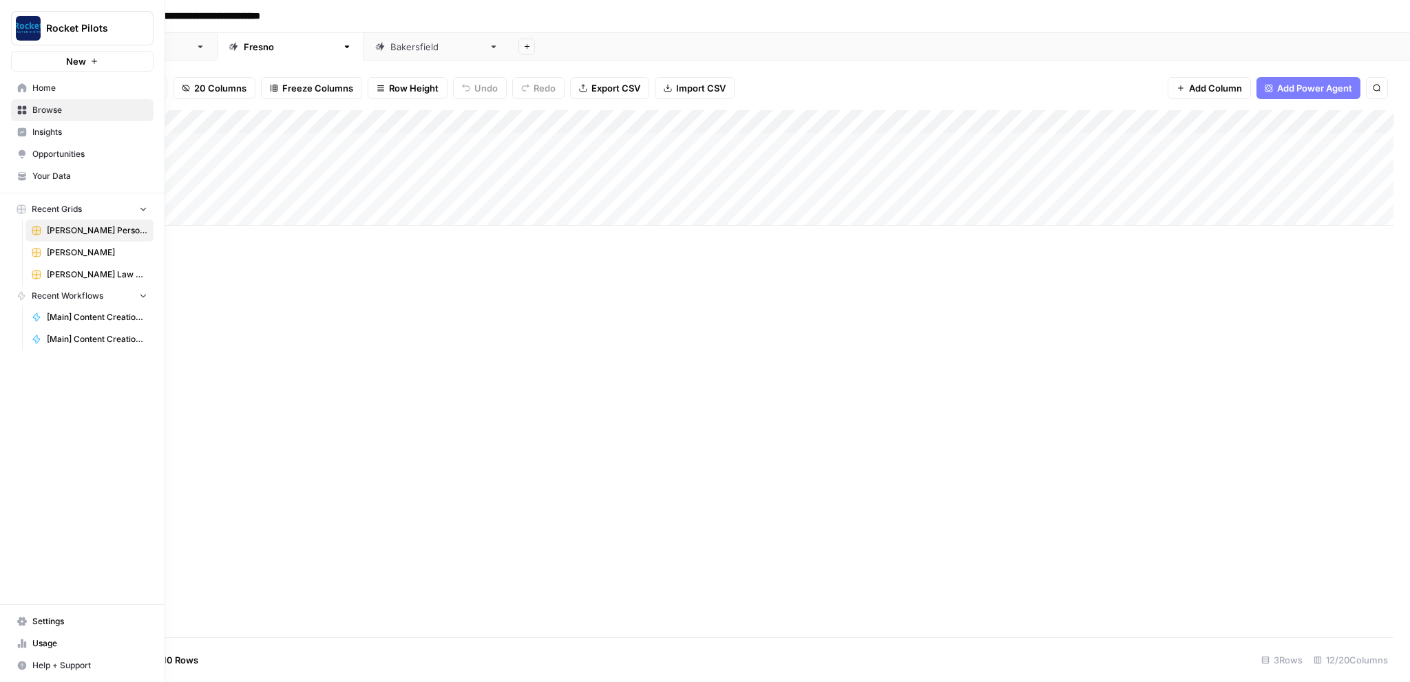
click at [56, 112] on span "Browse" at bounding box center [89, 110] width 115 height 12
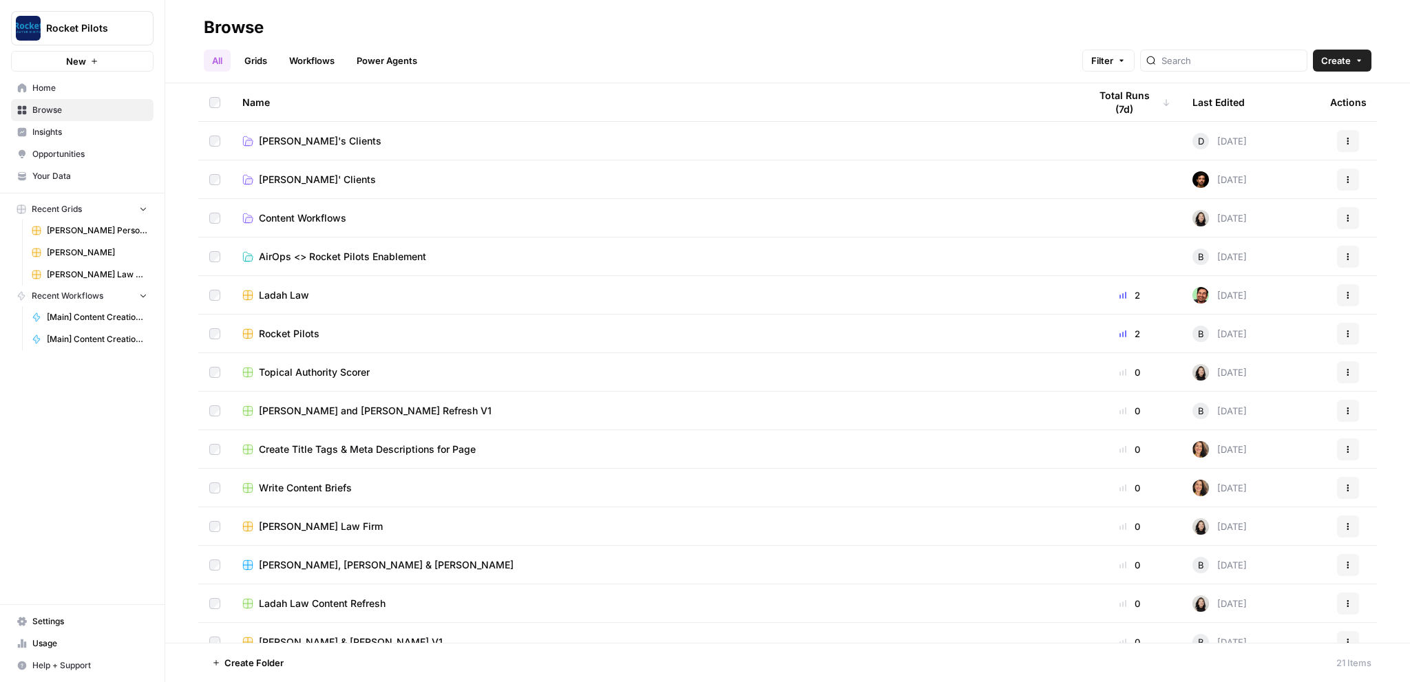
click at [302, 189] on td "[PERSON_NAME]' Clients" at bounding box center [654, 179] width 847 height 38
click at [308, 180] on span "[PERSON_NAME]' Clients" at bounding box center [317, 180] width 117 height 14
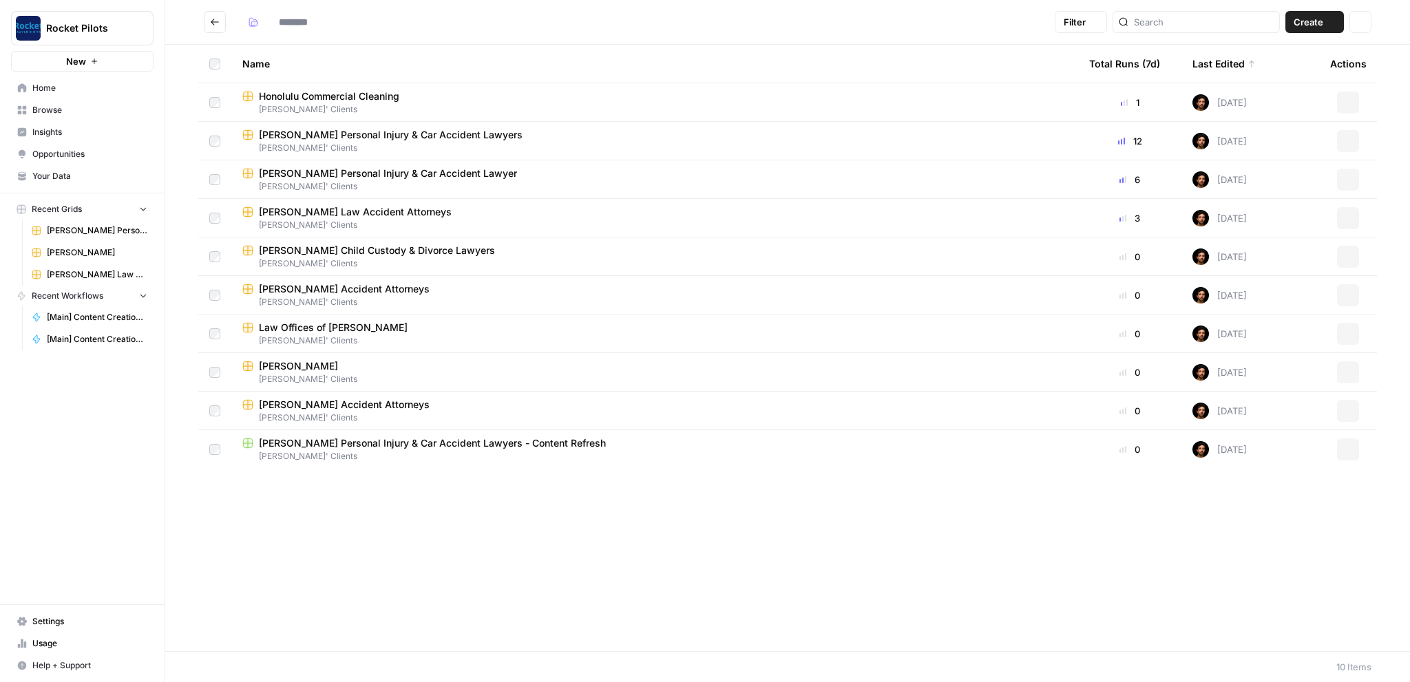
type input "**********"
click at [344, 136] on span "Honolulu Commercial Cleaning" at bounding box center [329, 135] width 140 height 14
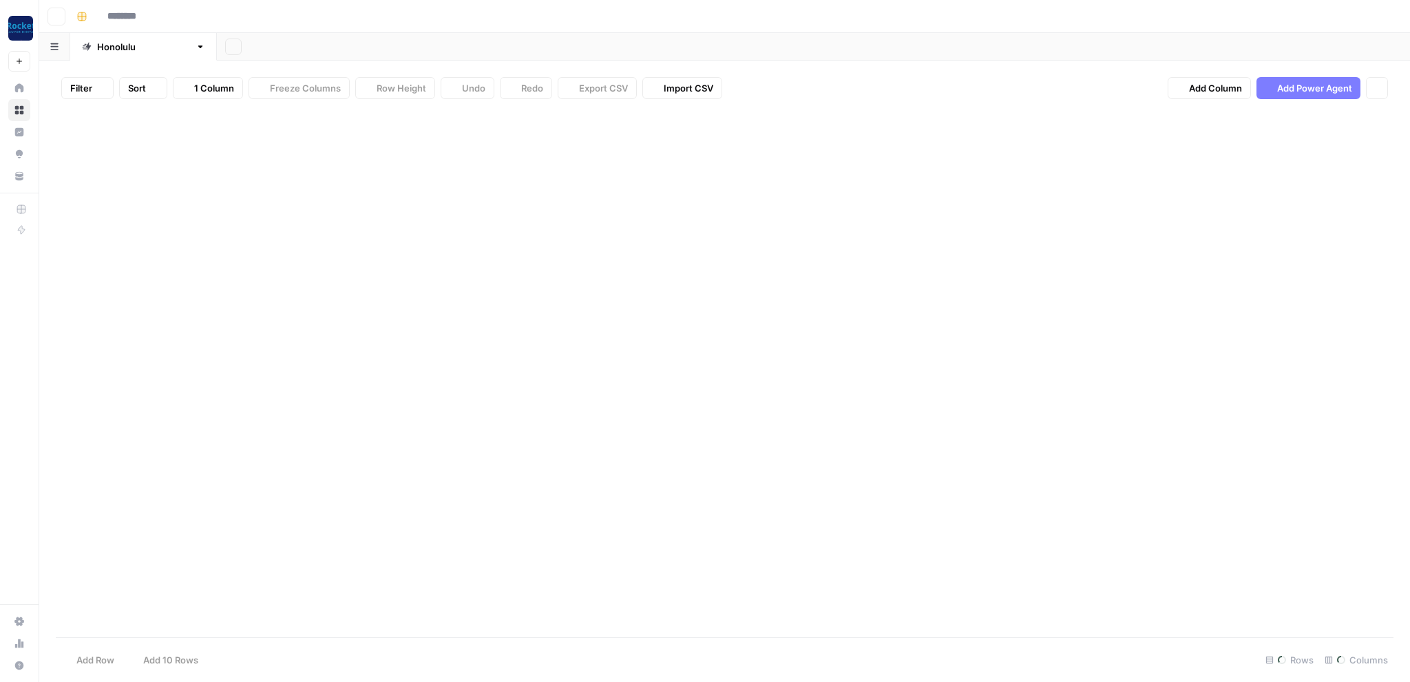
type input "**********"
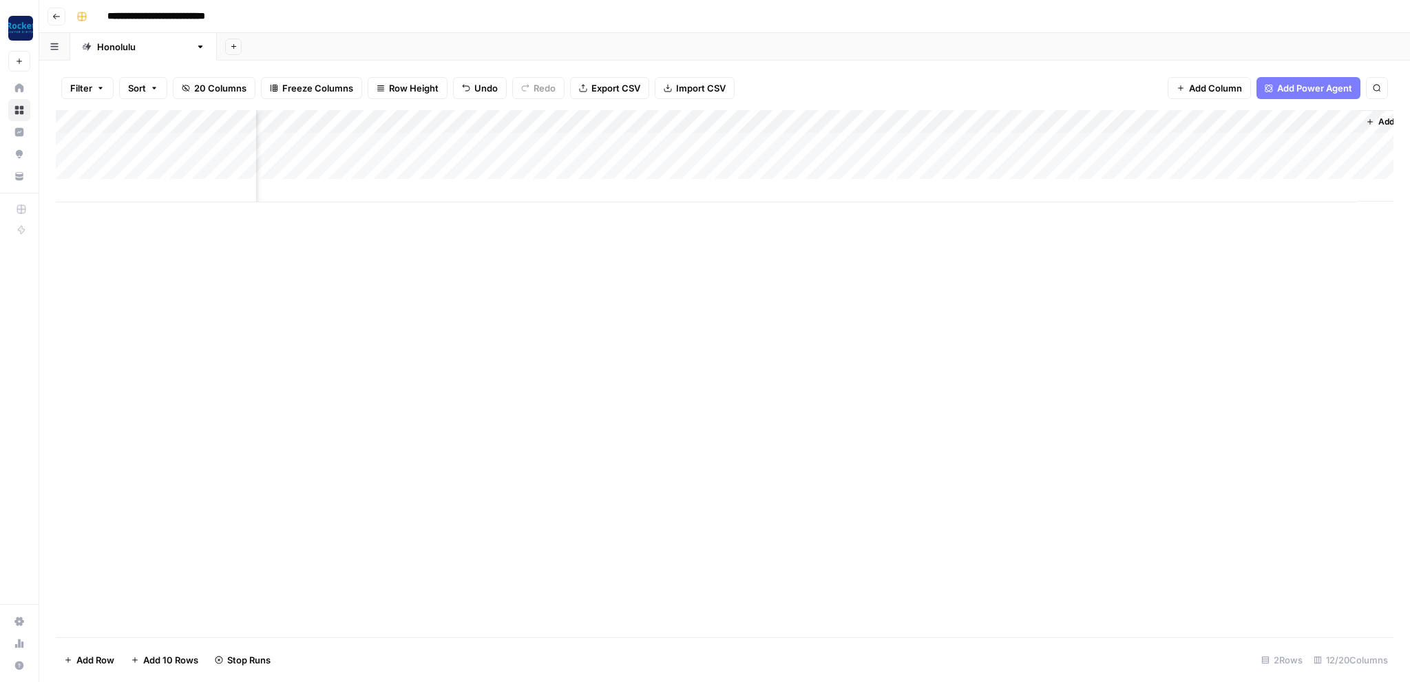
scroll to position [0, 229]
